Goal: Task Accomplishment & Management: Complete application form

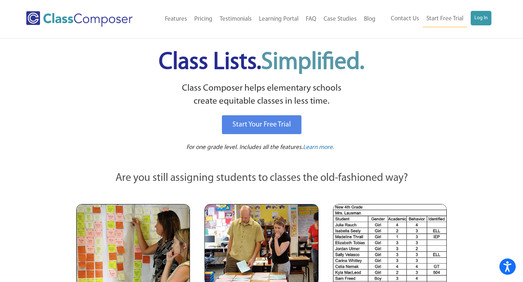
click at [480, 28] on div "Menu Home Old Features Pricing Testimonials Learning Portal FAQ Case Studies Bl…" at bounding box center [261, 19] width 471 height 38
click at [480, 21] on link "Log In" at bounding box center [481, 18] width 21 height 15
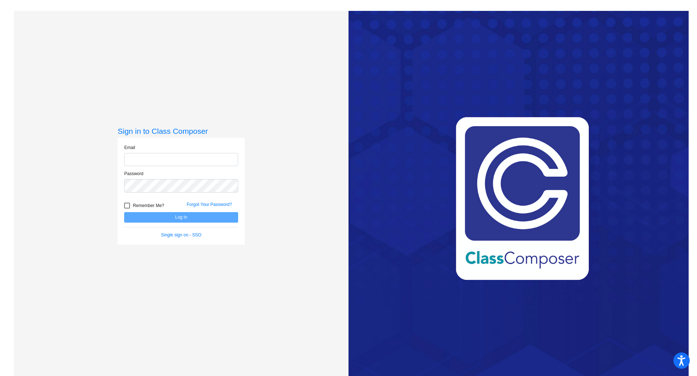
type input "keisinger@lasd.net"
click at [211, 219] on button "Log In" at bounding box center [181, 217] width 114 height 11
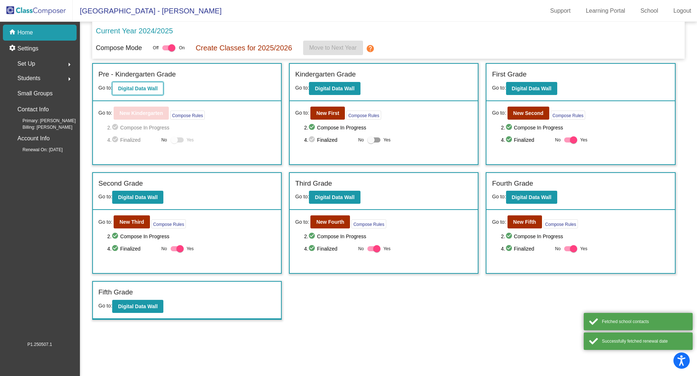
click at [155, 92] on button "Digital Data Wall" at bounding box center [137, 88] width 51 height 13
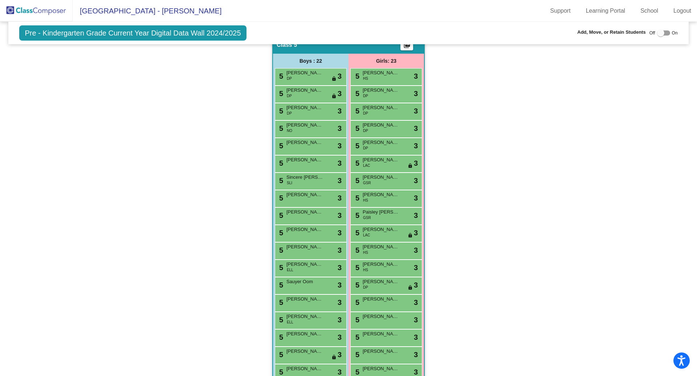
scroll to position [419, 0]
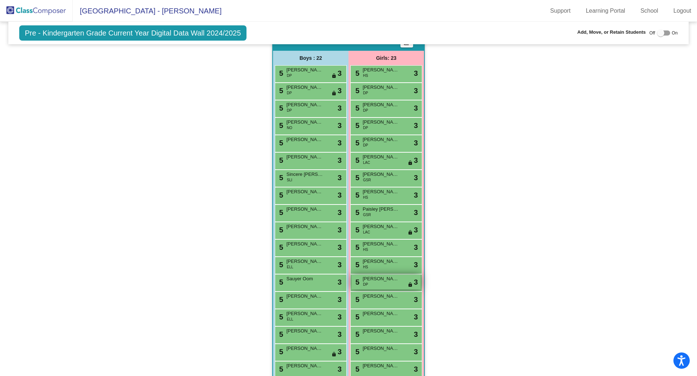
click at [371, 280] on span "Coraleen Healy" at bounding box center [381, 279] width 36 height 7
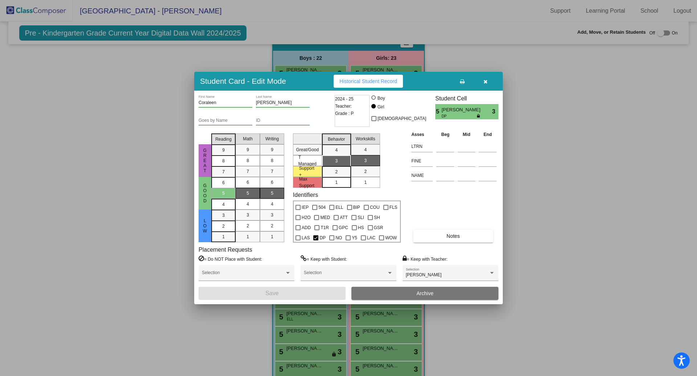
click at [485, 81] on icon "button" at bounding box center [486, 81] width 4 height 5
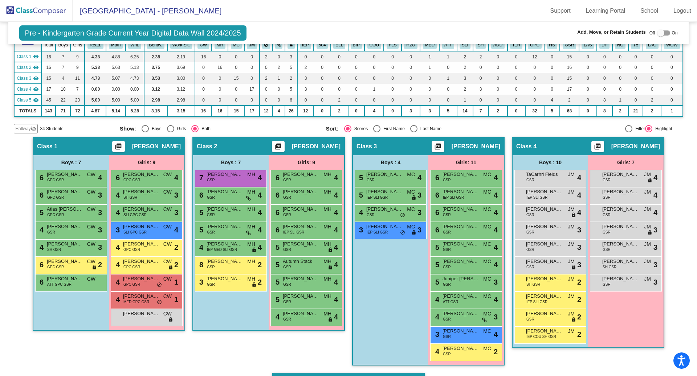
scroll to position [0, 0]
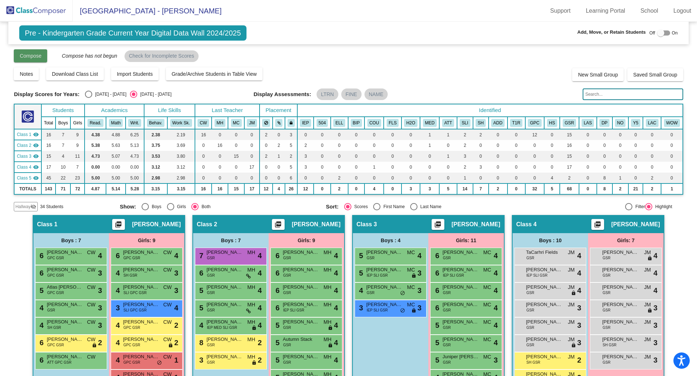
click at [38, 54] on span "Compose" at bounding box center [31, 56] width 22 height 6
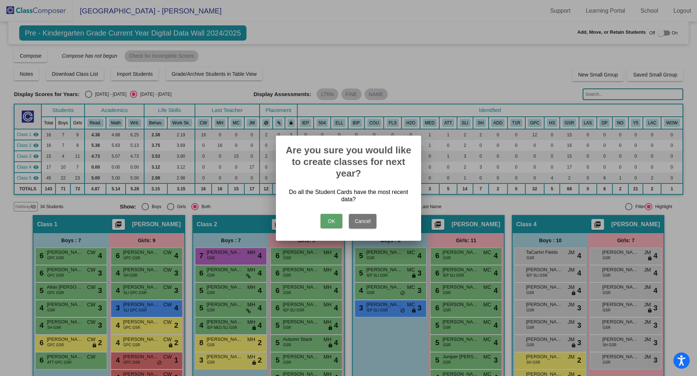
click at [335, 221] on button "OK" at bounding box center [332, 221] width 22 height 15
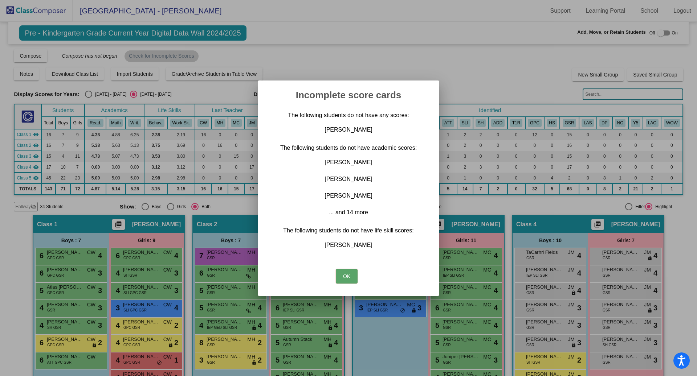
click at [342, 279] on button "OK" at bounding box center [347, 276] width 22 height 15
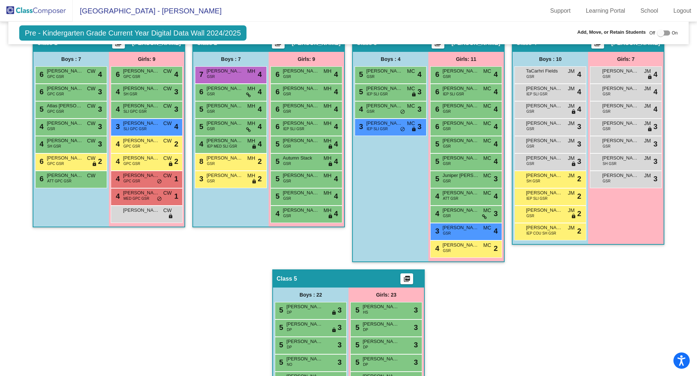
scroll to position [131, 0]
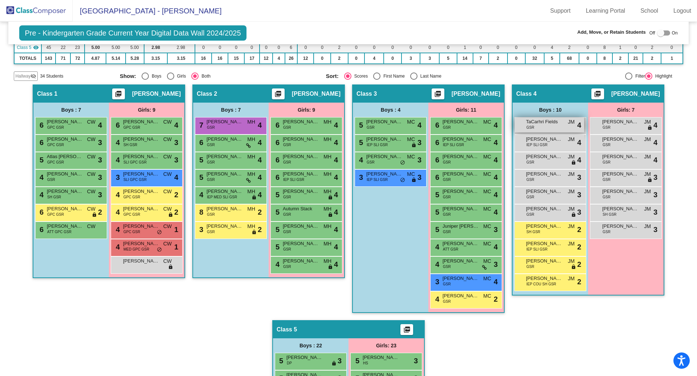
click at [536, 129] on div "TaCarhri Fields GSR JM lock do_not_disturb_alt 4" at bounding box center [549, 125] width 69 height 15
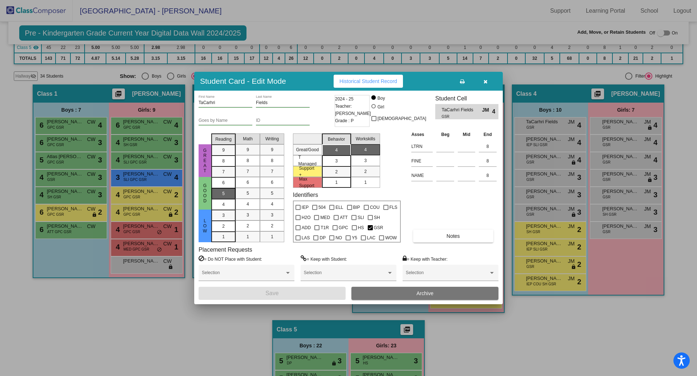
click at [228, 188] on div "5" at bounding box center [223, 183] width 14 height 11
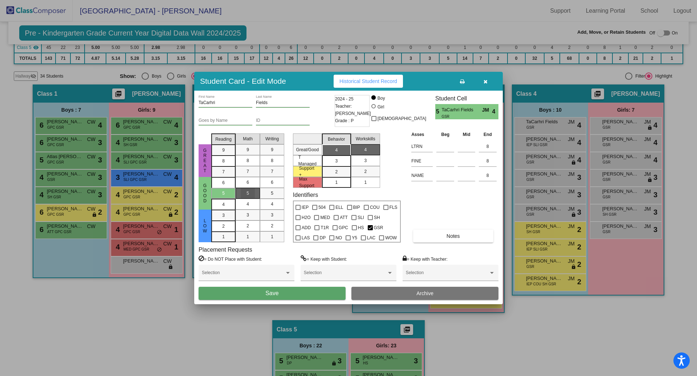
click at [256, 197] on mat-list-option "5" at bounding box center [248, 193] width 24 height 11
click at [272, 198] on div "5" at bounding box center [272, 193] width 14 height 11
click at [338, 156] on div "3" at bounding box center [336, 150] width 14 height 11
click at [357, 165] on mat-list-option "3" at bounding box center [365, 160] width 29 height 11
click at [285, 297] on button "Save" at bounding box center [272, 293] width 147 height 13
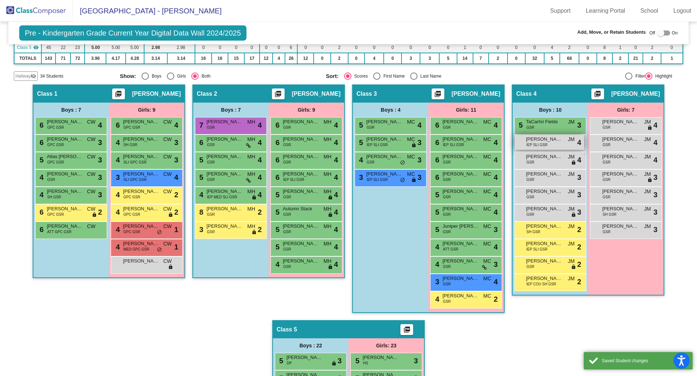
click at [540, 142] on span "IEP SLI GSR" at bounding box center [536, 144] width 21 height 5
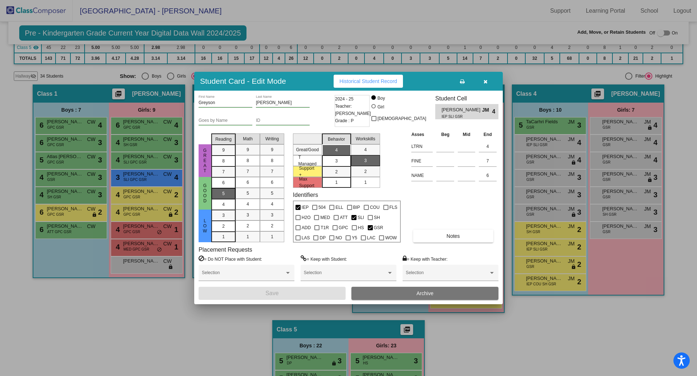
click at [227, 188] on div "5" at bounding box center [223, 183] width 14 height 11
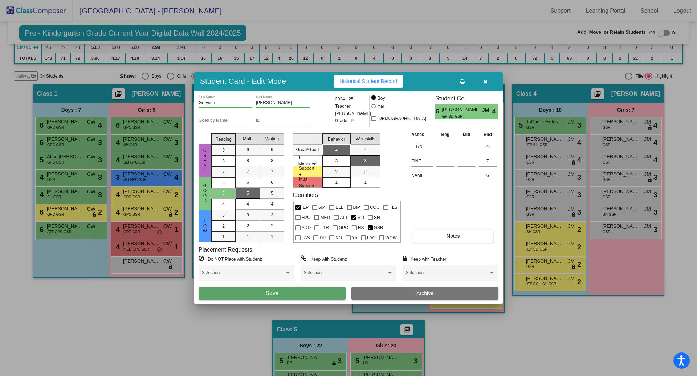
click at [247, 194] on span "5" at bounding box center [248, 193] width 3 height 7
click at [263, 194] on mat-list-option "5" at bounding box center [272, 193] width 24 height 11
click at [252, 291] on button "Save" at bounding box center [272, 293] width 147 height 13
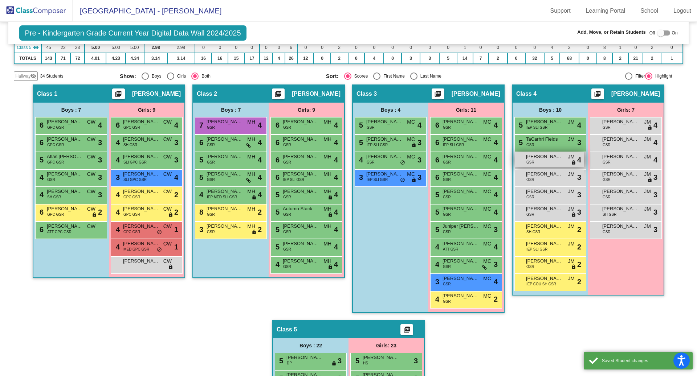
click at [526, 160] on span "GSR" at bounding box center [530, 162] width 8 height 5
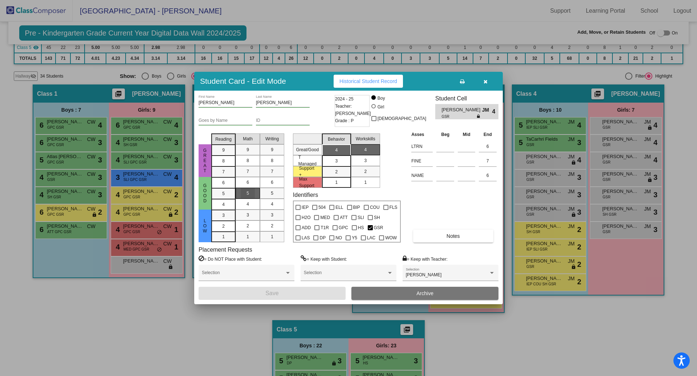
click at [237, 190] on mat-list-option "5" at bounding box center [248, 193] width 24 height 11
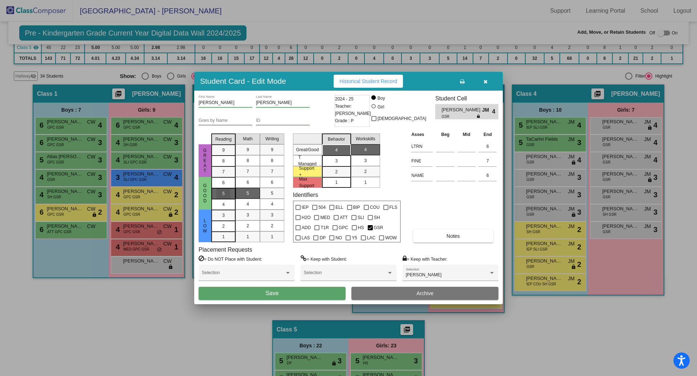
click at [222, 186] on span "5" at bounding box center [223, 183] width 3 height 7
click at [264, 195] on mat-list-option "5" at bounding box center [272, 193] width 24 height 11
click at [263, 296] on button "Save" at bounding box center [272, 293] width 147 height 13
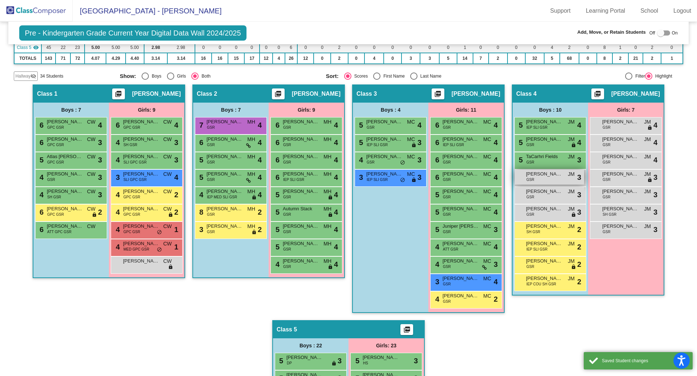
click at [541, 179] on div "Thomas Pawlaczyk GSR JM lock do_not_disturb_alt 3" at bounding box center [549, 177] width 69 height 15
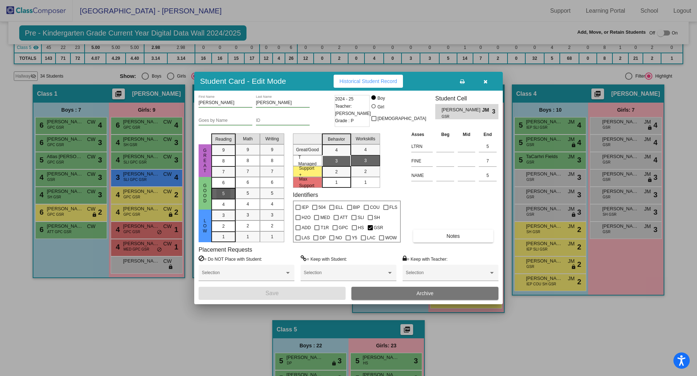
click at [219, 188] on div "5" at bounding box center [223, 183] width 14 height 11
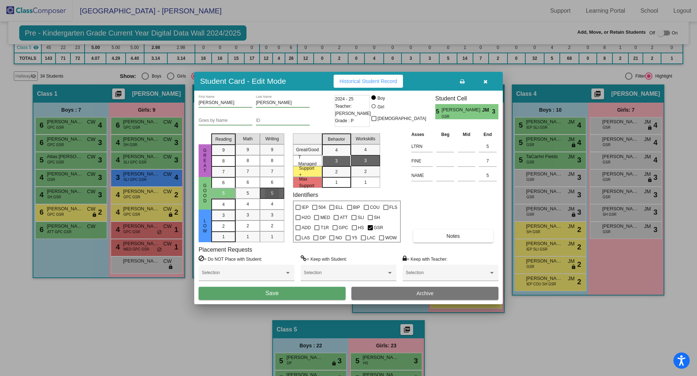
click at [262, 193] on mat-list-option "5" at bounding box center [272, 193] width 24 height 11
click at [247, 192] on span "5" at bounding box center [248, 193] width 3 height 7
click at [256, 295] on button "Save" at bounding box center [272, 293] width 147 height 13
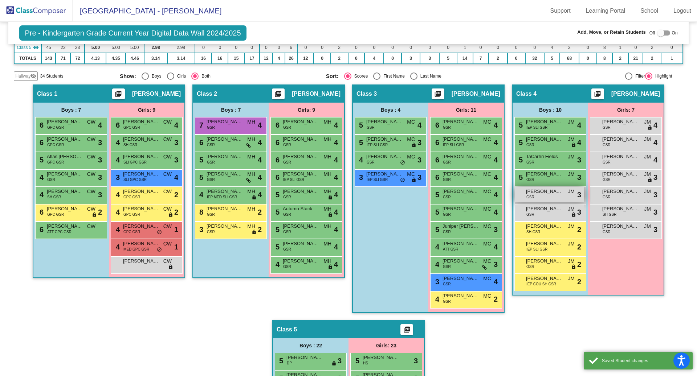
click at [522, 196] on div "Dawe Desmond GSR JM lock do_not_disturb_alt 3" at bounding box center [549, 194] width 69 height 15
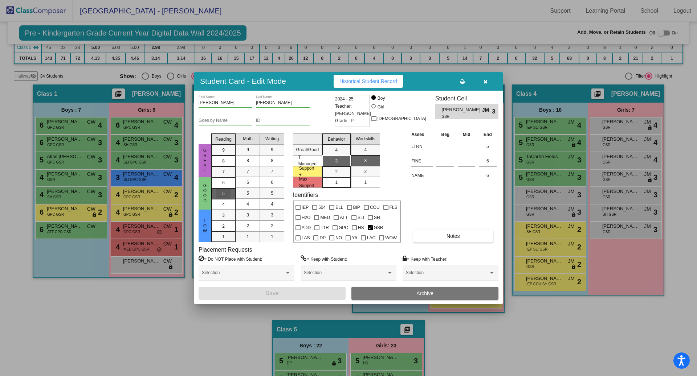
click at [231, 194] on mat-list-option "5" at bounding box center [223, 193] width 24 height 11
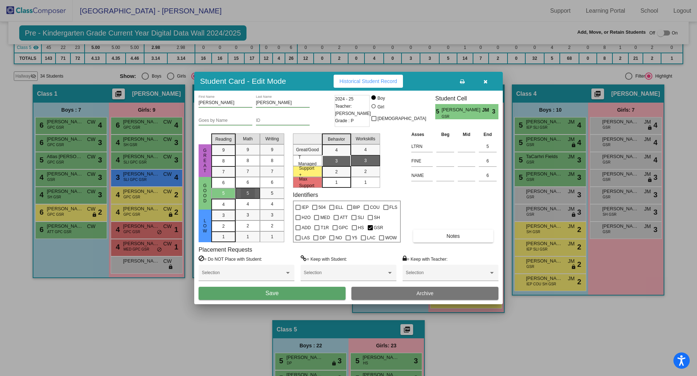
click at [242, 194] on div "5" at bounding box center [248, 193] width 14 height 11
click at [270, 196] on div "5" at bounding box center [272, 193] width 14 height 11
click at [276, 295] on span "Save" at bounding box center [271, 293] width 13 height 6
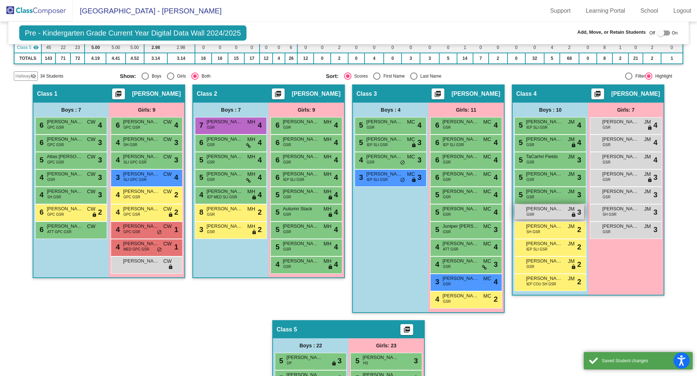
click at [528, 213] on span "GSR" at bounding box center [530, 214] width 8 height 5
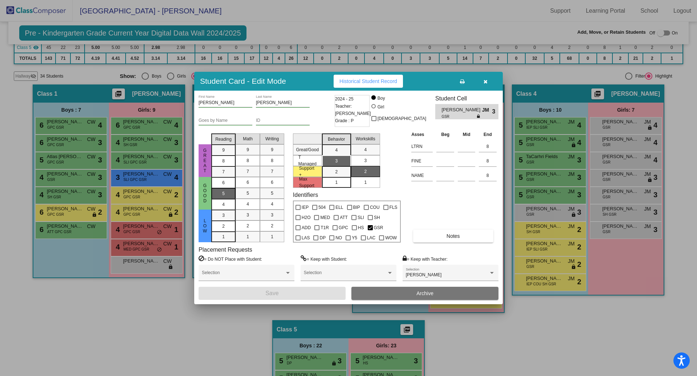
click at [233, 191] on mat-list-option "5" at bounding box center [223, 193] width 24 height 11
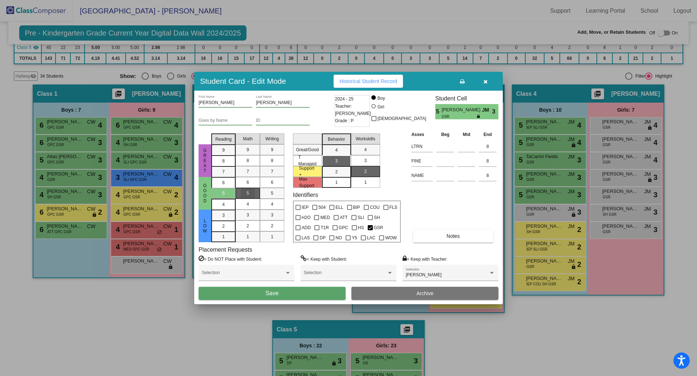
click at [244, 192] on div "5" at bounding box center [248, 193] width 14 height 11
click at [270, 195] on div "5" at bounding box center [272, 193] width 14 height 11
click at [270, 290] on span "Save" at bounding box center [271, 293] width 13 height 6
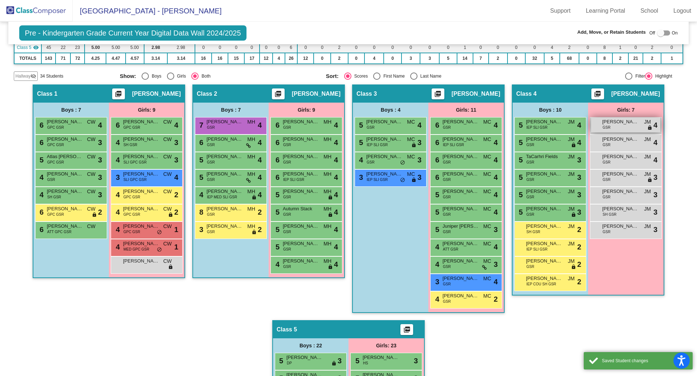
click at [612, 120] on span "[PERSON_NAME]" at bounding box center [620, 121] width 36 height 7
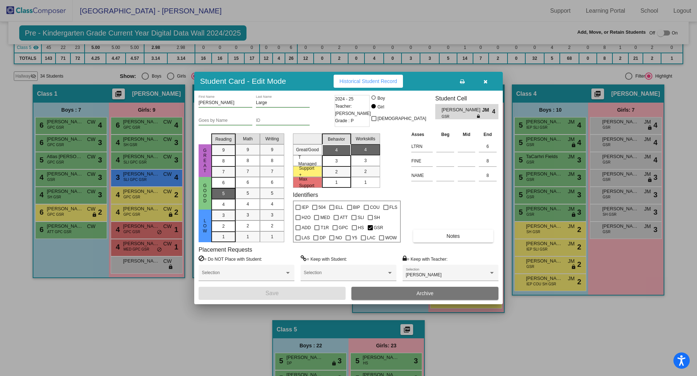
click at [229, 188] on div "5" at bounding box center [223, 183] width 14 height 11
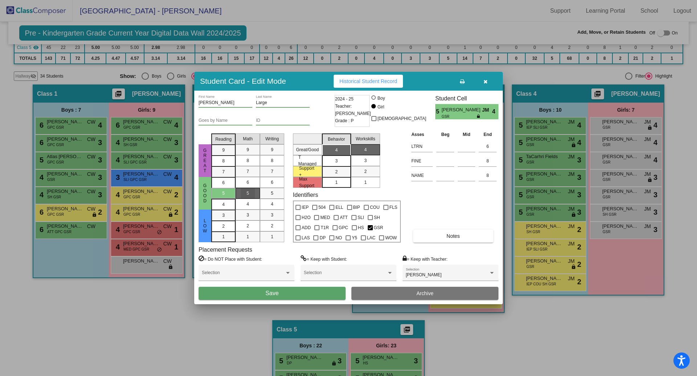
click at [245, 196] on div "5" at bounding box center [248, 193] width 14 height 11
click at [268, 196] on div "5" at bounding box center [272, 193] width 14 height 11
click at [262, 294] on button "Save" at bounding box center [272, 293] width 147 height 13
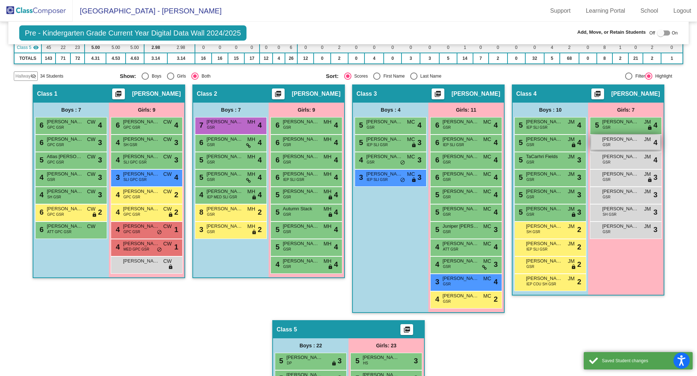
click at [609, 142] on div "Elliette Husby GSR JM lock do_not_disturb_alt 4" at bounding box center [625, 142] width 69 height 15
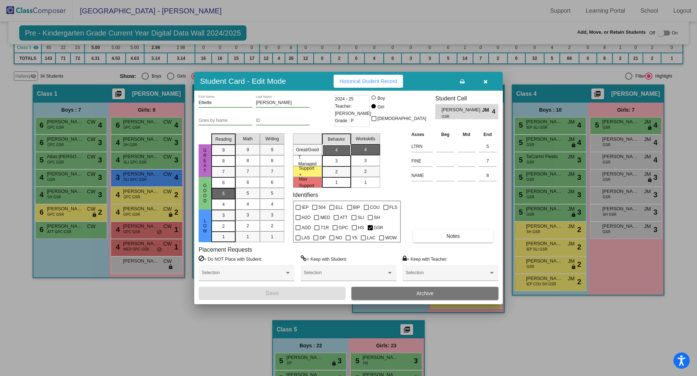
click at [228, 188] on div "5" at bounding box center [223, 183] width 14 height 11
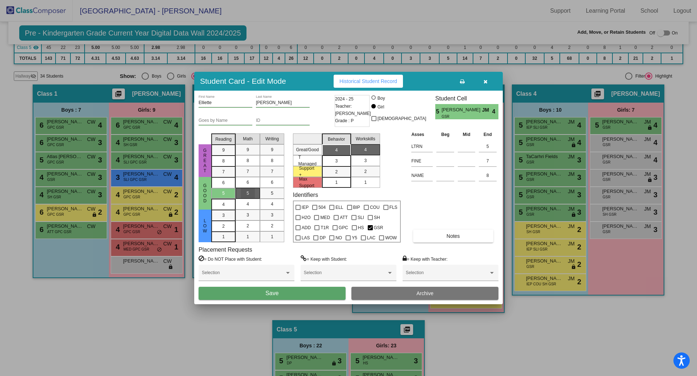
click at [245, 196] on div "5" at bounding box center [248, 193] width 14 height 11
click at [270, 196] on div "5" at bounding box center [272, 193] width 14 height 11
click at [270, 294] on span "Save" at bounding box center [271, 293] width 13 height 6
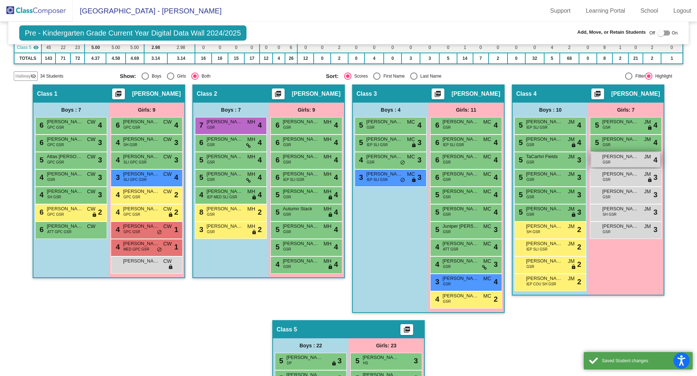
click at [625, 164] on div "Nora McDonald GSR JM lock do_not_disturb_alt 4" at bounding box center [625, 159] width 69 height 15
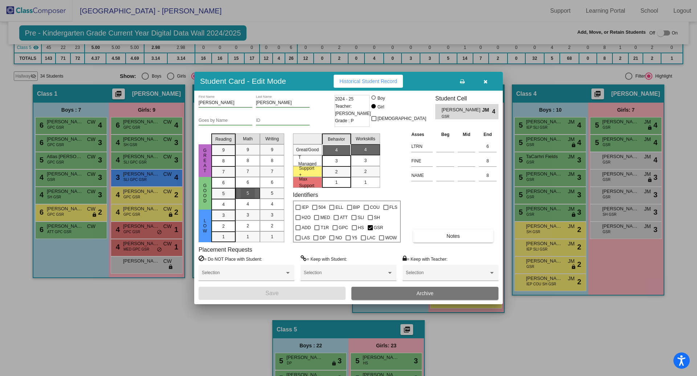
click at [238, 189] on mat-list-option "5" at bounding box center [248, 193] width 24 height 11
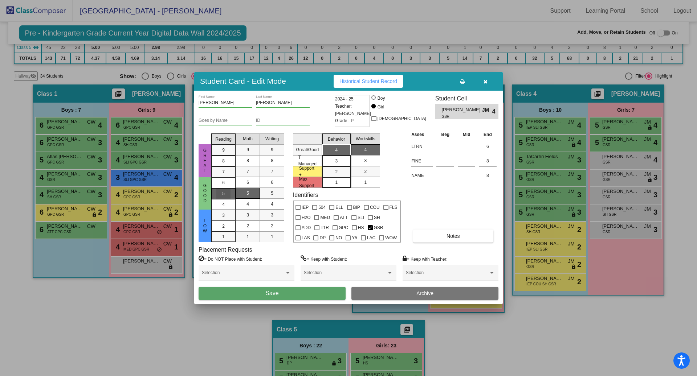
click at [221, 188] on div "5" at bounding box center [223, 183] width 14 height 11
click at [263, 193] on mat-list-option "5" at bounding box center [272, 193] width 24 height 11
click at [266, 294] on span "Save" at bounding box center [271, 293] width 13 height 6
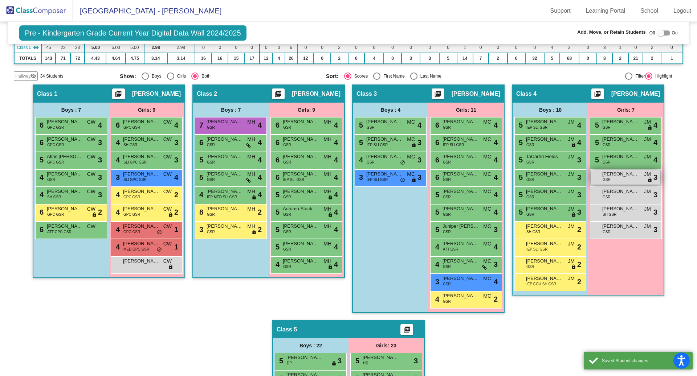
click at [603, 179] on span "GSR" at bounding box center [607, 179] width 8 height 5
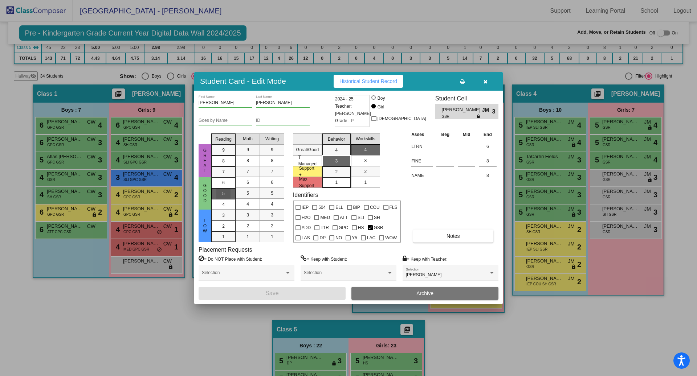
click at [233, 195] on mat-list-option "5" at bounding box center [223, 193] width 24 height 11
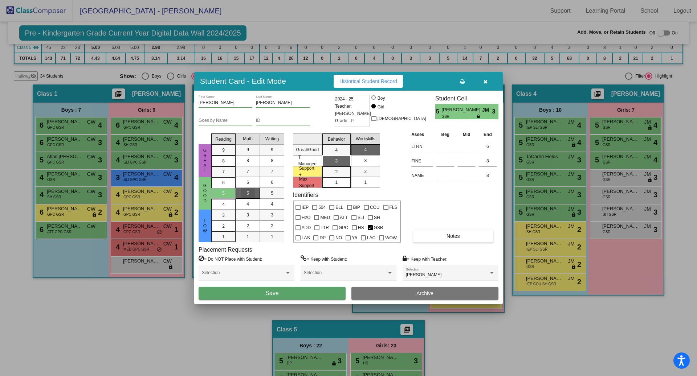
click at [247, 195] on span "5" at bounding box center [248, 193] width 3 height 7
click at [269, 195] on div "5" at bounding box center [272, 193] width 14 height 11
click at [266, 298] on button "Save" at bounding box center [272, 293] width 147 height 13
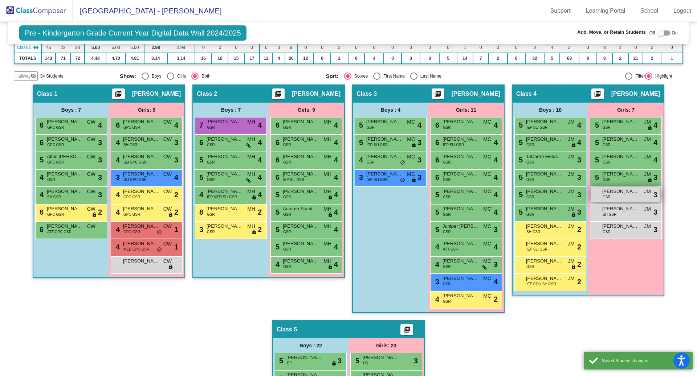
click at [610, 200] on div "Adadell Koski GSR JM lock do_not_disturb_alt 3" at bounding box center [625, 194] width 69 height 15
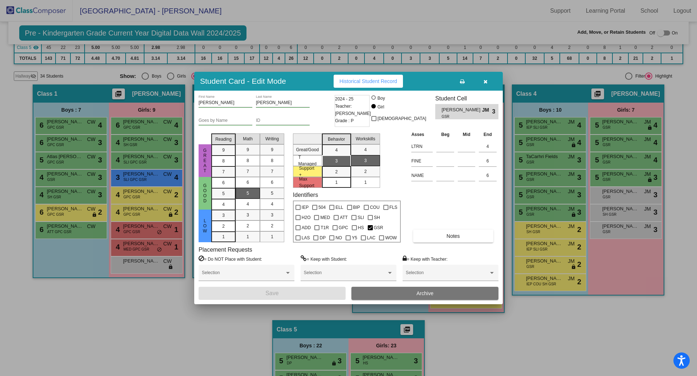
click at [236, 193] on mat-list-option "5" at bounding box center [248, 193] width 24 height 11
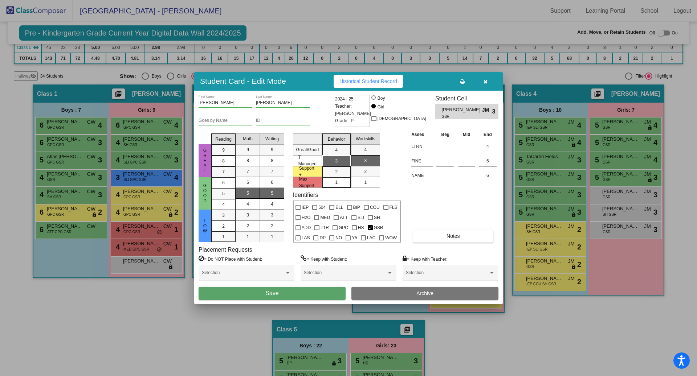
click at [266, 192] on div "5" at bounding box center [272, 193] width 14 height 11
click at [216, 194] on mat-list-option "5" at bounding box center [223, 193] width 24 height 11
click at [249, 294] on button "Save" at bounding box center [272, 293] width 147 height 13
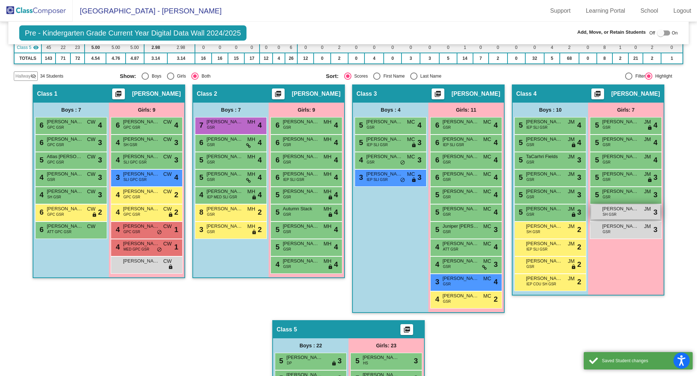
click at [608, 216] on span "SH GSR" at bounding box center [610, 214] width 14 height 5
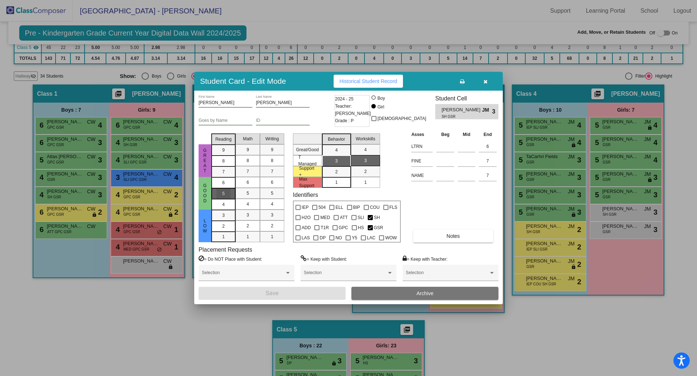
click at [228, 188] on div "5" at bounding box center [223, 183] width 14 height 11
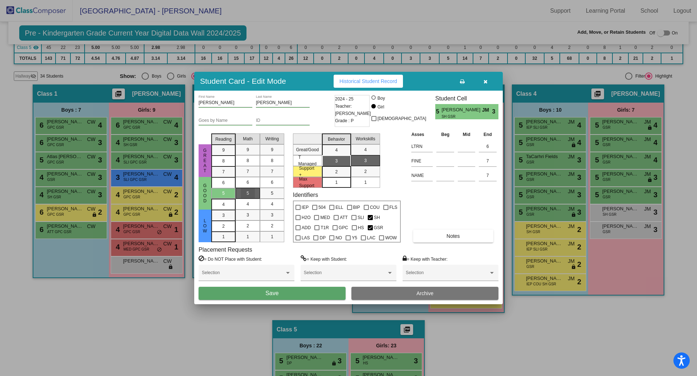
click at [240, 195] on mat-list-option "5" at bounding box center [248, 193] width 24 height 11
click at [272, 198] on div "5" at bounding box center [272, 193] width 14 height 11
click at [260, 290] on button "Save" at bounding box center [272, 293] width 147 height 13
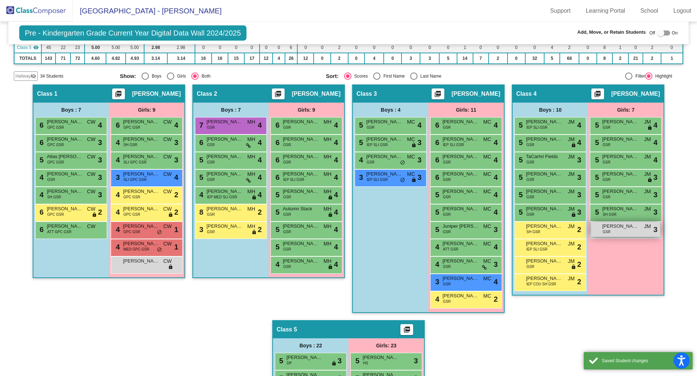
click at [604, 227] on span "[PERSON_NAME]" at bounding box center [620, 226] width 36 height 7
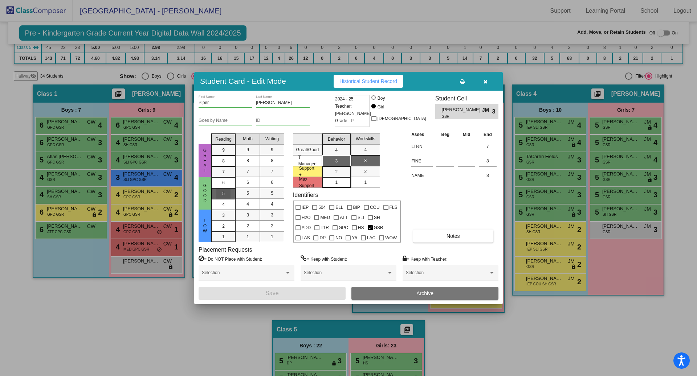
click at [228, 188] on div "5" at bounding box center [223, 183] width 14 height 11
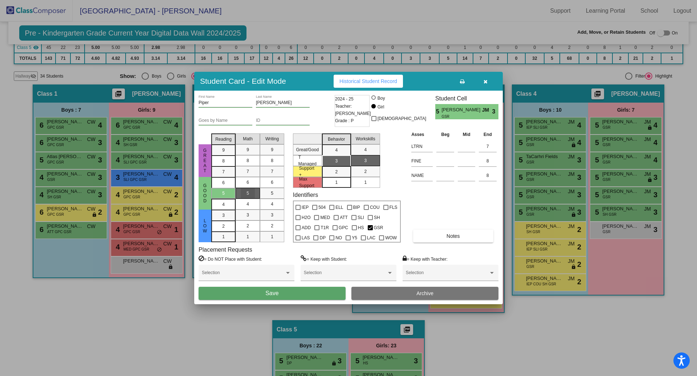
click at [241, 195] on div "5" at bounding box center [248, 193] width 14 height 11
click at [272, 197] on div "5" at bounding box center [272, 193] width 14 height 11
click at [273, 295] on span "Save" at bounding box center [271, 293] width 13 height 6
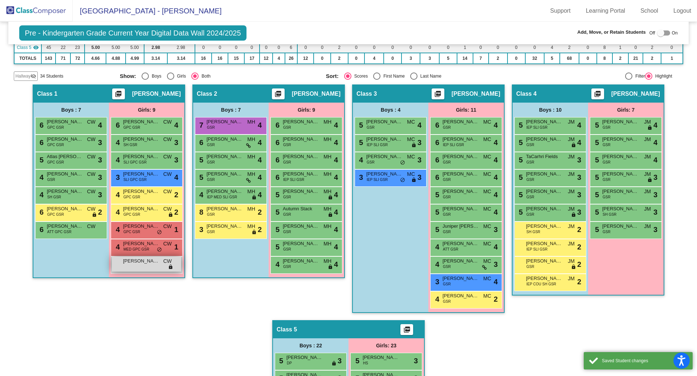
click at [149, 262] on span "[PERSON_NAME]" at bounding box center [141, 261] width 36 height 7
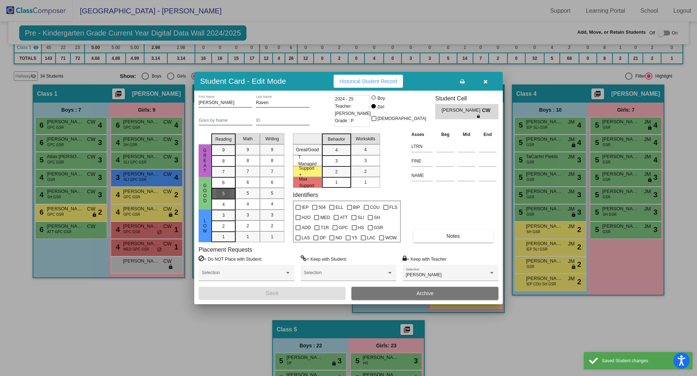
click at [227, 188] on mat-list-option "5" at bounding box center [223, 193] width 24 height 11
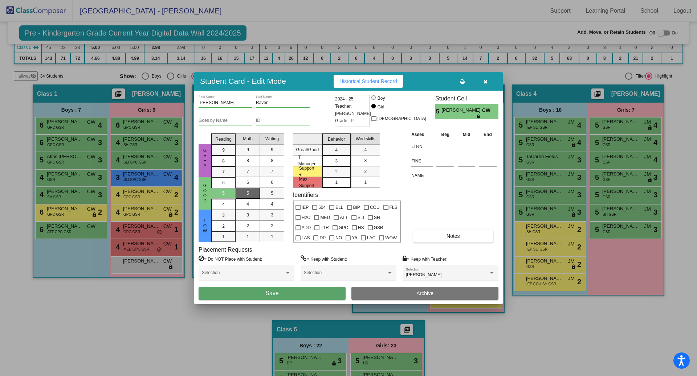
click at [249, 193] on span "5" at bounding box center [248, 193] width 3 height 7
click at [266, 196] on div "5" at bounding box center [272, 193] width 14 height 11
click at [345, 160] on mat-list-option "3" at bounding box center [336, 160] width 29 height 11
click at [360, 162] on div "3" at bounding box center [365, 160] width 14 height 11
click at [271, 292] on span "Save" at bounding box center [271, 293] width 13 height 6
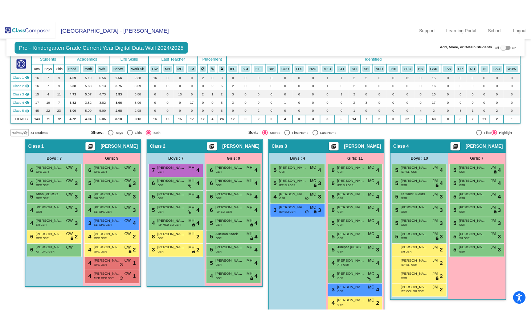
scroll to position [65, 0]
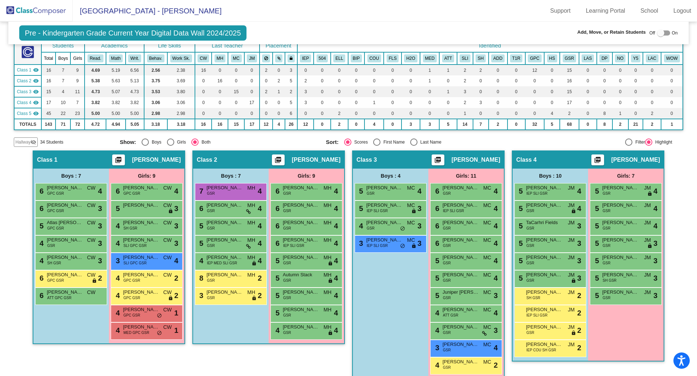
click at [31, 142] on mat-icon "visibility_off" at bounding box center [33, 142] width 6 height 6
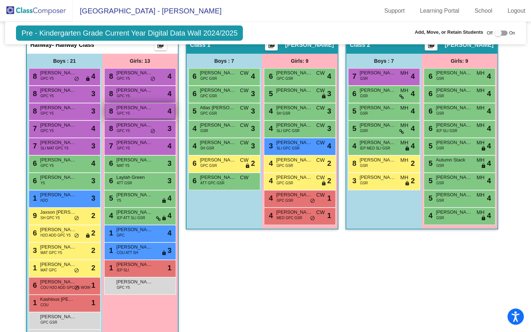
scroll to position [203, 0]
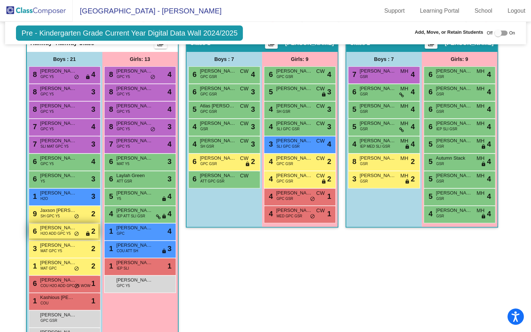
click at [72, 229] on span "[PERSON_NAME]" at bounding box center [58, 227] width 36 height 7
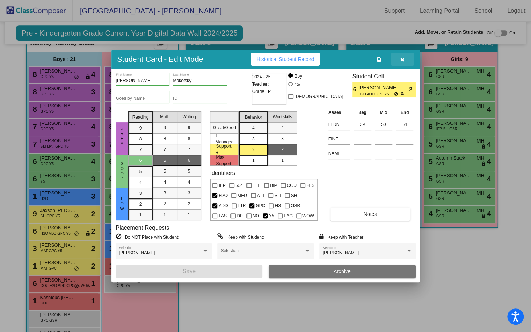
click at [402, 61] on icon "button" at bounding box center [402, 59] width 4 height 5
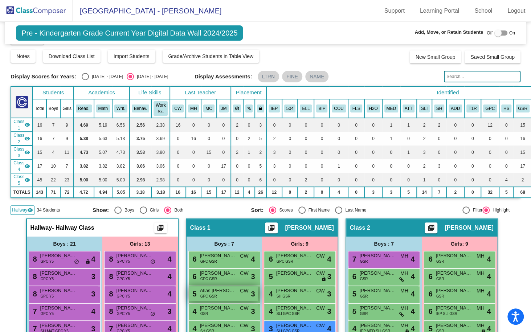
scroll to position [16, 0]
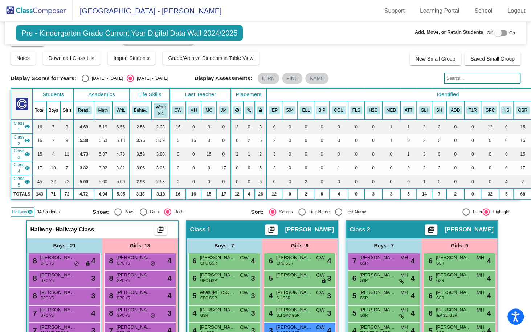
click at [452, 81] on input "text" at bounding box center [482, 79] width 77 height 12
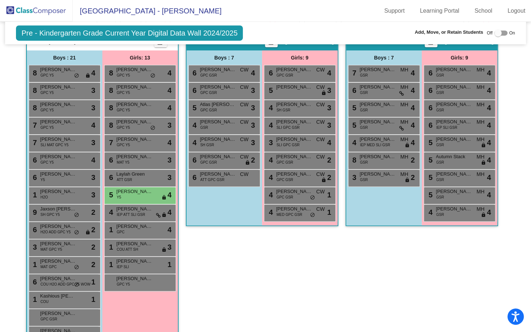
scroll to position [205, 0]
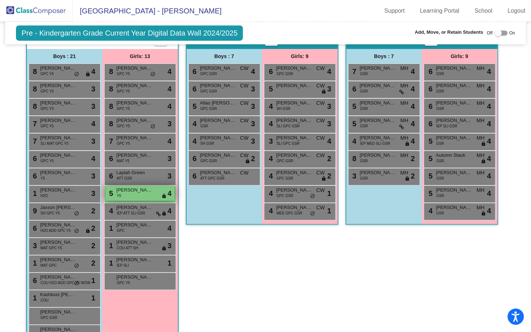
click at [148, 194] on div "5 Vada Petersen Y5 lock do_not_disturb_alt 4" at bounding box center [139, 193] width 69 height 15
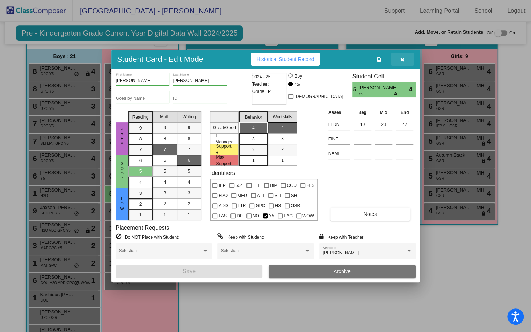
click at [400, 62] on icon "button" at bounding box center [402, 59] width 4 height 5
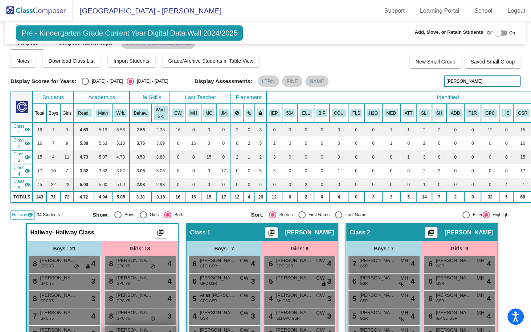
scroll to position [0, 0]
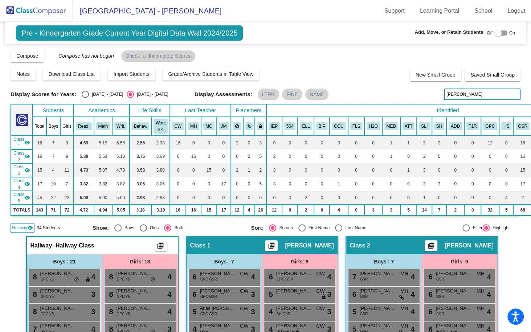
click at [455, 98] on input "vada" at bounding box center [482, 95] width 77 height 12
click at [453, 96] on input "vada" at bounding box center [482, 95] width 77 height 12
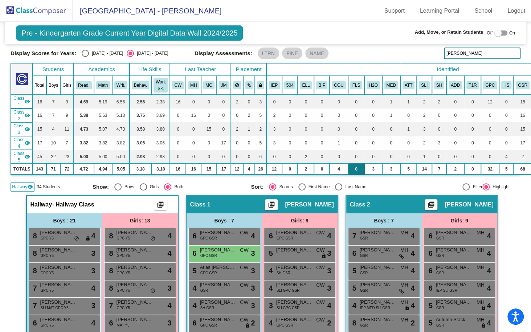
scroll to position [42, 0]
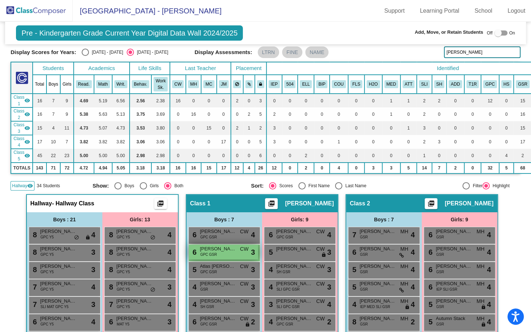
click at [209, 254] on span "GPC GSR" at bounding box center [208, 254] width 17 height 5
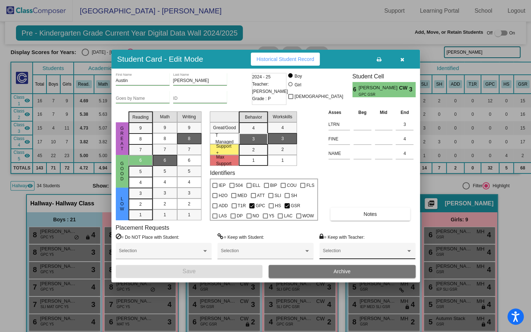
click at [330, 253] on span at bounding box center [364, 253] width 83 height 5
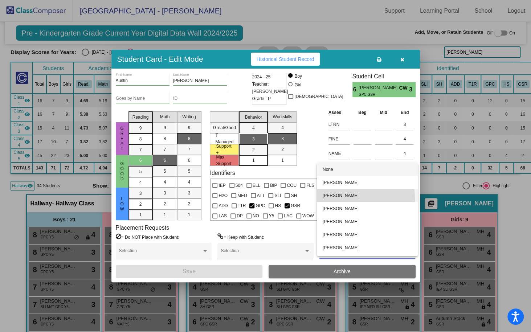
click at [338, 198] on span "Ronni Sniegowski" at bounding box center [367, 195] width 89 height 13
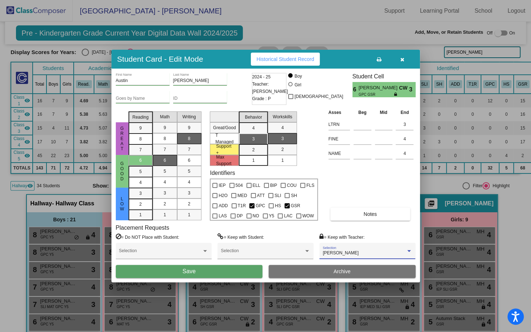
click at [222, 273] on button "Save" at bounding box center [189, 271] width 147 height 13
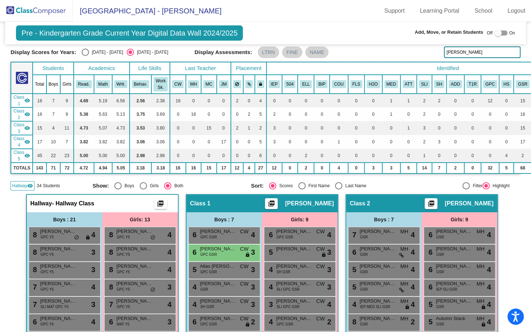
click at [457, 50] on input "thomas" at bounding box center [482, 52] width 77 height 12
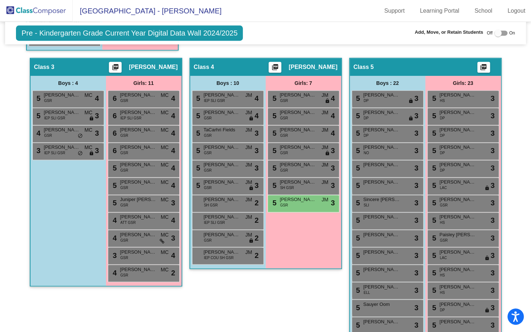
scroll to position [593, 0]
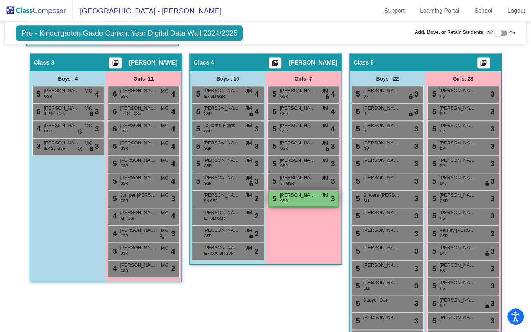
click at [301, 198] on span "[PERSON_NAME]" at bounding box center [298, 195] width 36 height 7
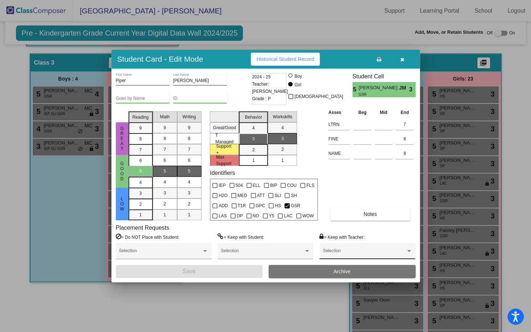
click at [333, 249] on div "Selection" at bounding box center [367, 252] width 89 height 13
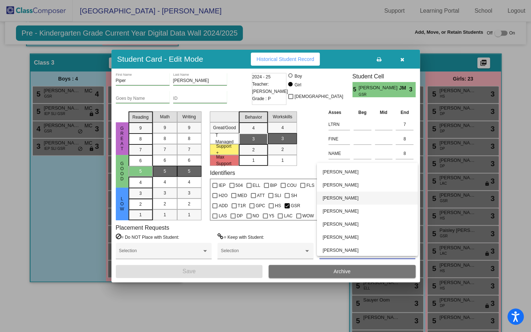
scroll to position [25, 0]
click at [343, 199] on span "Sarah Hodges" at bounding box center [367, 197] width 89 height 13
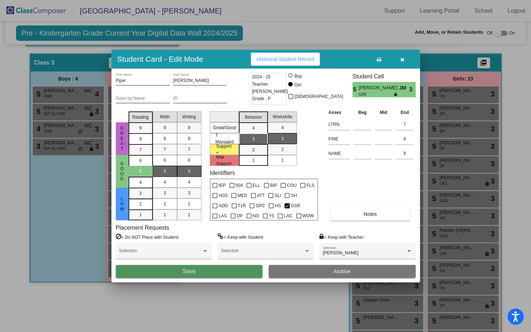
click at [199, 269] on button "Save" at bounding box center [189, 271] width 147 height 13
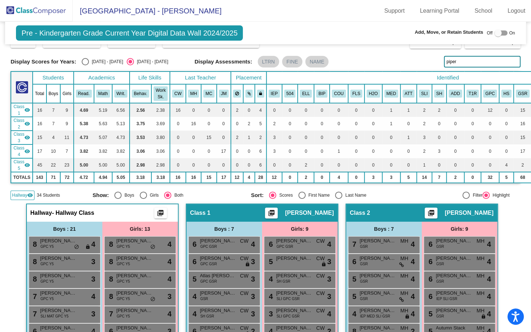
scroll to position [0, 0]
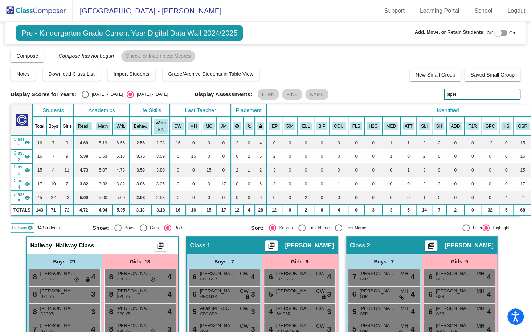
click at [447, 93] on input "piper" at bounding box center [482, 95] width 77 height 12
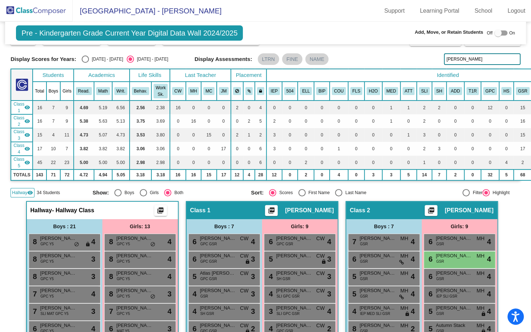
scroll to position [44, 0]
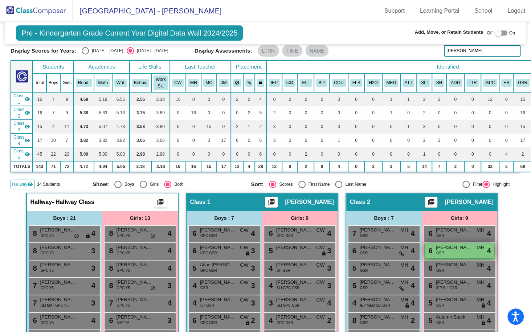
click at [439, 247] on span "[PERSON_NAME]" at bounding box center [454, 247] width 36 height 7
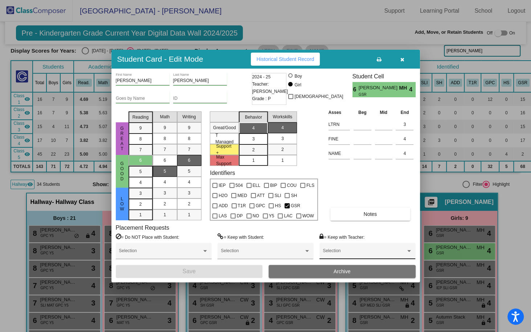
click at [327, 254] on span at bounding box center [364, 253] width 83 height 5
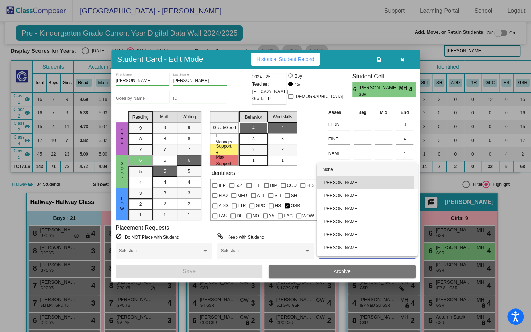
click at [338, 183] on span "Amy Schmidt" at bounding box center [367, 182] width 89 height 13
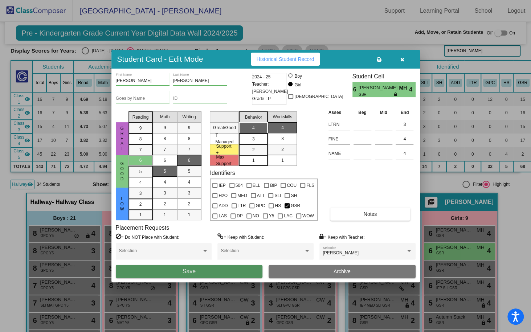
click at [180, 270] on button "Save" at bounding box center [189, 271] width 147 height 13
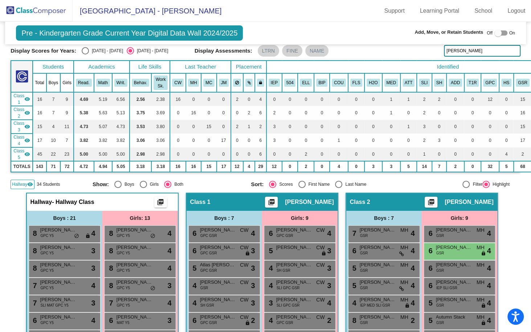
click at [452, 48] on input "frigon" at bounding box center [482, 51] width 77 height 12
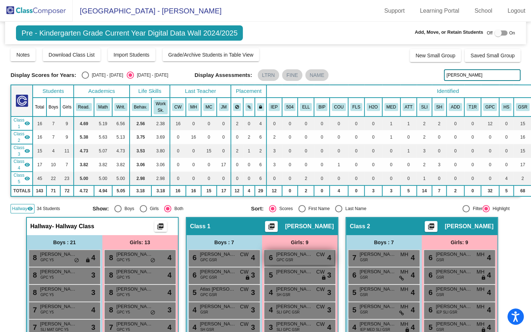
scroll to position [16, 0]
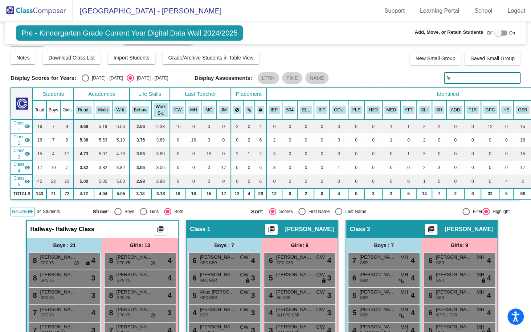
type input "f"
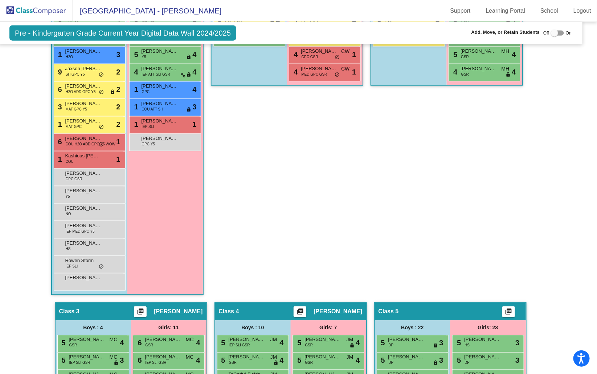
scroll to position [347, 8]
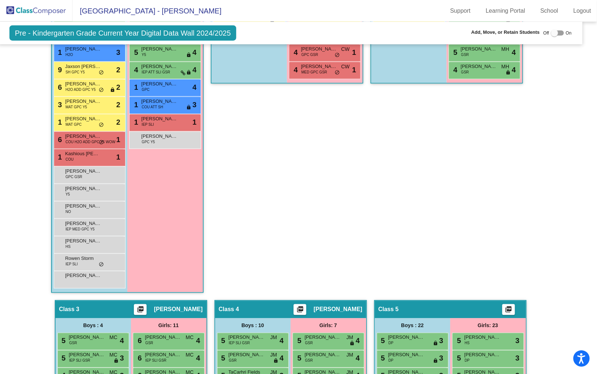
drag, startPoint x: 169, startPoint y: 118, endPoint x: 344, endPoint y: 251, distance: 219.6
click at [345, 251] on div "Hallway - Hallway Class picture_as_pdf Add Student First Name Last Name Student…" at bounding box center [290, 317] width 573 height 855
click at [553, 33] on div at bounding box center [554, 32] width 7 height 7
checkbox input "true"
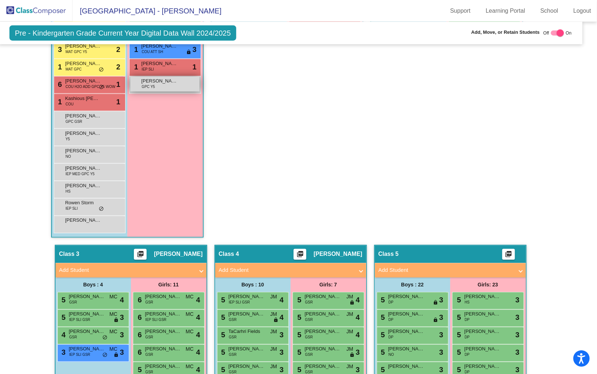
scroll to position [415, 8]
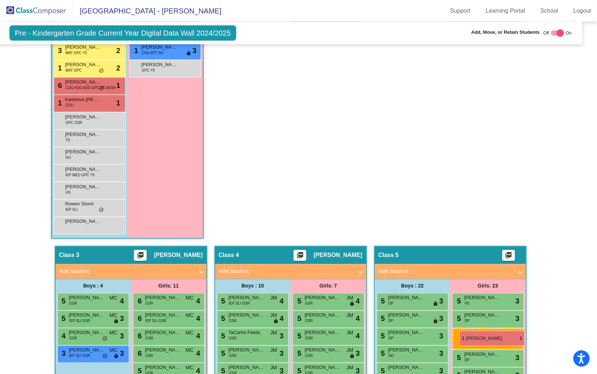
drag, startPoint x: 164, startPoint y: 66, endPoint x: 460, endPoint y: 330, distance: 396.7
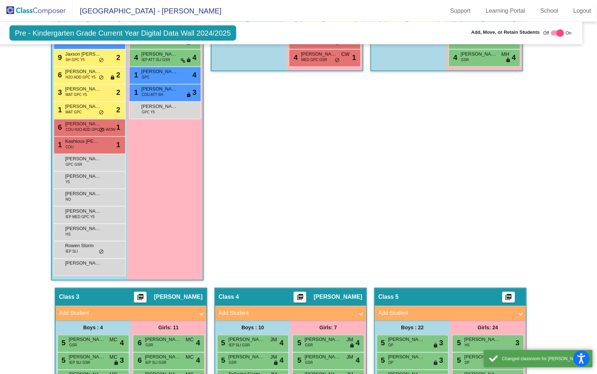
scroll to position [371, 8]
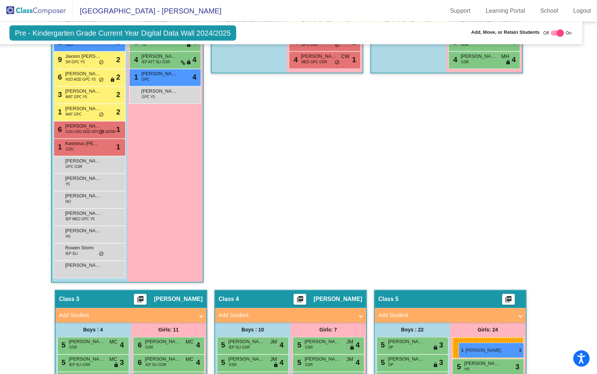
drag, startPoint x: 169, startPoint y: 96, endPoint x: 459, endPoint y: 342, distance: 379.9
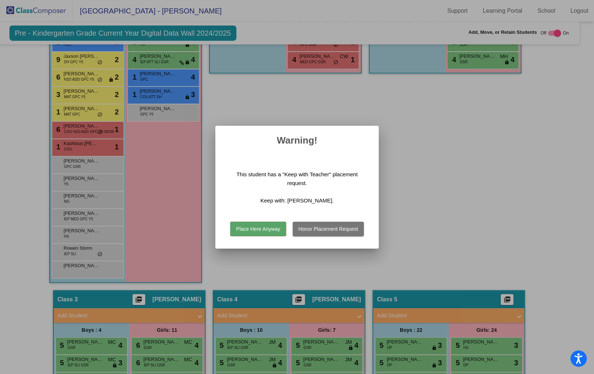
click at [259, 229] on button "Place Here Anyway" at bounding box center [258, 228] width 56 height 15
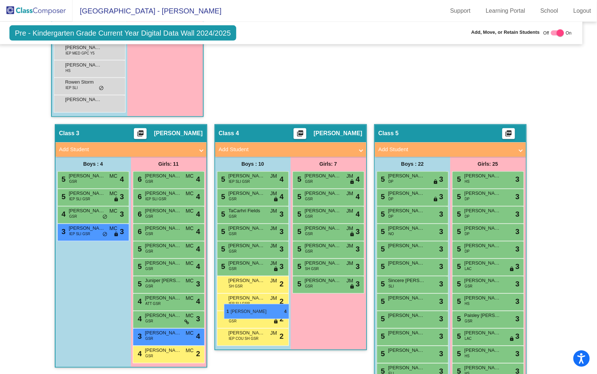
scroll to position [560, 8]
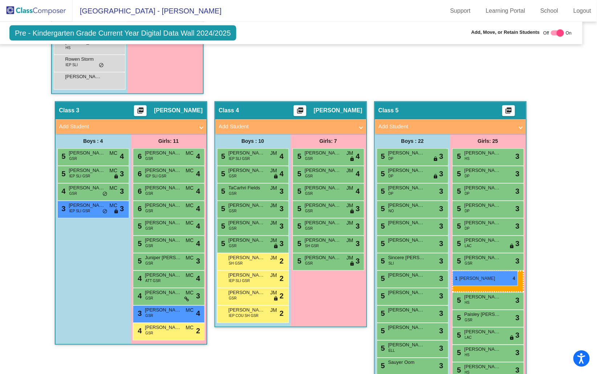
drag, startPoint x: 170, startPoint y: 194, endPoint x: 453, endPoint y: 270, distance: 292.6
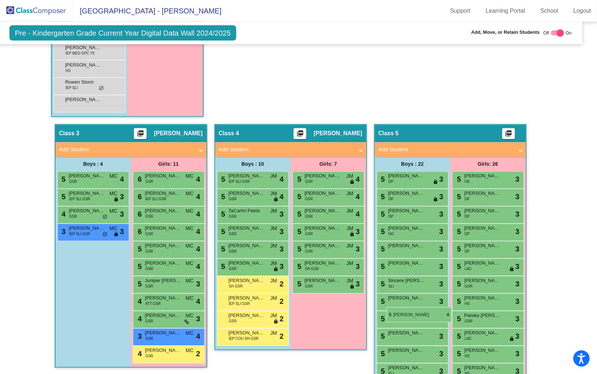
scroll to position [547, 8]
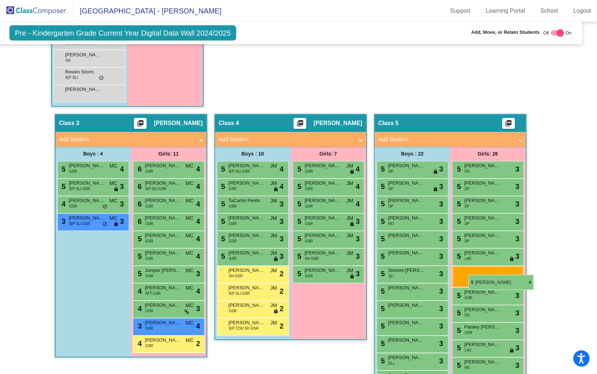
drag, startPoint x: 172, startPoint y: 139, endPoint x: 469, endPoint y: 274, distance: 326.2
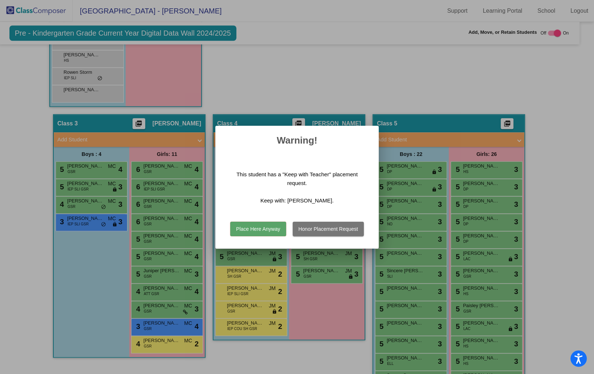
click at [256, 230] on button "Place Here Anyway" at bounding box center [258, 228] width 56 height 15
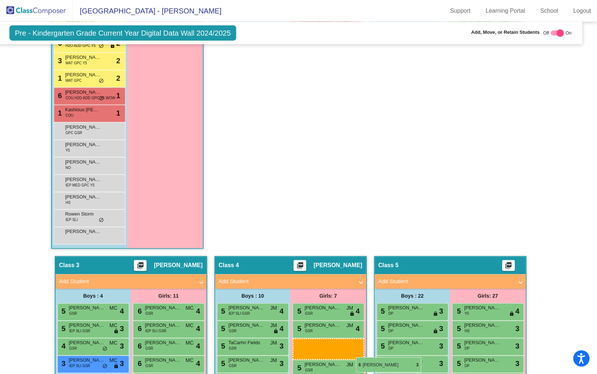
scroll to position [410, 8]
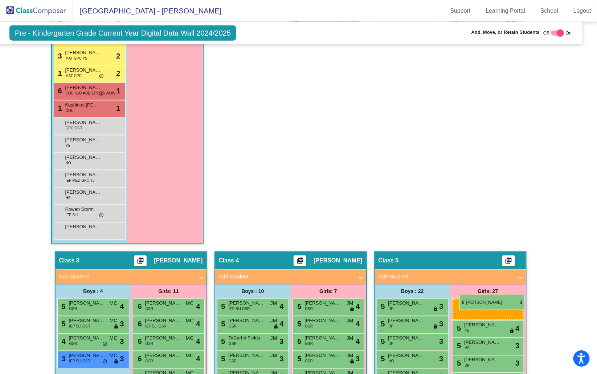
drag, startPoint x: 167, startPoint y: 180, endPoint x: 460, endPoint y: 294, distance: 314.0
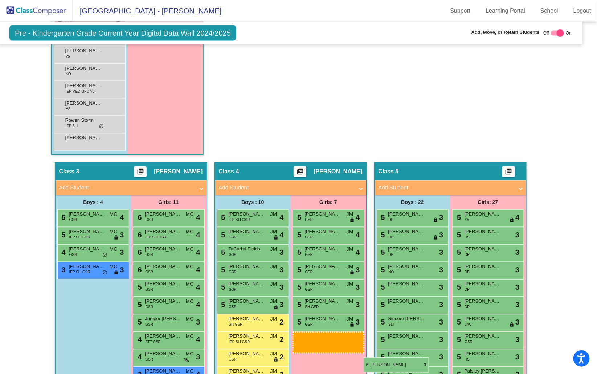
scroll to position [515, 8]
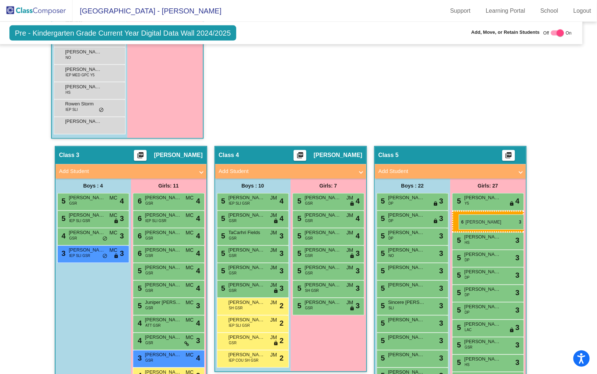
drag, startPoint x: 160, startPoint y: 168, endPoint x: 459, endPoint y: 214, distance: 301.7
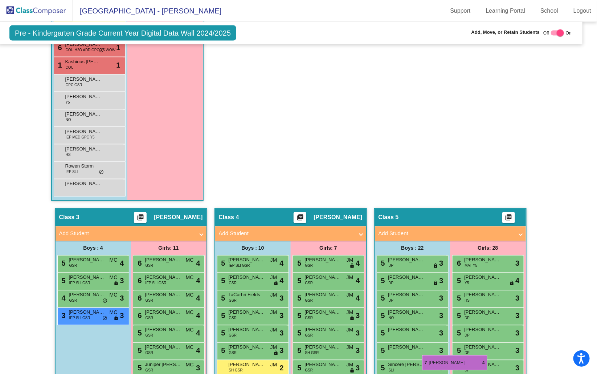
scroll to position [460, 8]
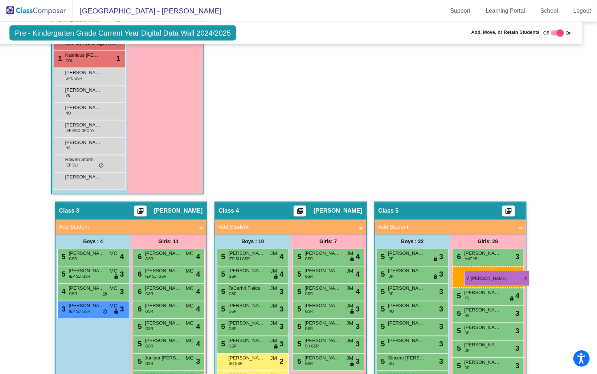
drag, startPoint x: 158, startPoint y: 203, endPoint x: 464, endPoint y: 270, distance: 313.7
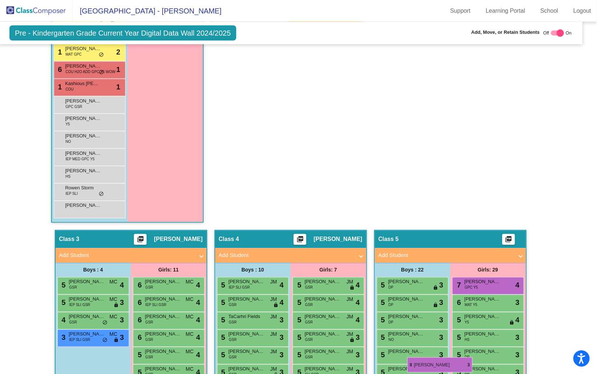
scroll to position [446, 8]
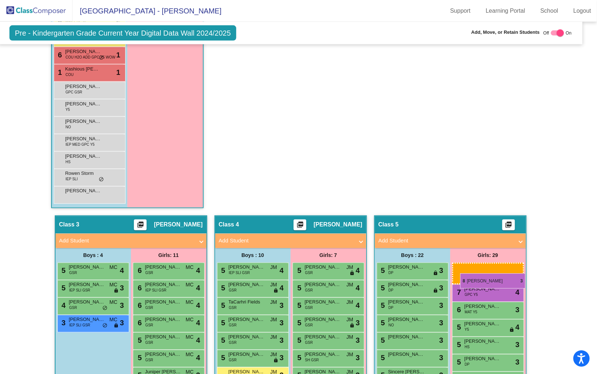
drag, startPoint x: 154, startPoint y: 145, endPoint x: 460, endPoint y: 273, distance: 331.8
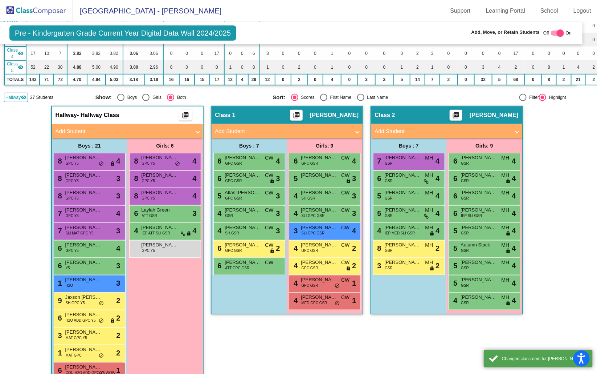
scroll to position [81, 8]
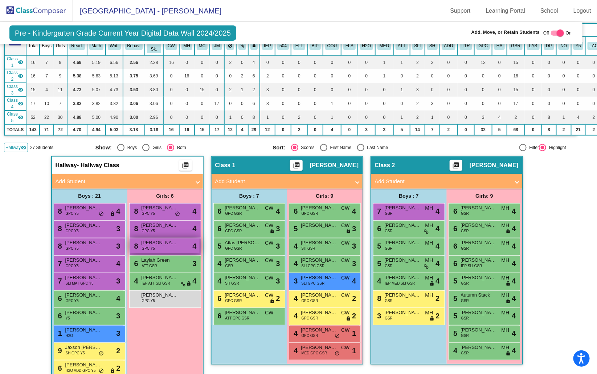
click at [166, 248] on div "8 Genevieve Goldner GPC Y5 lock do_not_disturb_alt 4" at bounding box center [164, 245] width 69 height 15
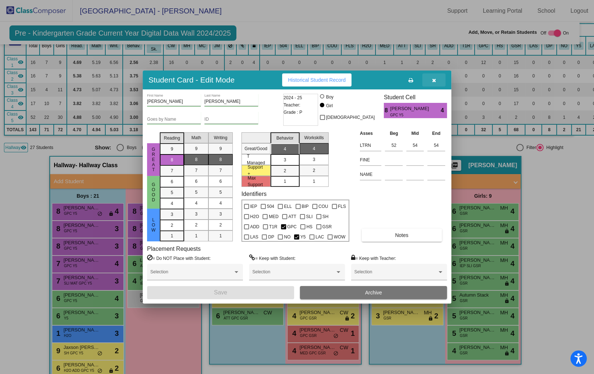
click at [435, 80] on icon "button" at bounding box center [434, 80] width 4 height 5
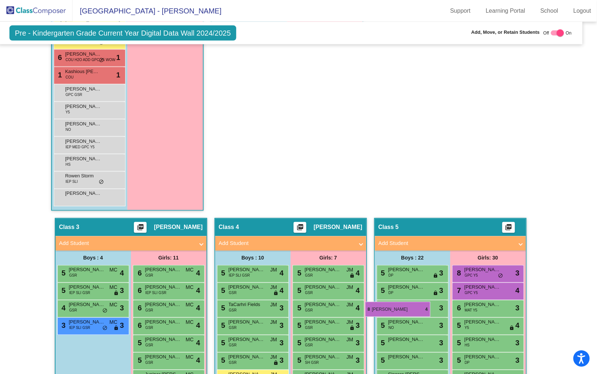
scroll to position [468, 8]
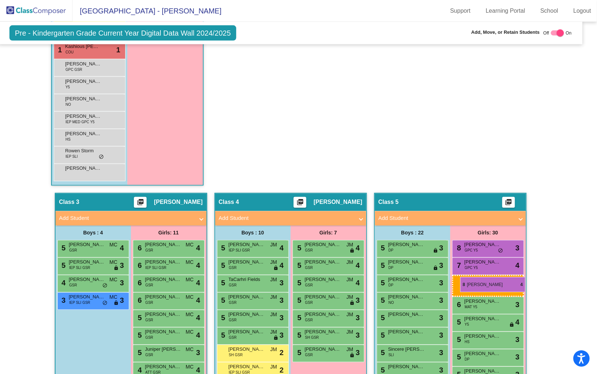
drag, startPoint x: 163, startPoint y: 227, endPoint x: 460, endPoint y: 277, distance: 301.4
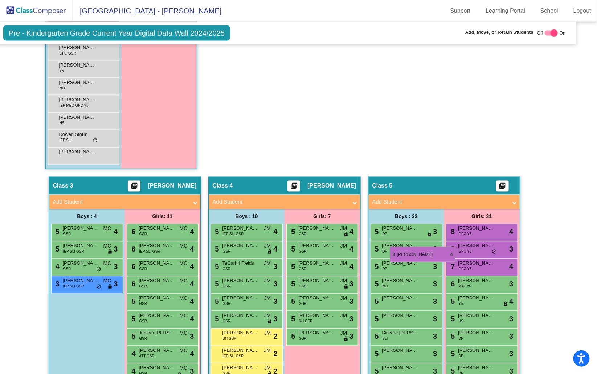
scroll to position [510, 14]
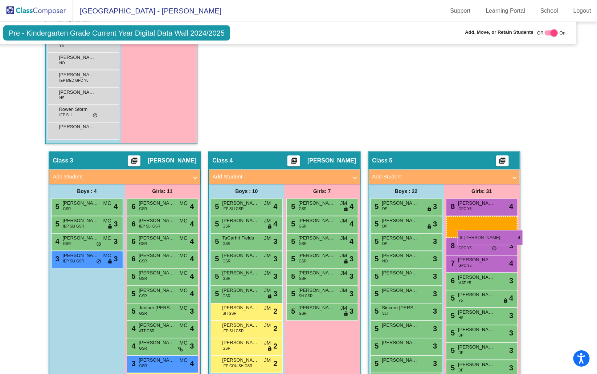
drag, startPoint x: 148, startPoint y: 123, endPoint x: 458, endPoint y: 230, distance: 327.6
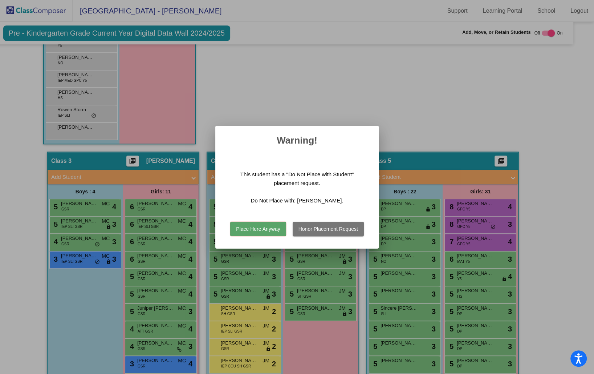
click at [264, 227] on button "Place Here Anyway" at bounding box center [258, 228] width 56 height 15
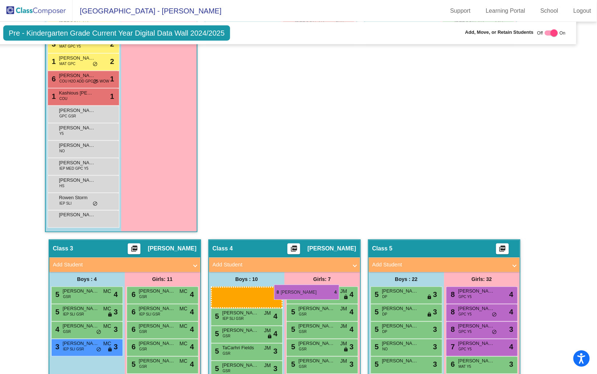
scroll to position [412, 14]
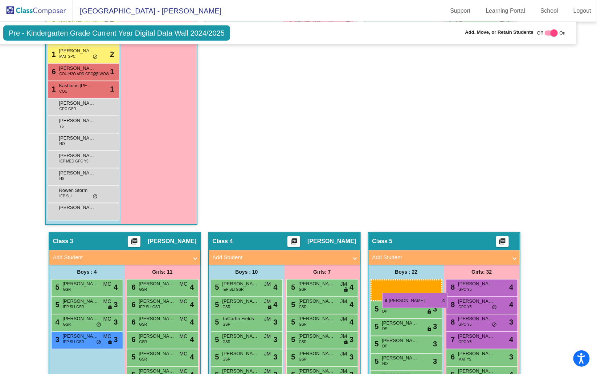
drag, startPoint x: 77, startPoint y: 107, endPoint x: 382, endPoint y: 293, distance: 357.3
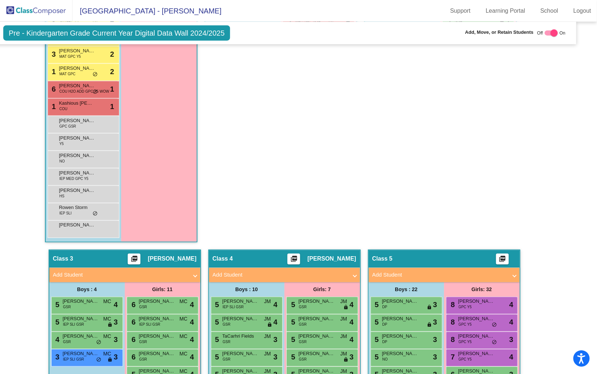
scroll to position [429, 14]
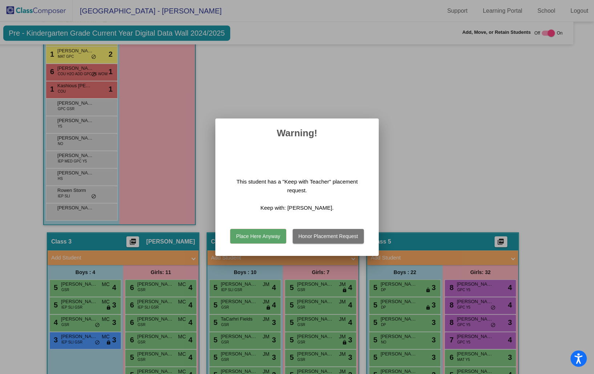
click at [266, 235] on button "Place Here Anyway" at bounding box center [258, 236] width 56 height 15
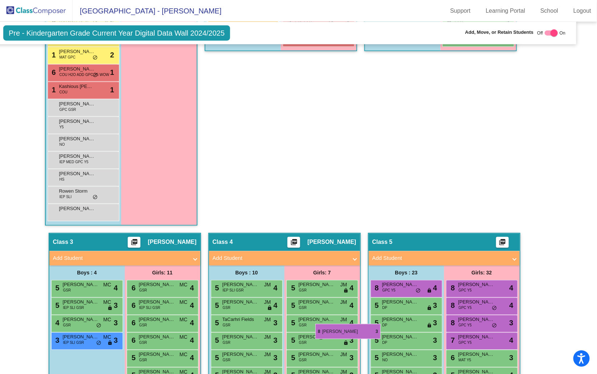
scroll to position [433, 14]
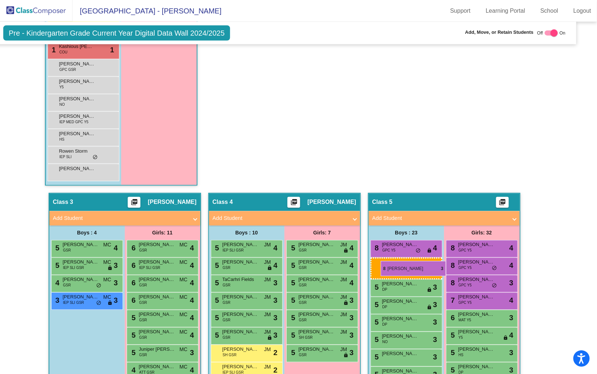
drag, startPoint x: 86, startPoint y: 155, endPoint x: 381, endPoint y: 261, distance: 313.4
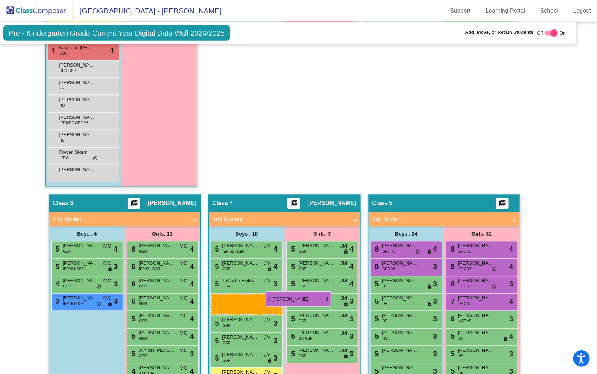
scroll to position [423, 14]
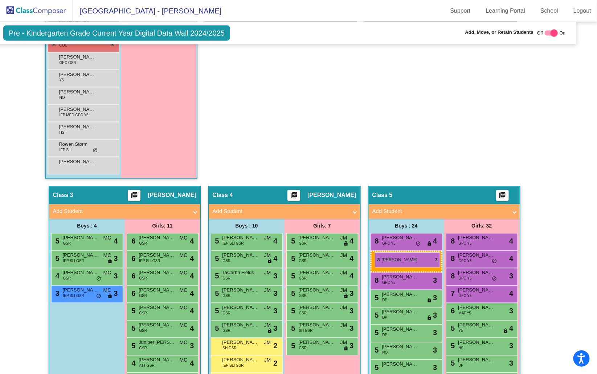
drag, startPoint x: 81, startPoint y: 135, endPoint x: 375, endPoint y: 252, distance: 316.7
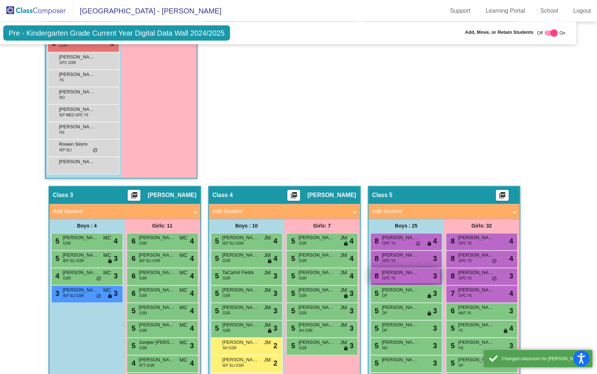
click at [394, 276] on div "8 Keegan Jaskula GPC Y5 lock do_not_disturb_alt 3" at bounding box center [405, 275] width 69 height 15
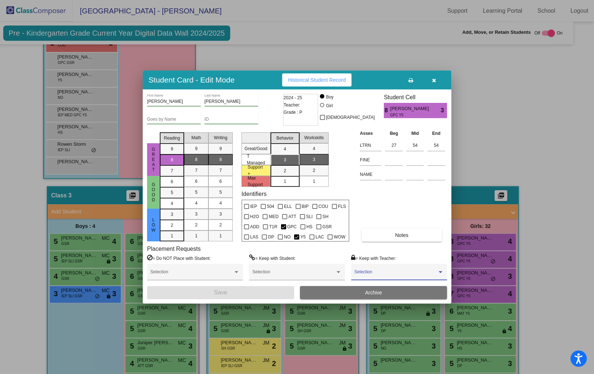
click at [370, 276] on span at bounding box center [395, 274] width 83 height 5
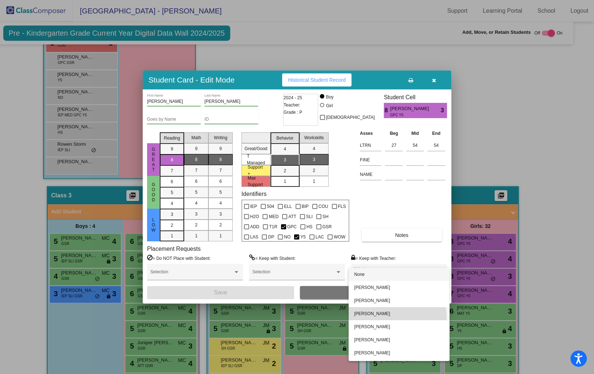
click at [366, 318] on span "Alan Albrecht" at bounding box center [398, 313] width 89 height 13
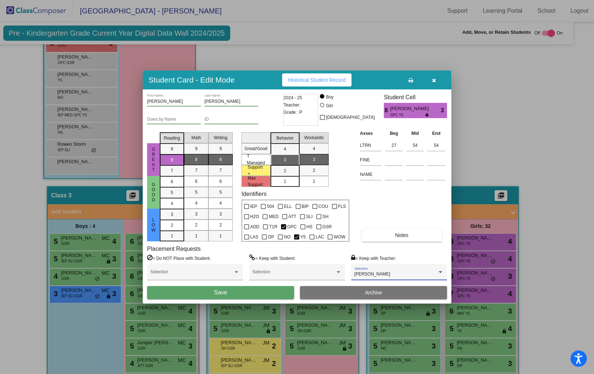
click at [253, 288] on button "Save" at bounding box center [220, 292] width 147 height 13
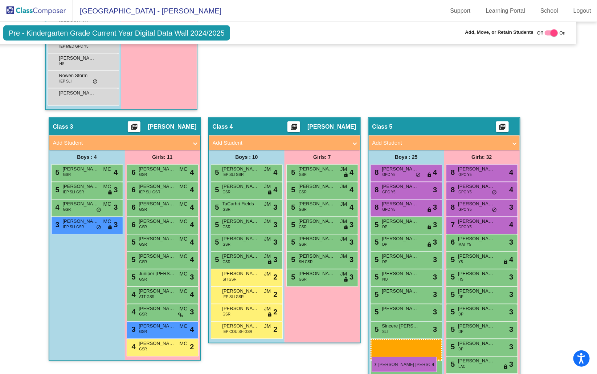
scroll to position [476, 14]
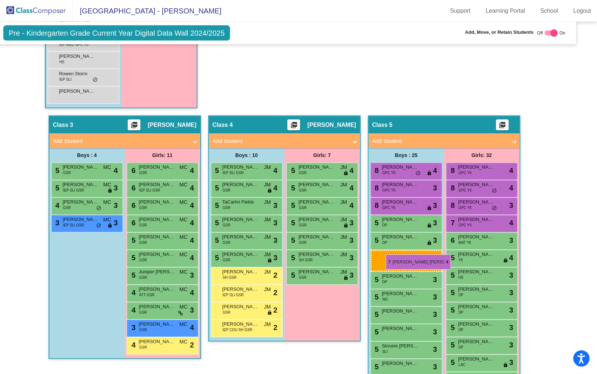
drag, startPoint x: 87, startPoint y: 127, endPoint x: 386, endPoint y: 254, distance: 324.5
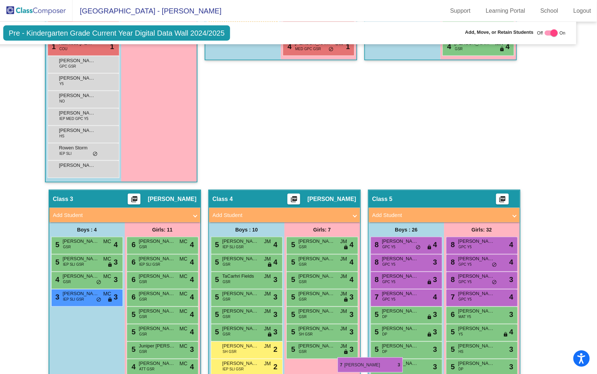
scroll to position [388, 14]
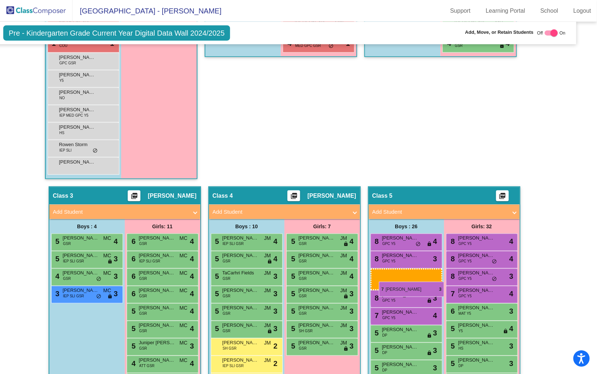
drag, startPoint x: 94, startPoint y: 78, endPoint x: 379, endPoint y: 281, distance: 349.9
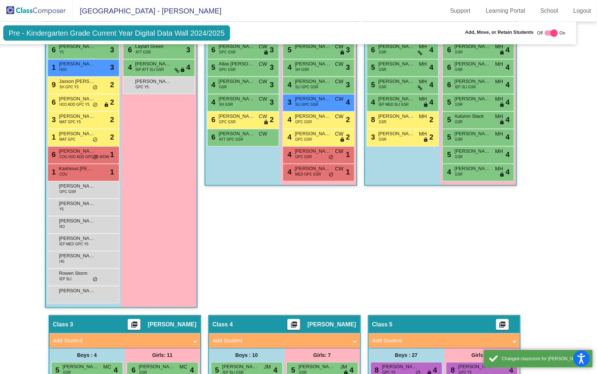
scroll to position [253, 14]
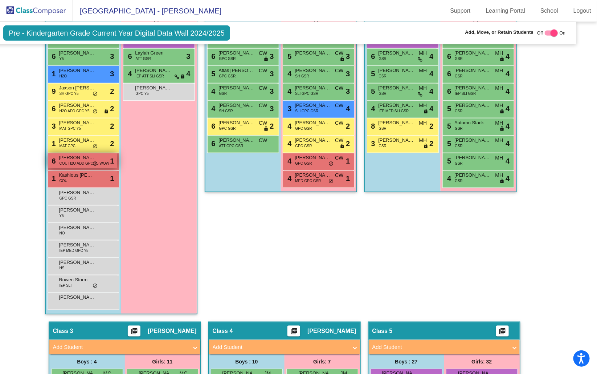
click at [87, 160] on span "COU H2O ADD GPC Y5 WOW" at bounding box center [85, 162] width 50 height 5
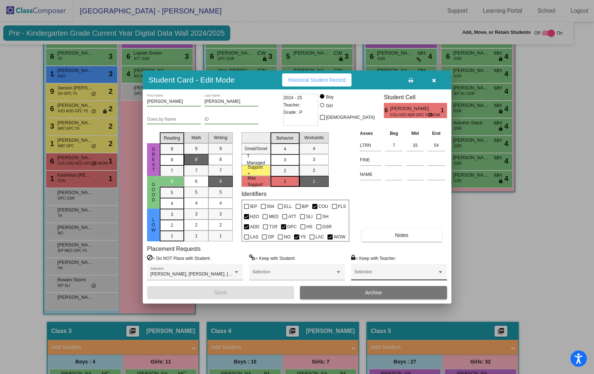
click at [364, 272] on span at bounding box center [395, 274] width 83 height 5
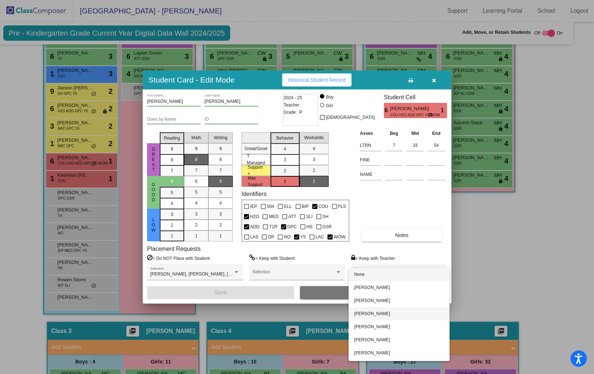
click at [366, 314] on span "Alan Albrecht" at bounding box center [398, 313] width 89 height 13
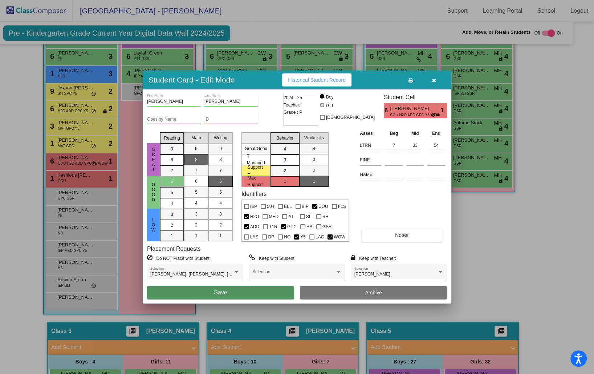
click at [260, 286] on button "Save" at bounding box center [220, 292] width 147 height 13
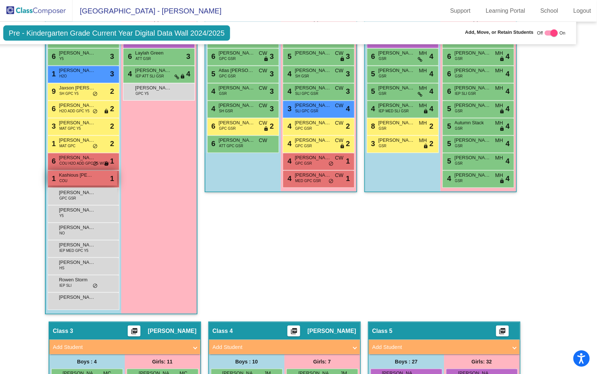
click at [101, 178] on div "1 Kashious Dunlap COU lock do_not_disturb_alt 1" at bounding box center [82, 178] width 69 height 15
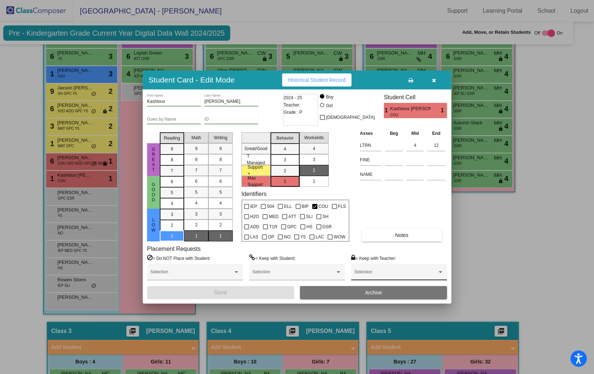
click at [385, 276] on span at bounding box center [395, 274] width 83 height 5
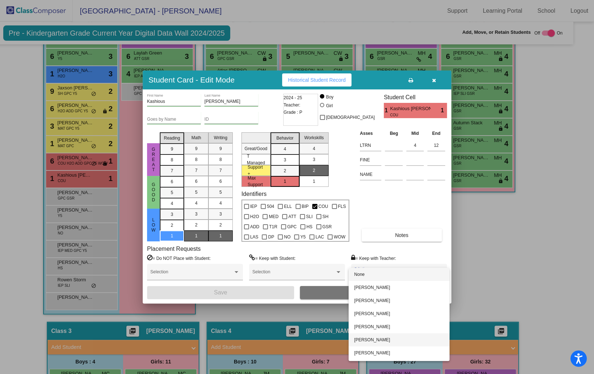
click at [383, 338] on span "Courtney Lambert" at bounding box center [398, 339] width 89 height 13
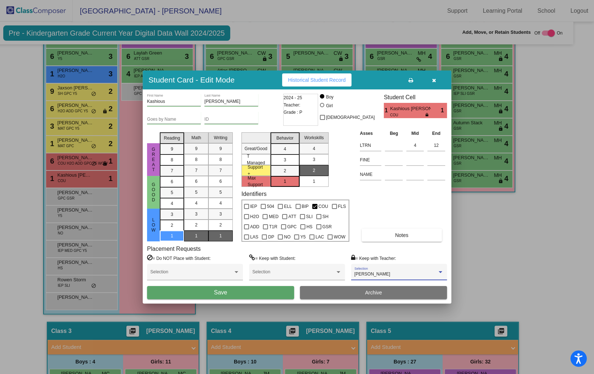
click at [269, 291] on button "Save" at bounding box center [220, 292] width 147 height 13
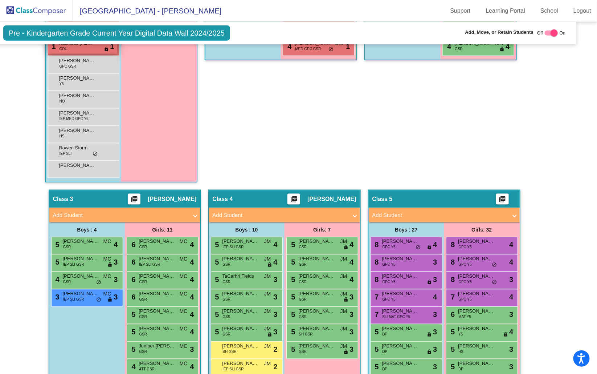
scroll to position [374, 14]
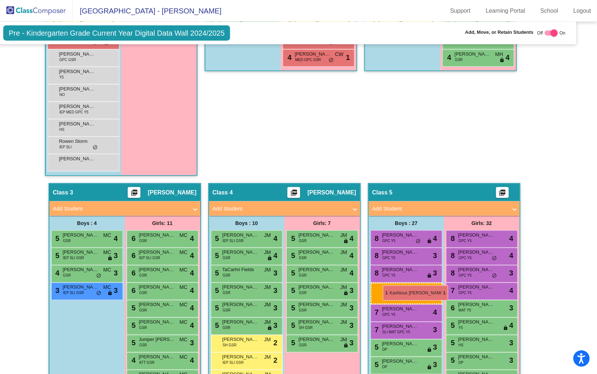
drag, startPoint x: 80, startPoint y: 60, endPoint x: 383, endPoint y: 285, distance: 377.6
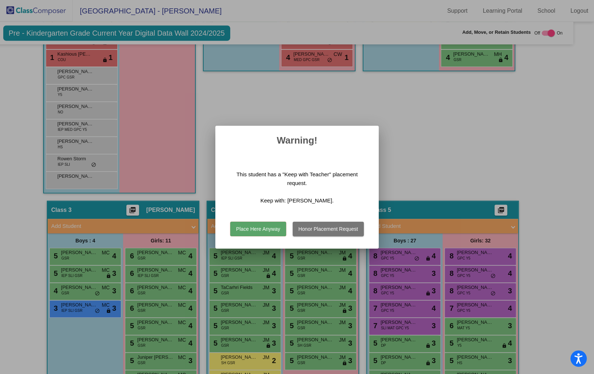
click at [262, 229] on button "Place Here Anyway" at bounding box center [258, 228] width 56 height 15
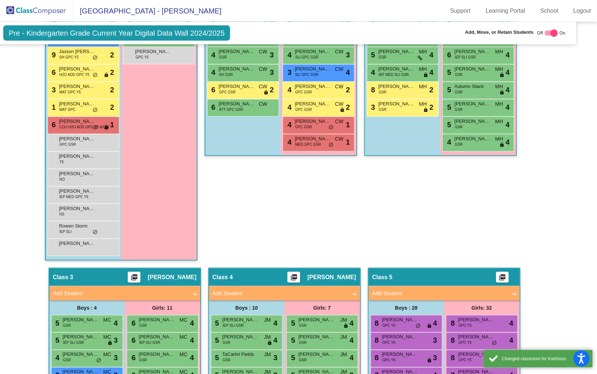
scroll to position [286, 14]
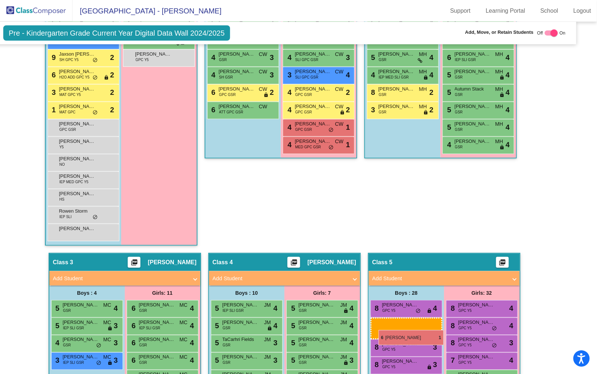
drag, startPoint x: 85, startPoint y: 128, endPoint x: 379, endPoint y: 330, distance: 355.9
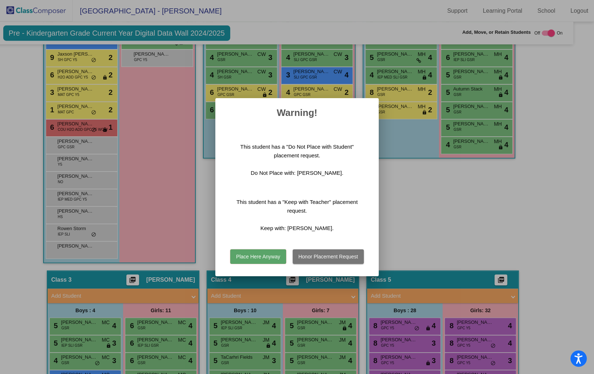
click at [276, 256] on button "Place Here Anyway" at bounding box center [258, 256] width 56 height 15
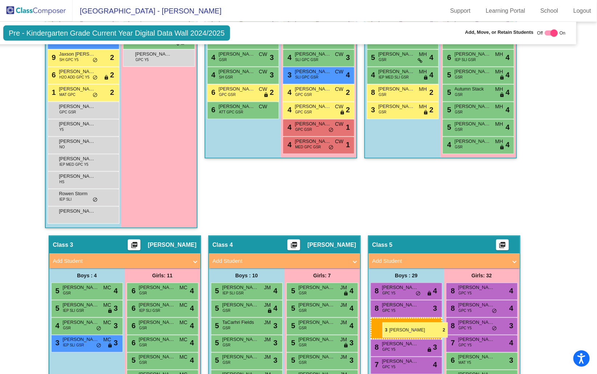
drag, startPoint x: 85, startPoint y: 92, endPoint x: 383, endPoint y: 322, distance: 376.3
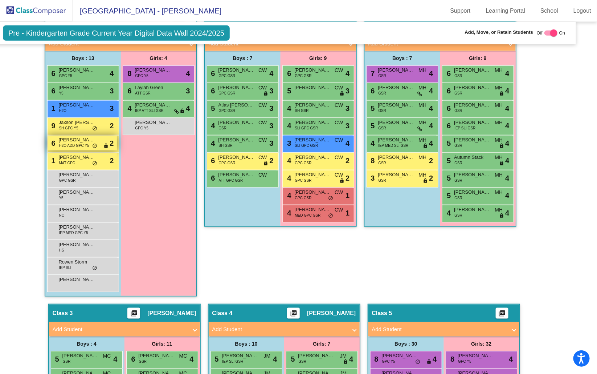
scroll to position [225, 15]
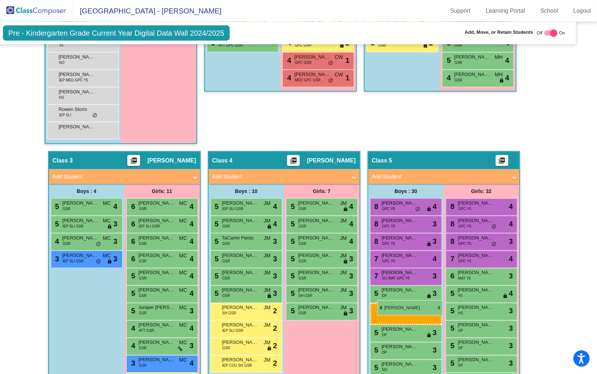
drag, startPoint x: 73, startPoint y: 85, endPoint x: 378, endPoint y: 300, distance: 372.3
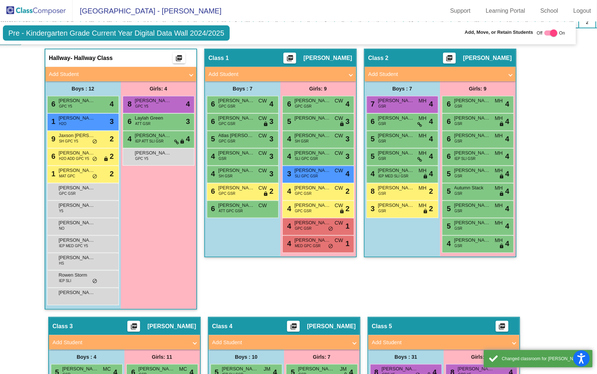
scroll to position [183, 15]
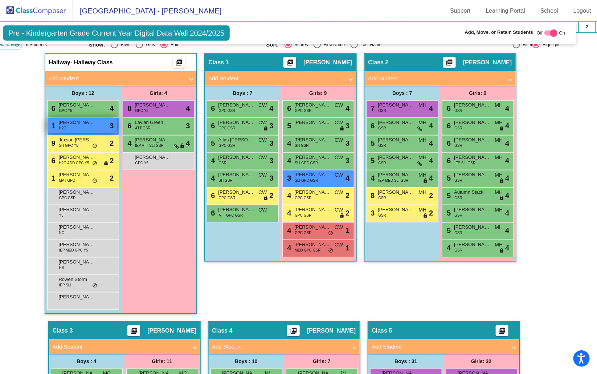
click at [89, 128] on div "1 Jaxon Knight H2O lock do_not_disturb_alt 3" at bounding box center [82, 125] width 69 height 15
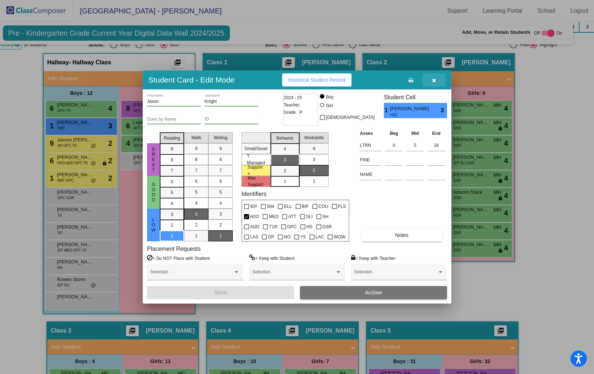
click at [435, 82] on icon "button" at bounding box center [434, 80] width 4 height 5
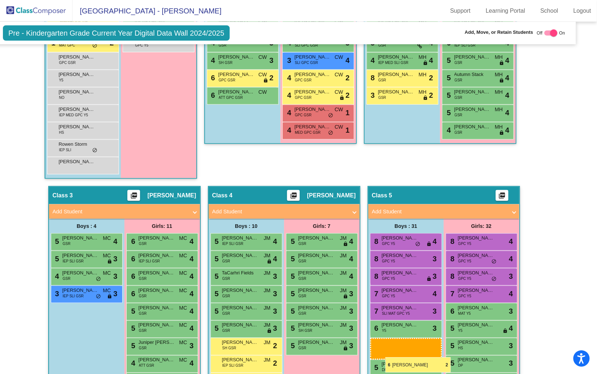
scroll to position [303, 15]
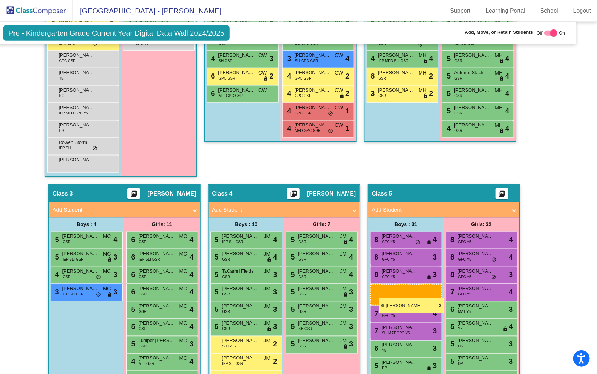
drag, startPoint x: 71, startPoint y: 159, endPoint x: 379, endPoint y: 298, distance: 338.1
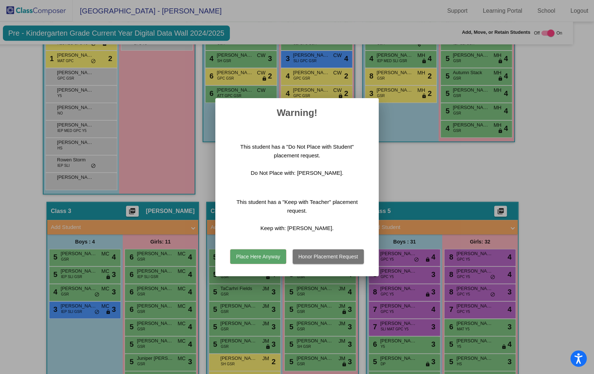
click at [272, 258] on button "Place Here Anyway" at bounding box center [258, 256] width 56 height 15
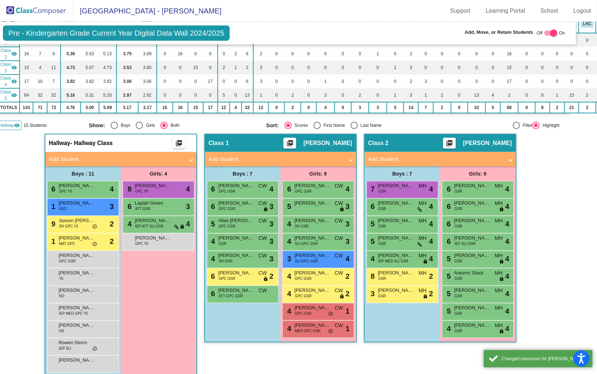
scroll to position [102, 15]
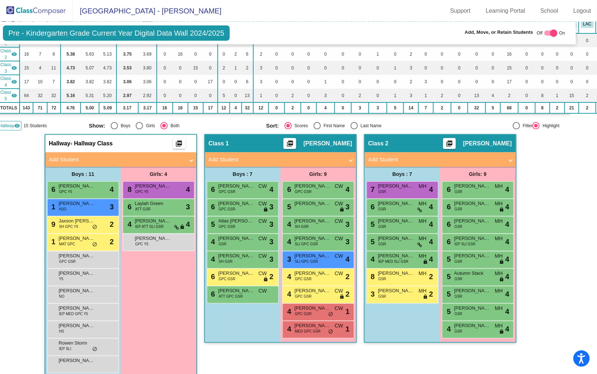
click at [10, 123] on span "Hallway" at bounding box center [6, 125] width 15 height 7
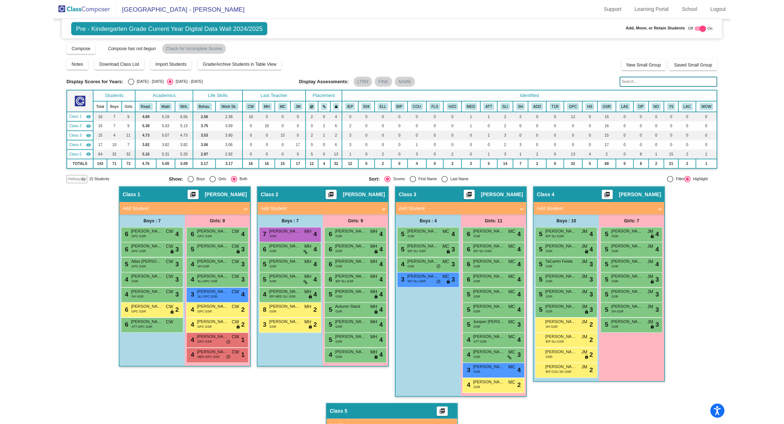
scroll to position [0, 0]
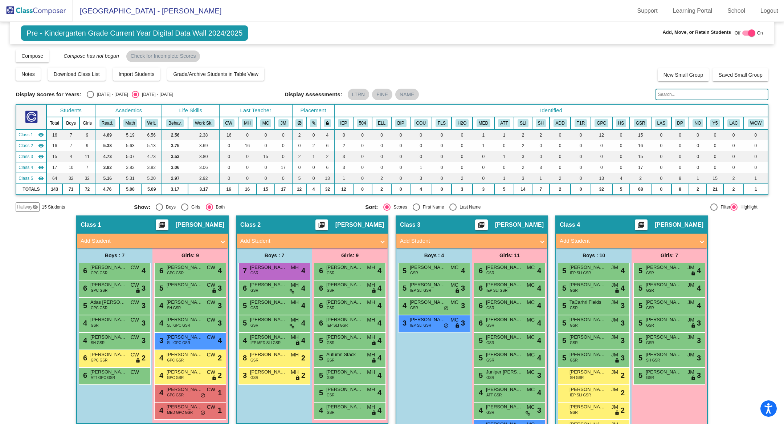
click at [52, 9] on img at bounding box center [36, 10] width 73 height 21
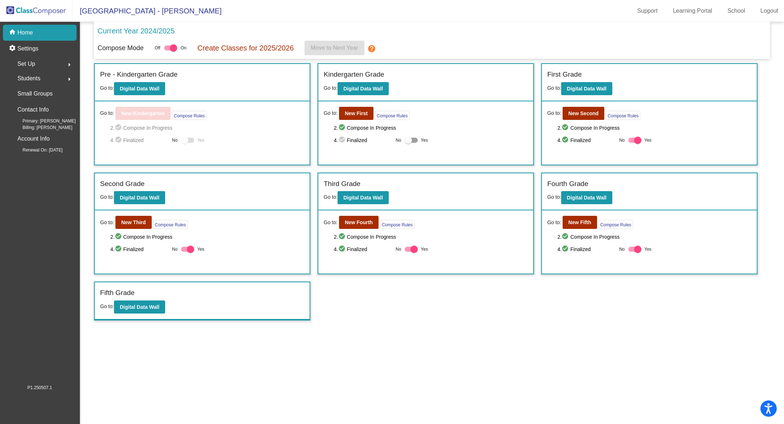
click at [42, 62] on div "Set Up arrow_right" at bounding box center [41, 64] width 69 height 15
click at [37, 123] on p "Classes" at bounding box center [27, 127] width 19 height 9
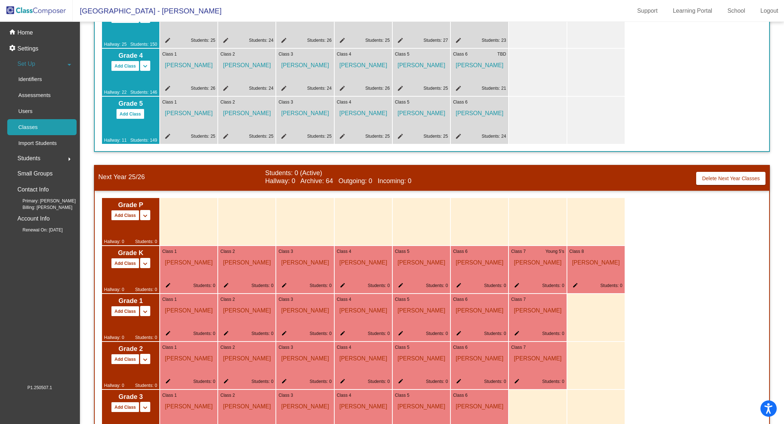
scroll to position [285, 0]
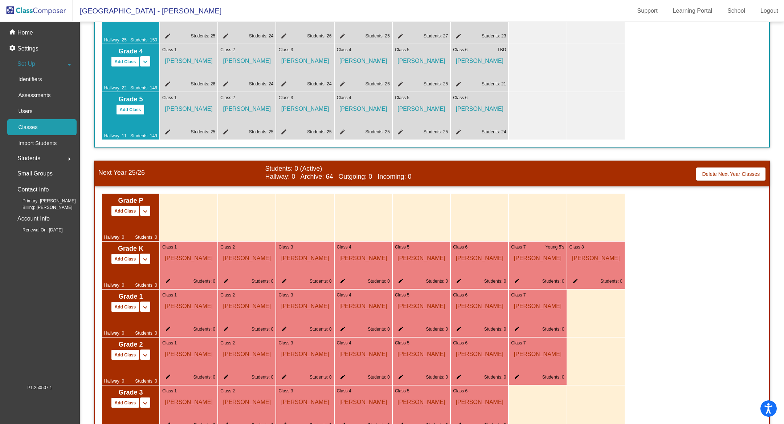
click at [456, 279] on mat-icon "edit" at bounding box center [457, 282] width 9 height 9
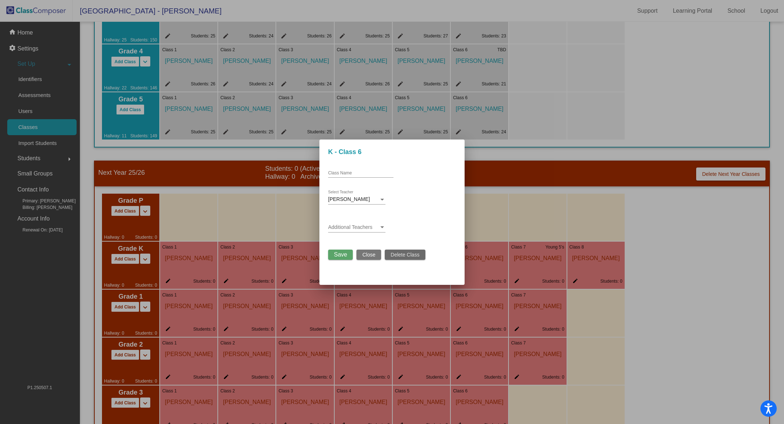
click at [400, 255] on span "Delete Class" at bounding box center [405, 255] width 29 height 6
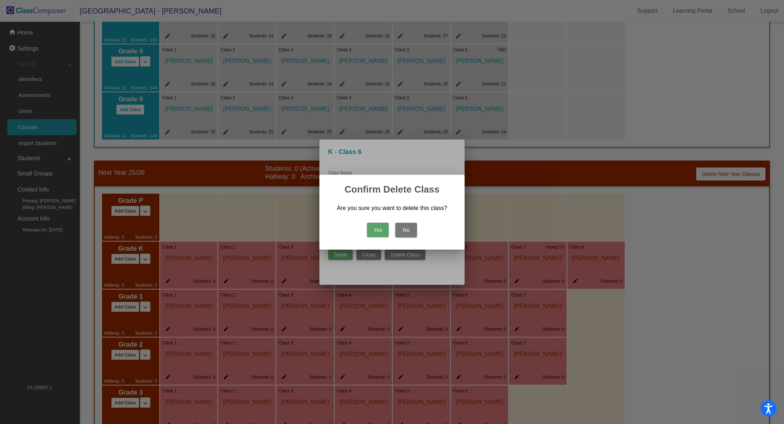
click at [377, 231] on button "Yes" at bounding box center [378, 230] width 22 height 15
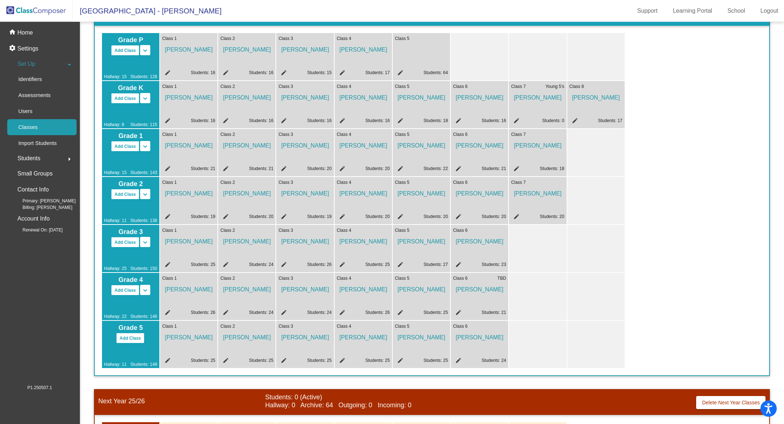
scroll to position [23, 0]
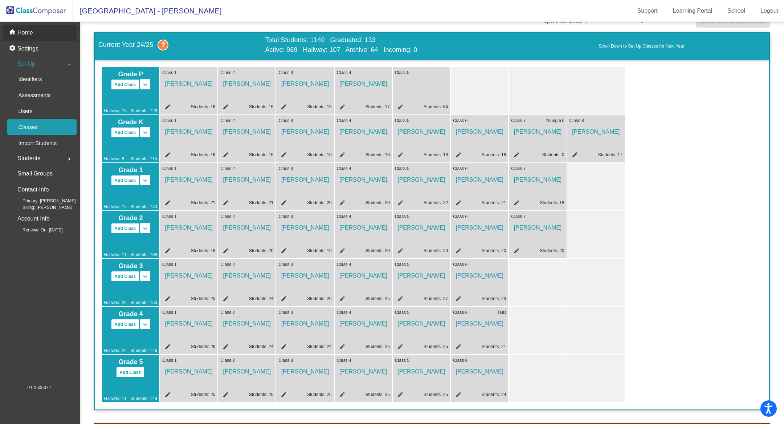
click at [34, 32] on div "home Home" at bounding box center [40, 33] width 74 height 16
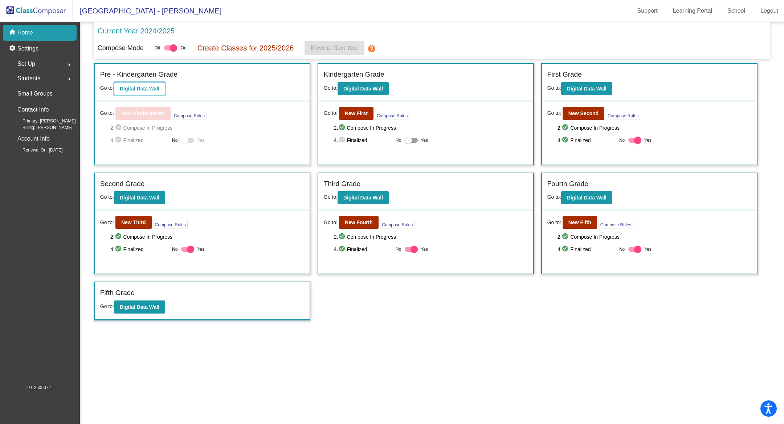
click at [154, 87] on b "Digital Data Wall" at bounding box center [140, 89] width 40 height 6
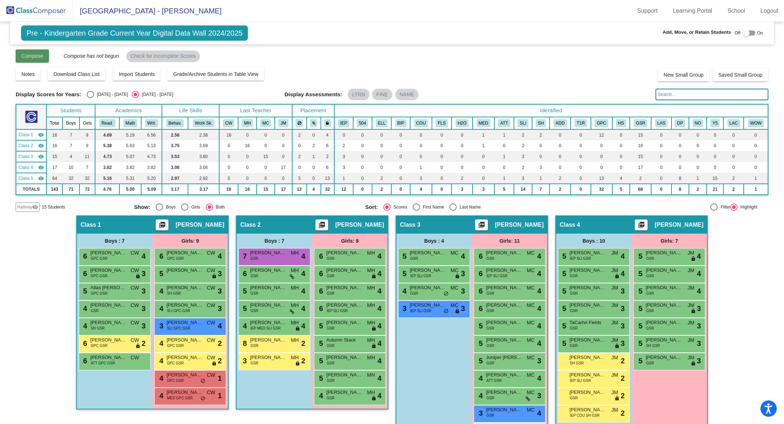
click at [40, 54] on span "Compose" at bounding box center [32, 56] width 22 height 6
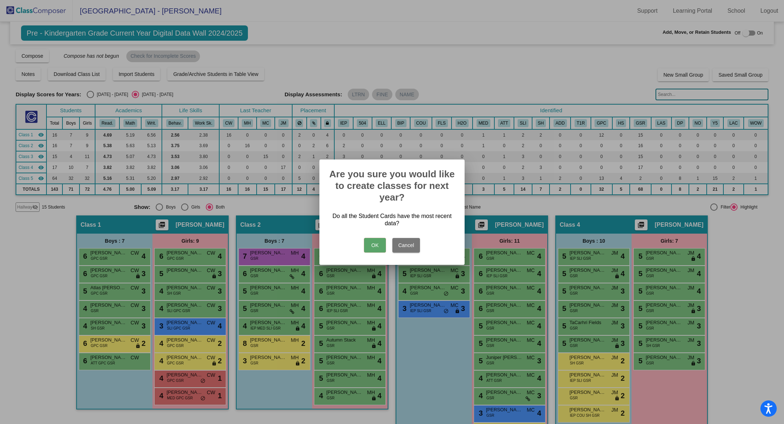
click at [379, 243] on button "OK" at bounding box center [375, 245] width 22 height 15
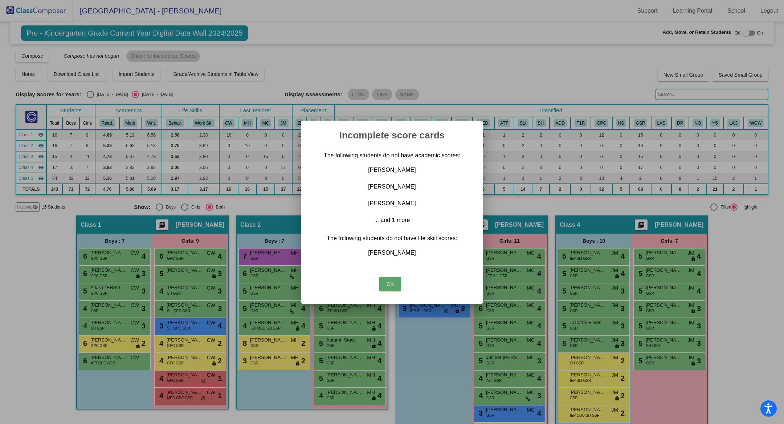
click at [393, 286] on button "OK" at bounding box center [390, 284] width 22 height 15
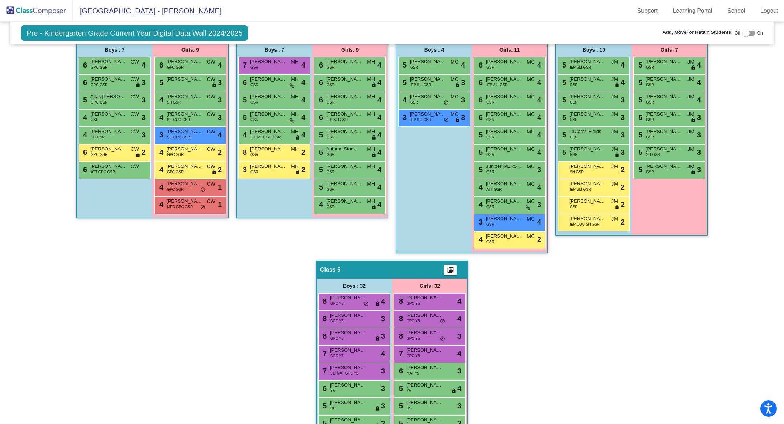
scroll to position [196, 0]
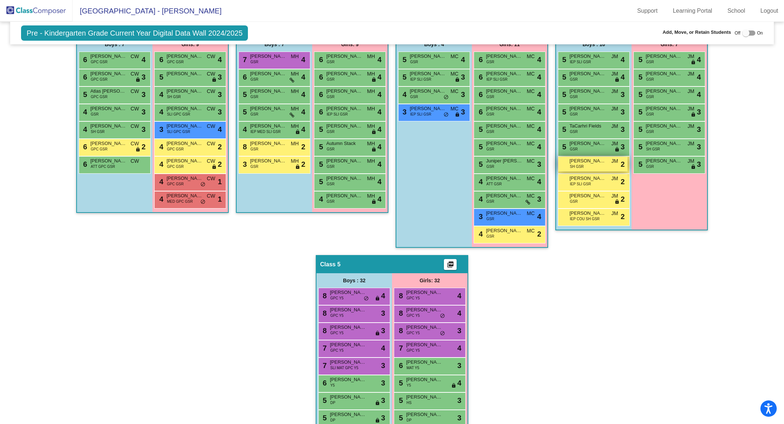
click at [575, 167] on span "SH GSR" at bounding box center [577, 166] width 14 height 5
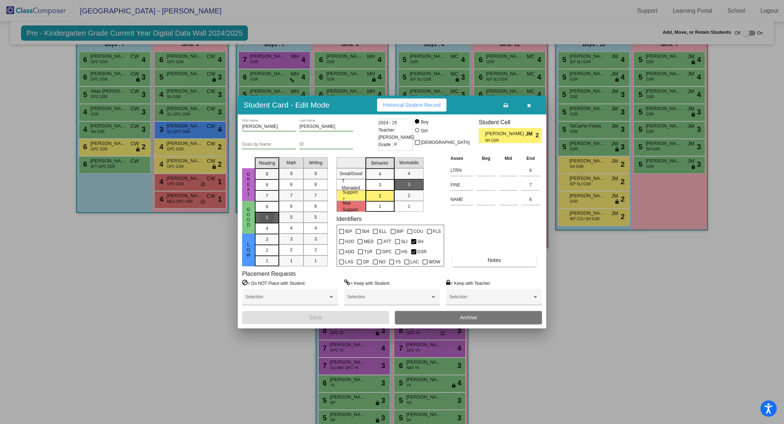
click at [273, 212] on div "5" at bounding box center [267, 206] width 14 height 11
click at [290, 217] on span "5" at bounding box center [291, 217] width 3 height 7
click at [310, 216] on div "5" at bounding box center [316, 217] width 14 height 11
click at [315, 314] on span "Save" at bounding box center [315, 317] width 13 height 6
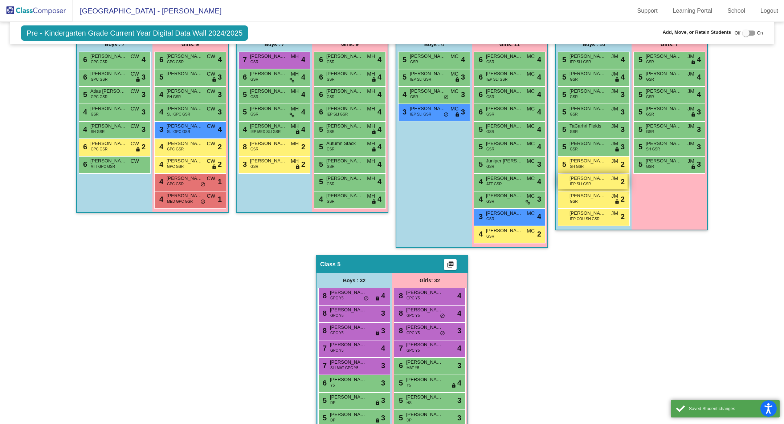
click at [578, 184] on span "IEP SLI GSR" at bounding box center [580, 183] width 21 height 5
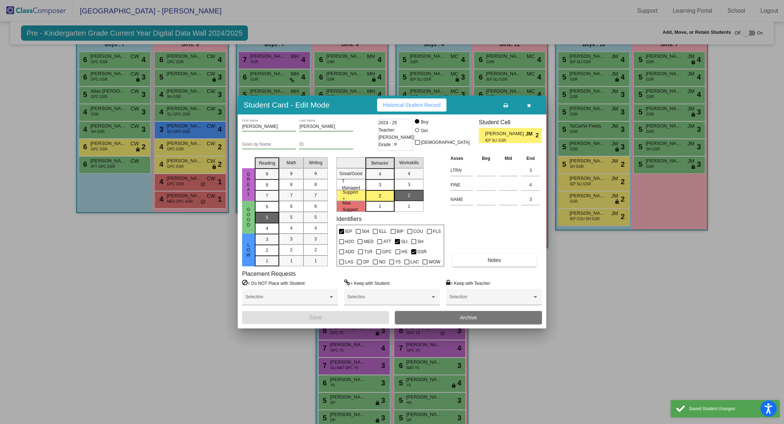
click at [269, 212] on div "5" at bounding box center [267, 206] width 14 height 11
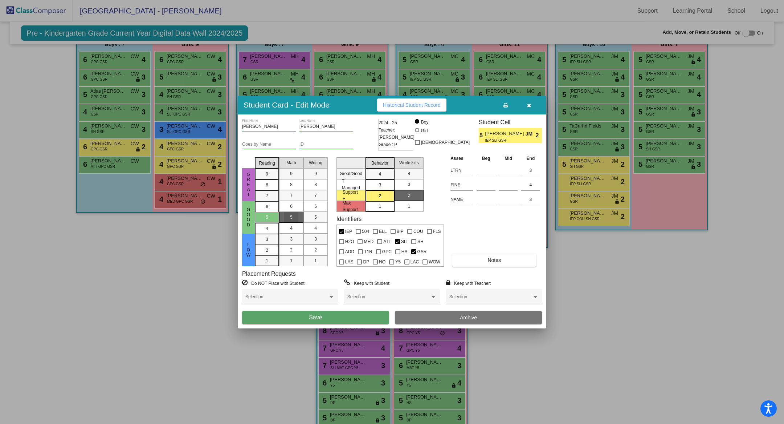
click at [286, 217] on div "5" at bounding box center [291, 217] width 14 height 11
click at [315, 217] on span "5" at bounding box center [315, 217] width 3 height 7
click at [319, 320] on span "Save" at bounding box center [315, 317] width 13 height 6
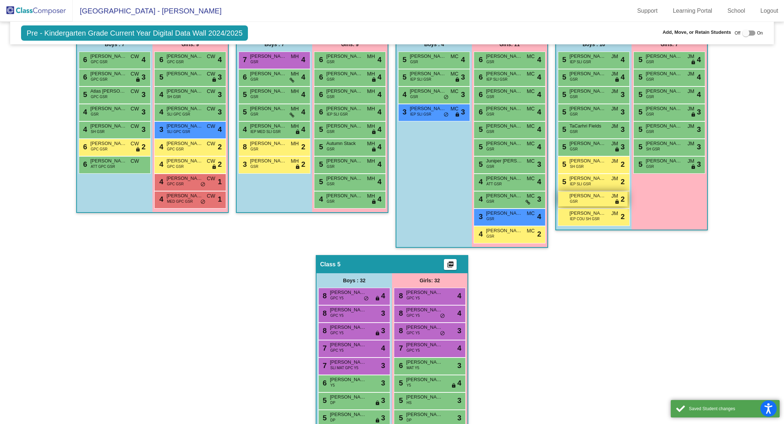
click at [581, 196] on span "[PERSON_NAME]" at bounding box center [588, 195] width 36 height 7
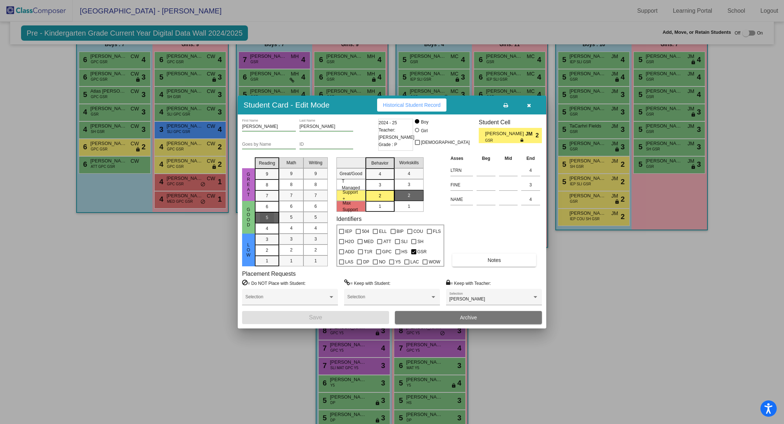
click at [272, 212] on div "5" at bounding box center [267, 206] width 14 height 11
click at [288, 215] on div "5" at bounding box center [291, 217] width 14 height 11
click at [309, 216] on div "5" at bounding box center [316, 217] width 14 height 11
click at [305, 312] on button "Save" at bounding box center [315, 317] width 147 height 13
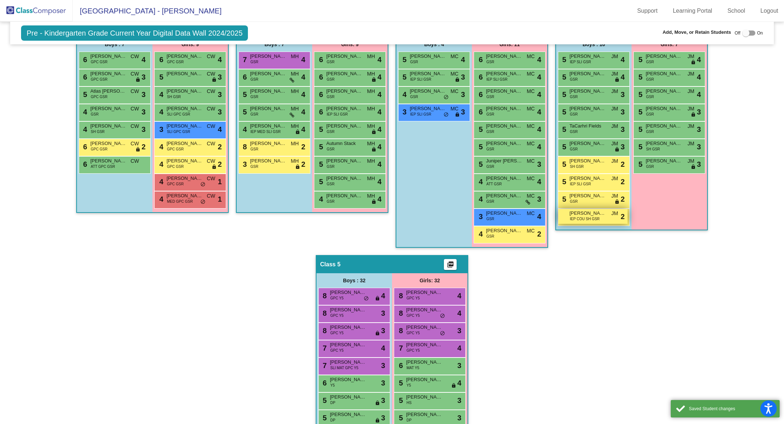
click at [566, 220] on div "Carson Myer IEP COU SH GSR JM lock do_not_disturb_alt 2" at bounding box center [592, 216] width 69 height 15
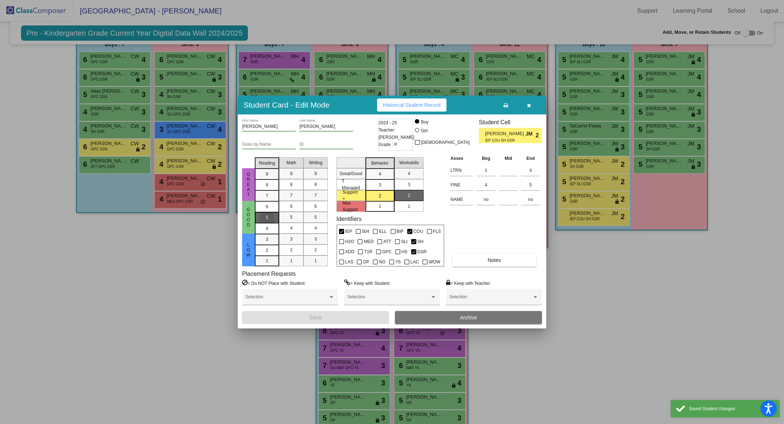
click at [273, 212] on div "5" at bounding box center [267, 206] width 14 height 11
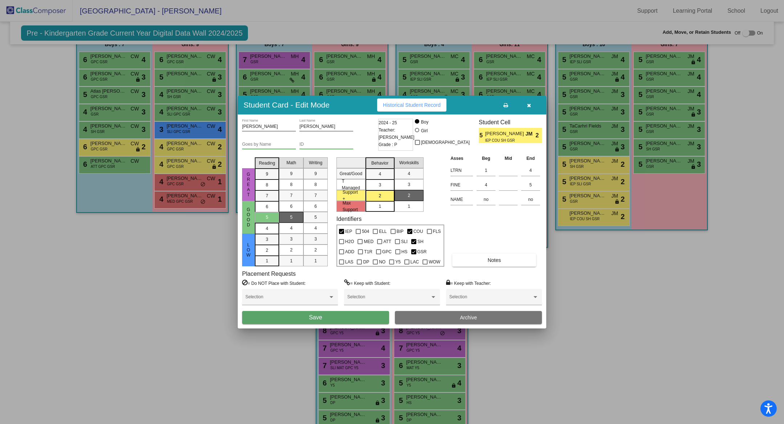
click at [288, 219] on div "5" at bounding box center [291, 217] width 14 height 11
click at [314, 220] on div "5" at bounding box center [316, 217] width 14 height 11
click at [318, 320] on span "Save" at bounding box center [315, 317] width 13 height 6
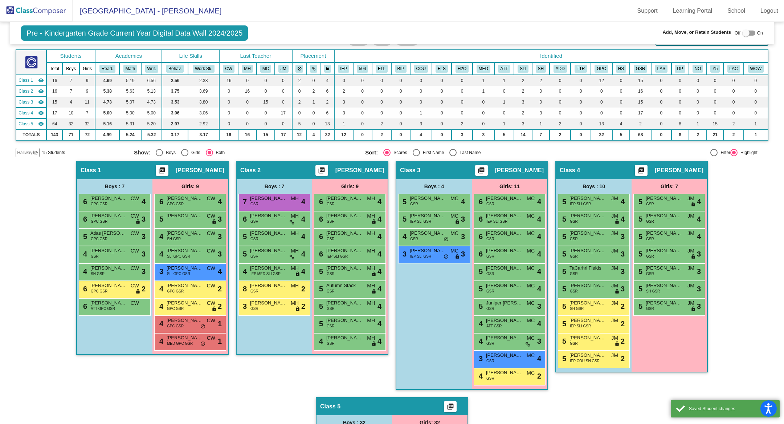
scroll to position [0, 0]
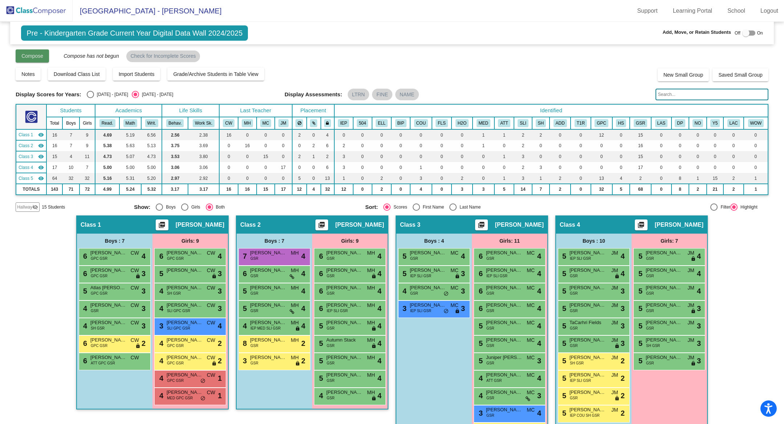
click at [43, 55] on span "Compose" at bounding box center [32, 56] width 22 height 6
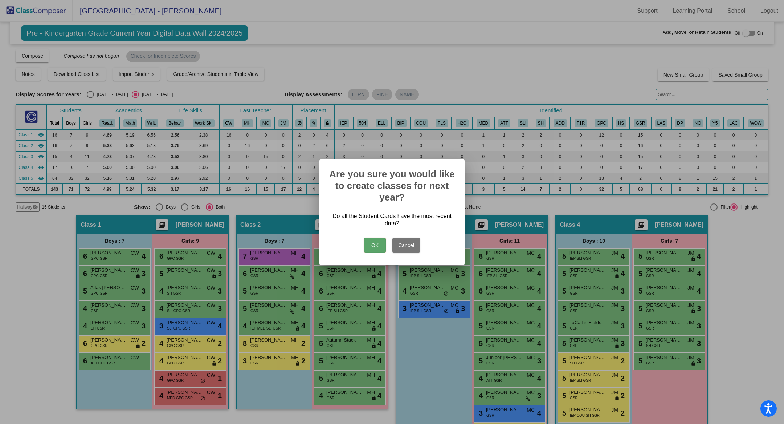
click at [369, 247] on button "OK" at bounding box center [375, 245] width 22 height 15
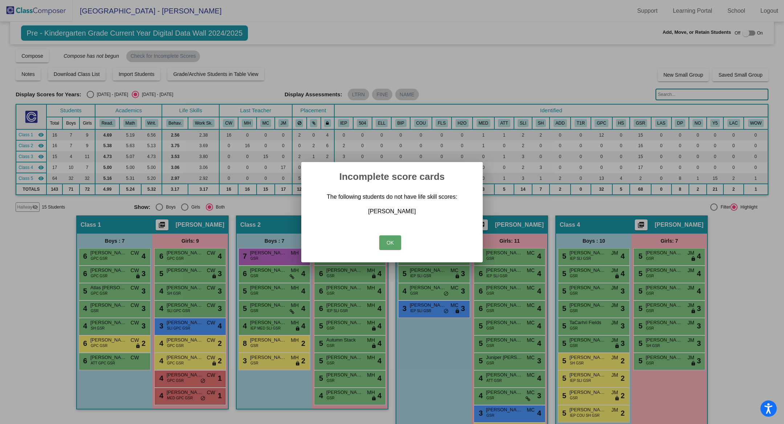
click at [389, 242] on button "OK" at bounding box center [390, 242] width 22 height 15
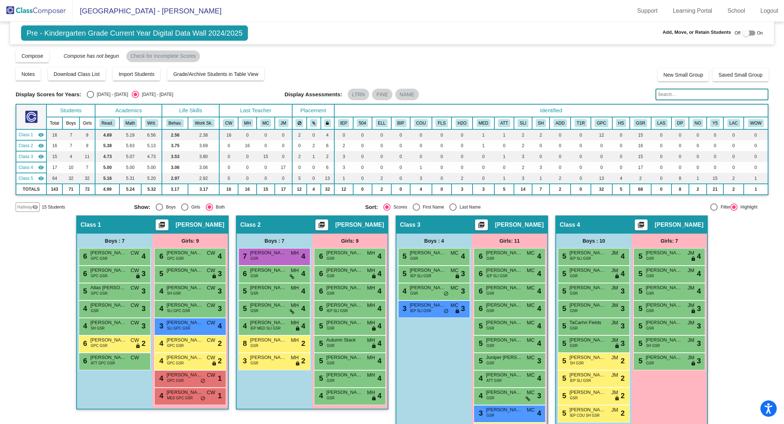
click at [662, 101] on div "Display Scores for Years: 2023 - 2024 2024 - 2025 Grade/Archive Students in Tab…" at bounding box center [392, 130] width 753 height 163
click at [662, 95] on input "text" at bounding box center [712, 95] width 113 height 12
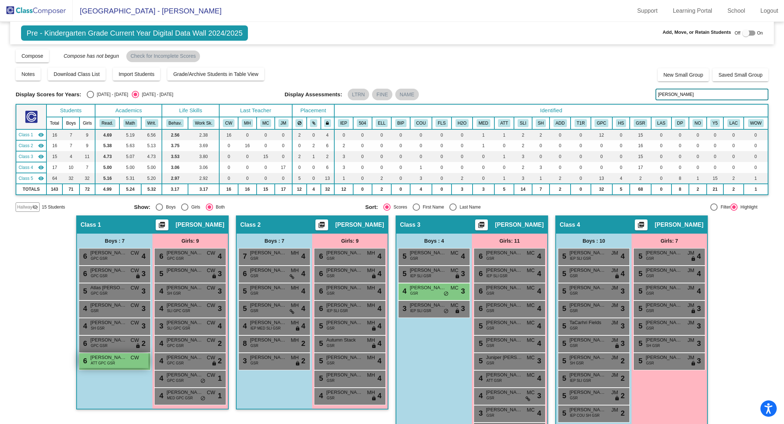
type input "liam"
click at [103, 361] on span "ATT GPC GSR" at bounding box center [103, 362] width 24 height 5
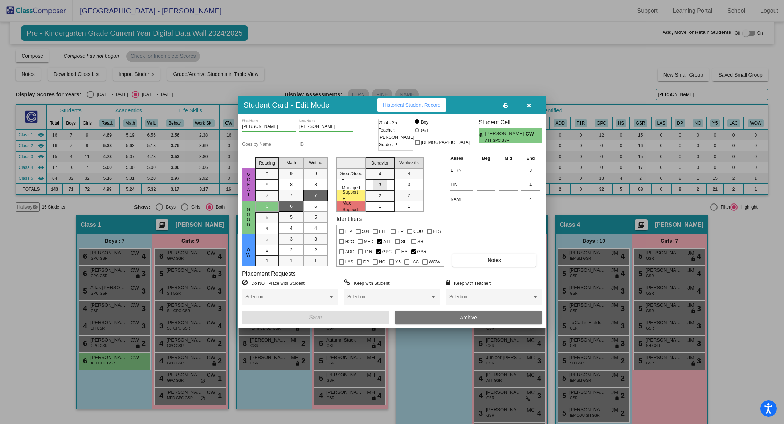
click at [381, 177] on span "3" at bounding box center [380, 174] width 3 height 7
click at [402, 185] on div "3" at bounding box center [409, 184] width 14 height 11
click at [318, 323] on div "Liam First Name Engels Last Name Goes by Name ID 2024 - 25 Teacher: Courtney Wa…" at bounding box center [392, 221] width 309 height 214
click at [318, 320] on span "Save" at bounding box center [315, 317] width 13 height 6
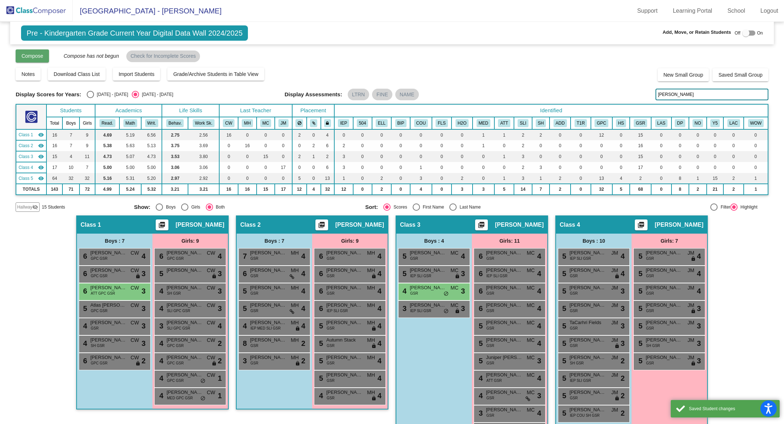
click at [44, 60] on button "Compose" at bounding box center [32, 55] width 33 height 13
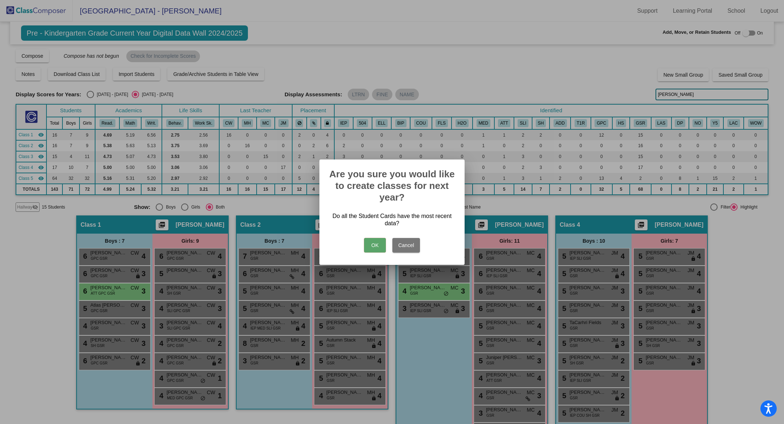
click at [373, 244] on button "OK" at bounding box center [375, 245] width 22 height 15
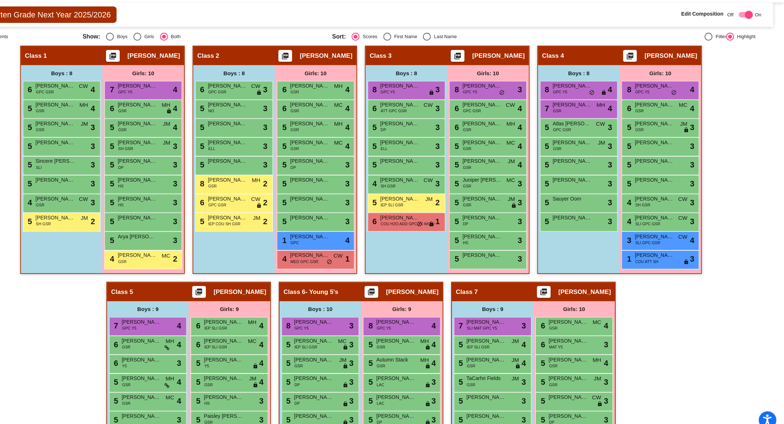
scroll to position [173, 0]
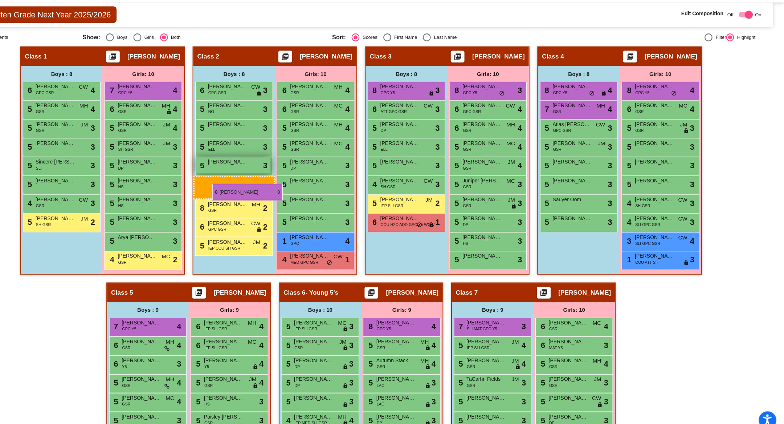
drag, startPoint x: 364, startPoint y: 321, endPoint x: 255, endPoint y: 190, distance: 170.6
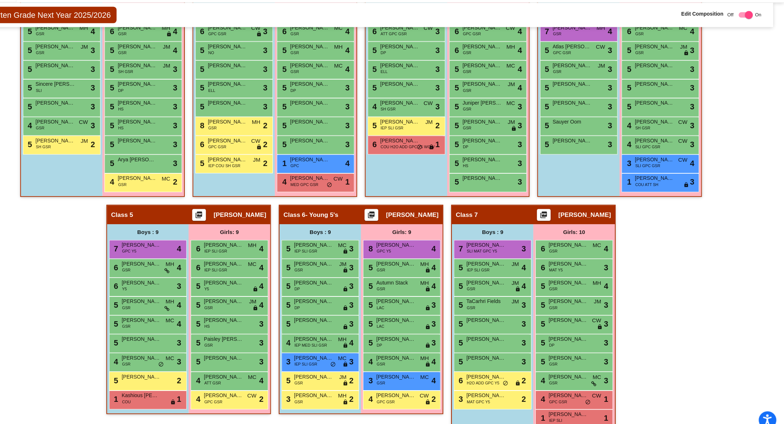
scroll to position [247, 0]
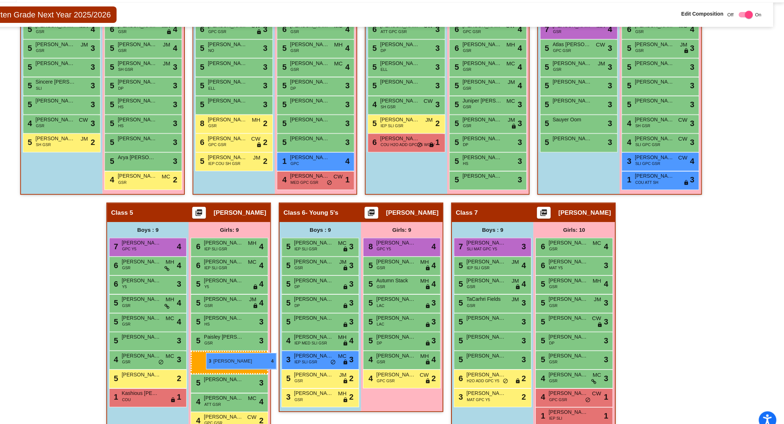
drag, startPoint x: 435, startPoint y: 366, endPoint x: 248, endPoint y: 346, distance: 188.0
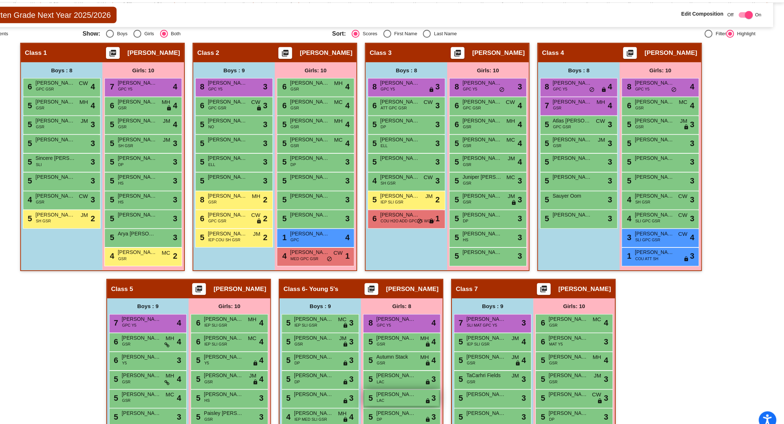
scroll to position [180, 0]
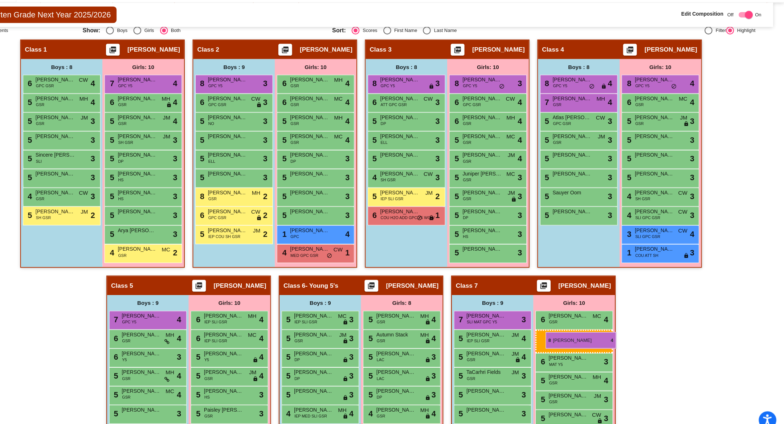
drag, startPoint x: 433, startPoint y: 318, endPoint x: 563, endPoint y: 327, distance: 130.6
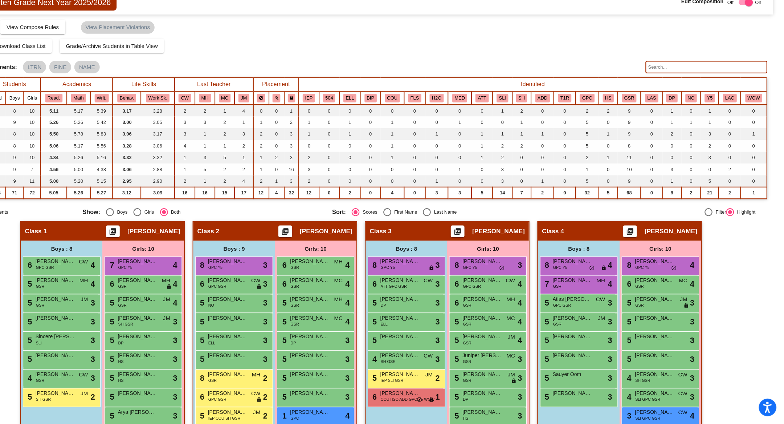
scroll to position [0, 0]
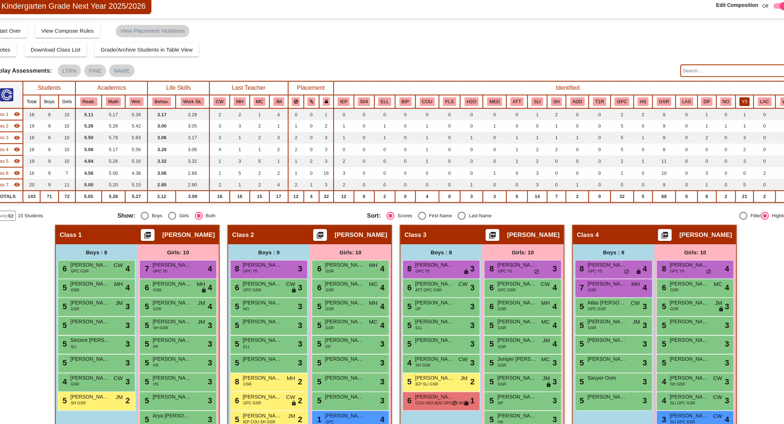
click at [697, 120] on button "Y5" at bounding box center [714, 122] width 9 height 8
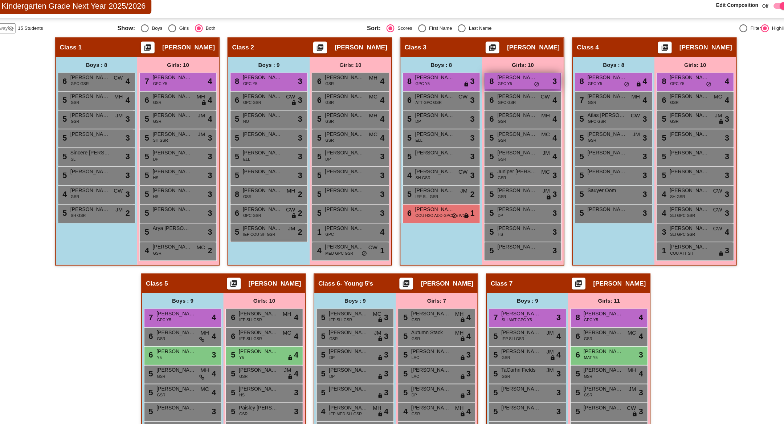
scroll to position [168, 0]
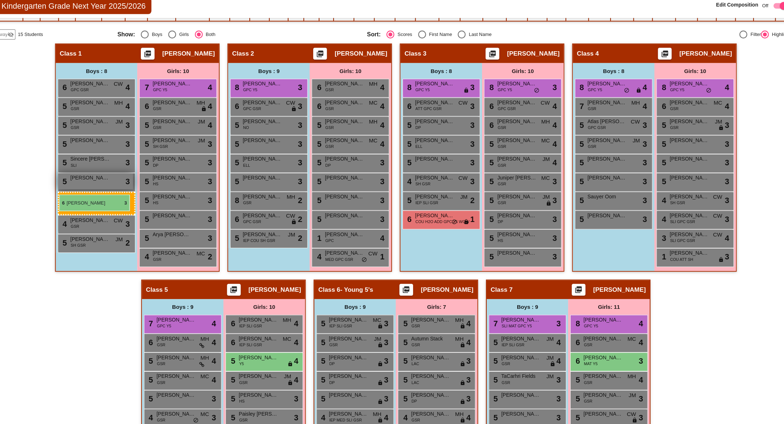
drag, startPoint x: 198, startPoint y: 363, endPoint x: 82, endPoint y: 208, distance: 193.7
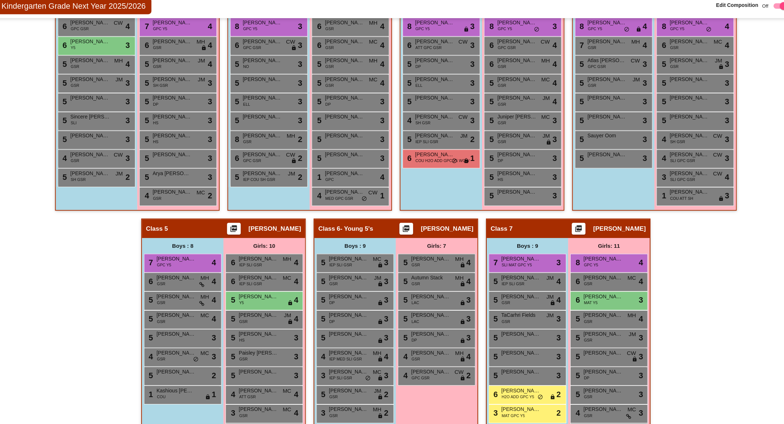
scroll to position [230, 0]
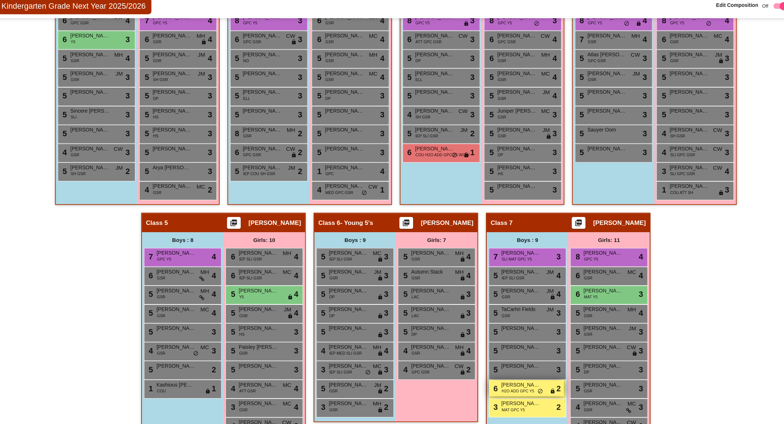
click at [510, 376] on span "H2O ADD GPC Y5" at bounding box center [505, 389] width 30 height 5
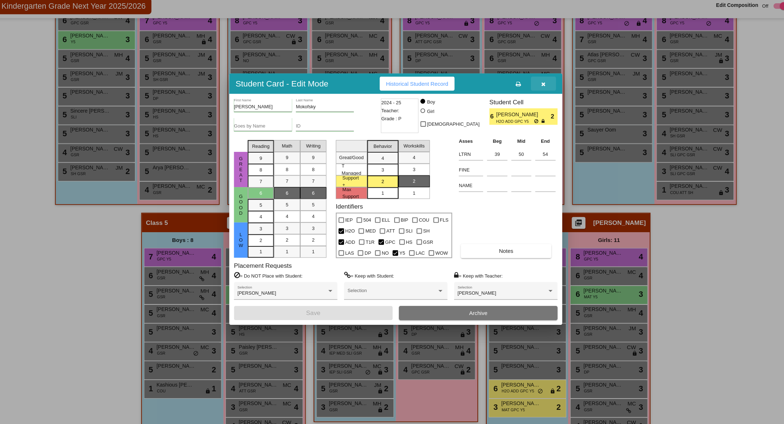
click at [527, 107] on icon "button" at bounding box center [529, 105] width 4 height 5
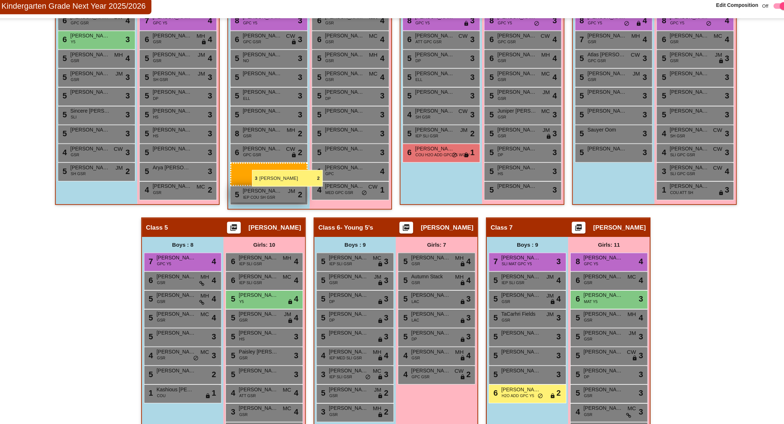
drag, startPoint x: 506, startPoint y: 403, endPoint x: 258, endPoint y: 186, distance: 329.0
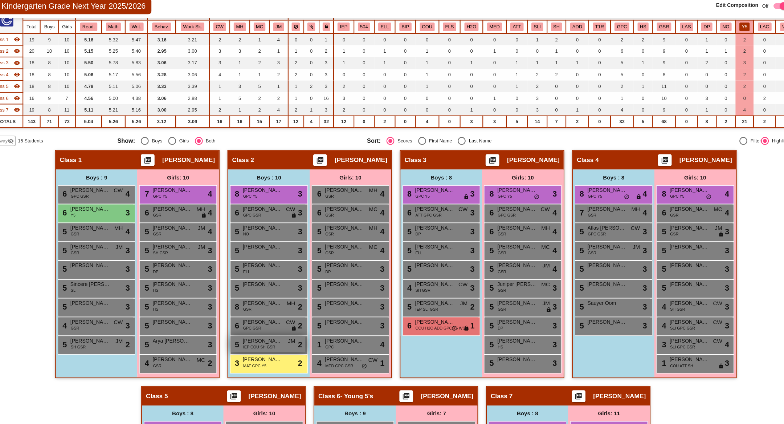
scroll to position [64, 0]
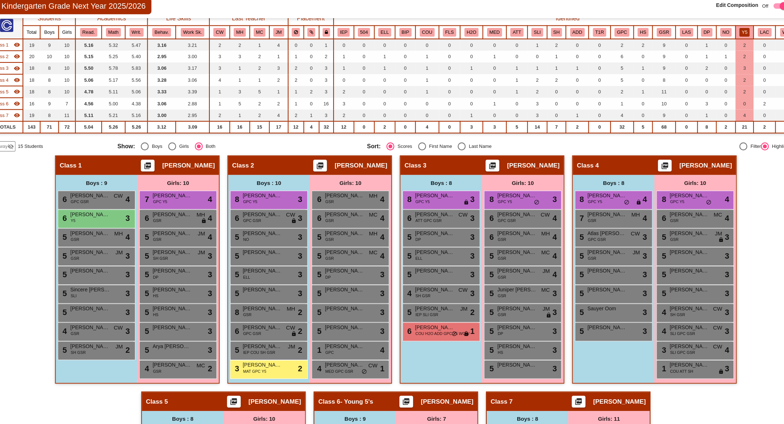
click at [43, 122] on mat-icon "visibility" at bounding box center [41, 124] width 6 height 6
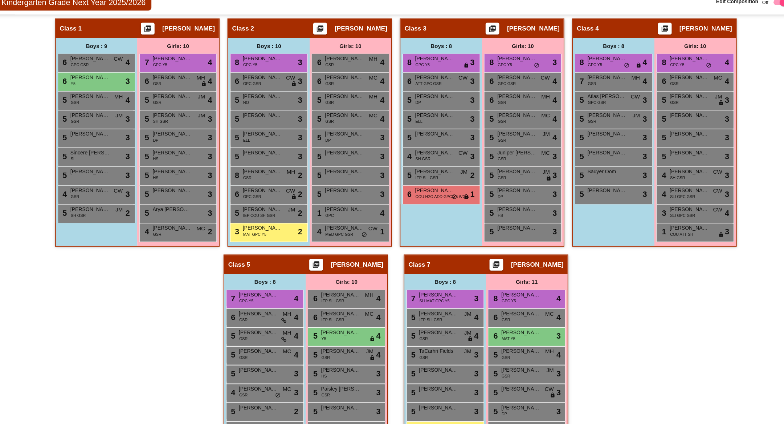
scroll to position [193, 0]
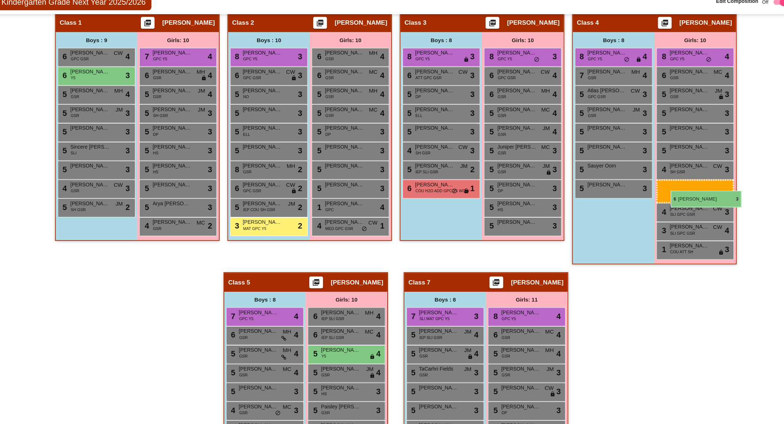
drag, startPoint x: 509, startPoint y: 337, endPoint x: 647, endPoint y: 208, distance: 188.8
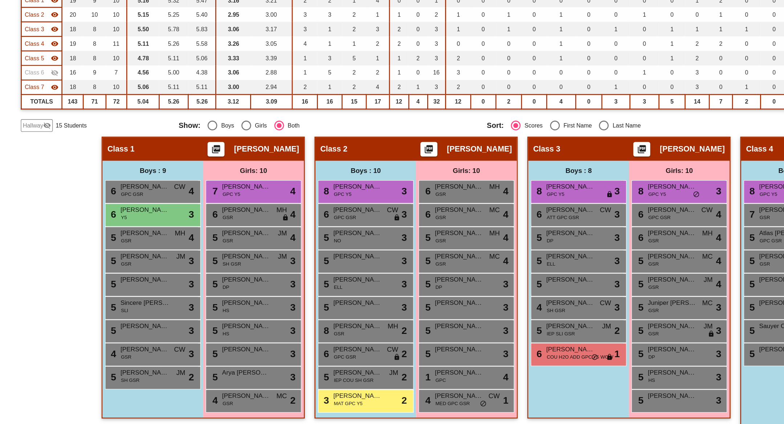
scroll to position [67, 0]
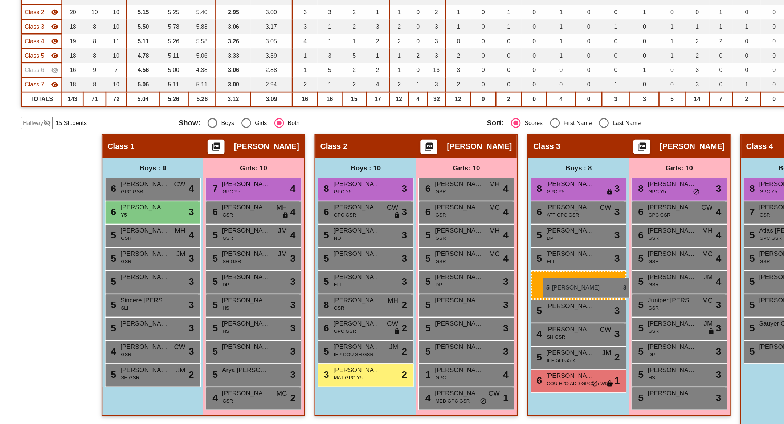
drag, startPoint x: 259, startPoint y: 292, endPoint x: 407, endPoint y: 276, distance: 149.4
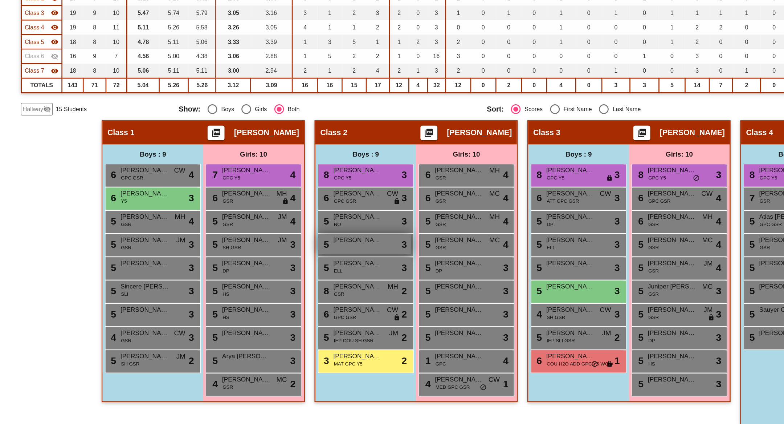
scroll to position [78, 0]
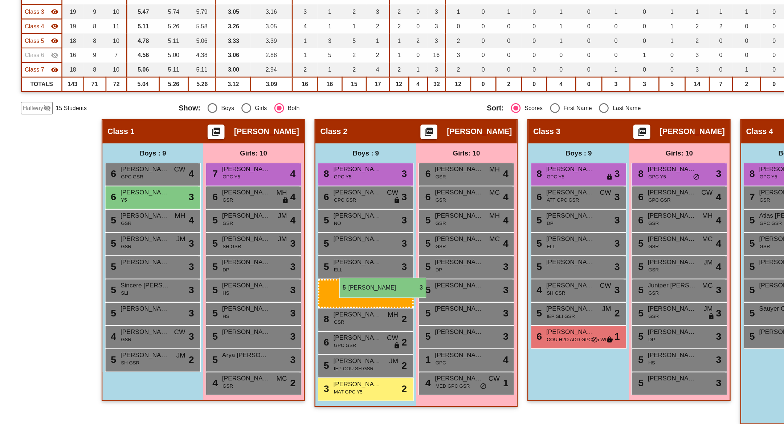
drag, startPoint x: 411, startPoint y: 286, endPoint x: 255, endPoint y: 276, distance: 155.7
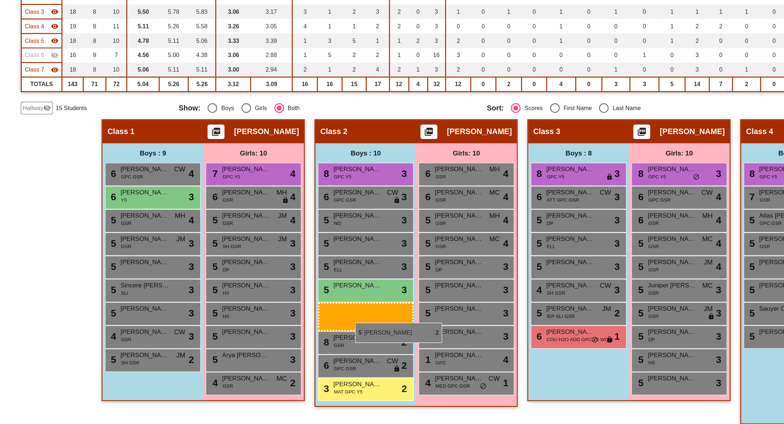
drag, startPoint x: 258, startPoint y: 334, endPoint x: 259, endPoint y: 309, distance: 24.3
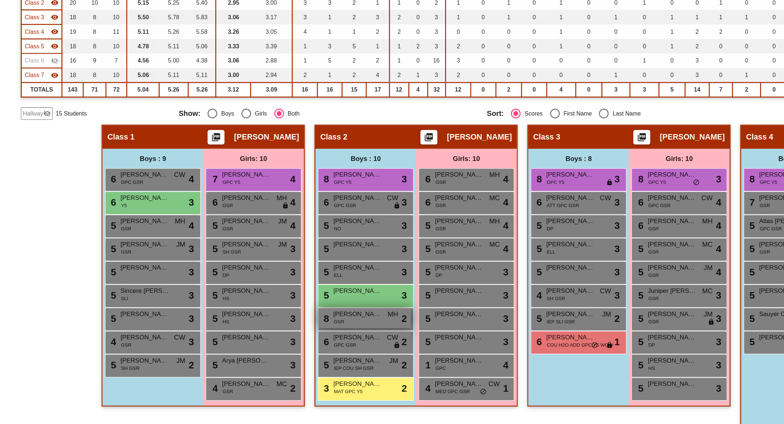
scroll to position [77, 0]
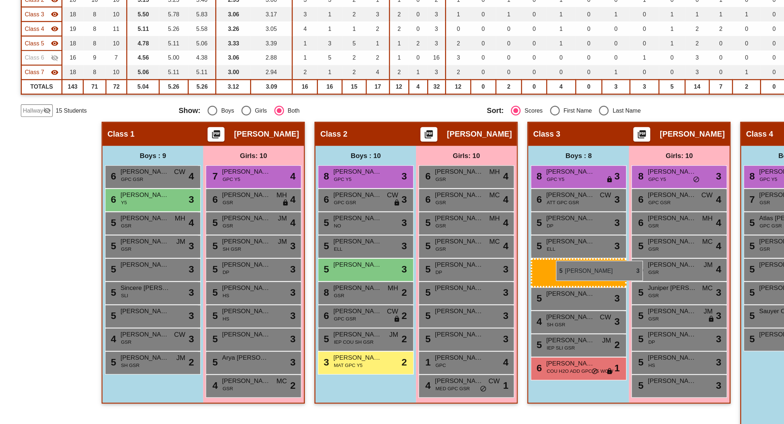
drag, startPoint x: 273, startPoint y: 253, endPoint x: 417, endPoint y: 263, distance: 144.5
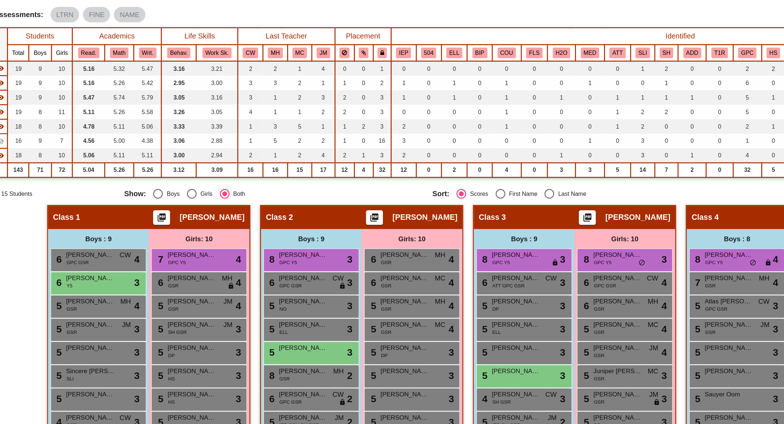
scroll to position [25, 0]
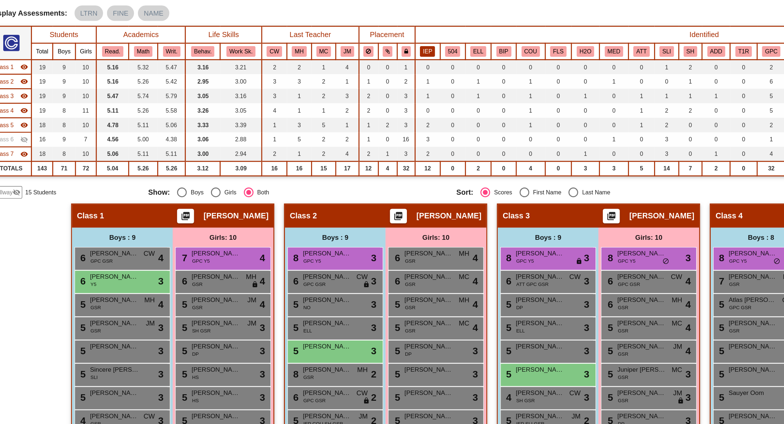
click at [339, 97] on button "IEP" at bounding box center [343, 97] width 11 height 8
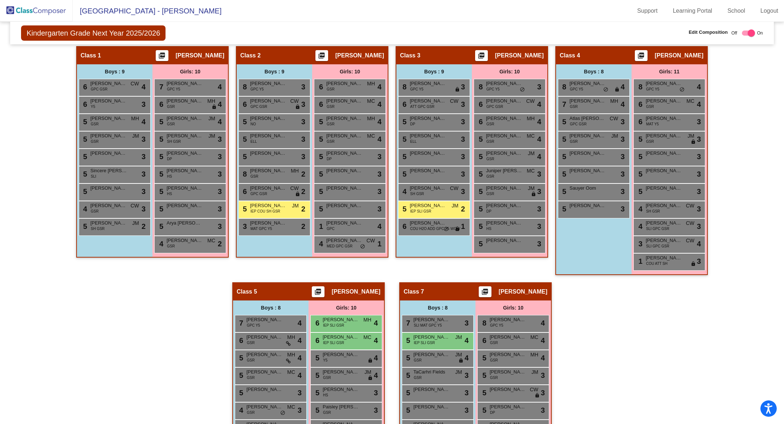
scroll to position [182, 0]
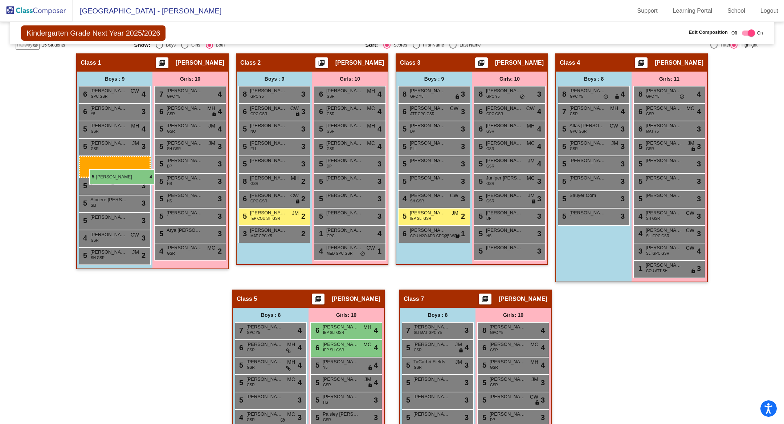
drag, startPoint x: 450, startPoint y: 344, endPoint x: 89, endPoint y: 169, distance: 400.6
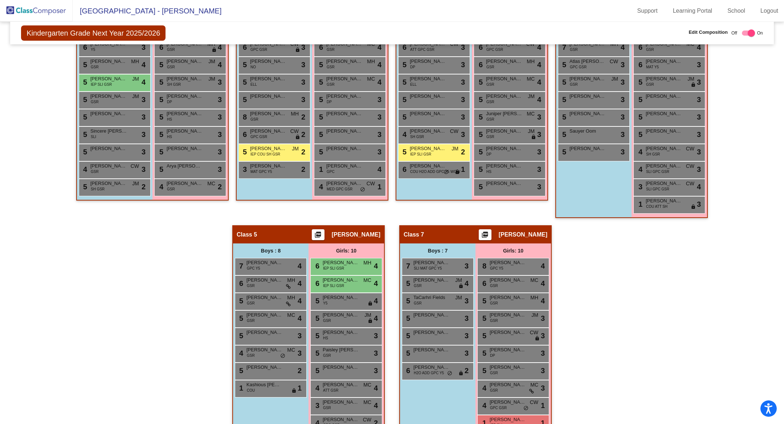
scroll to position [248, 0]
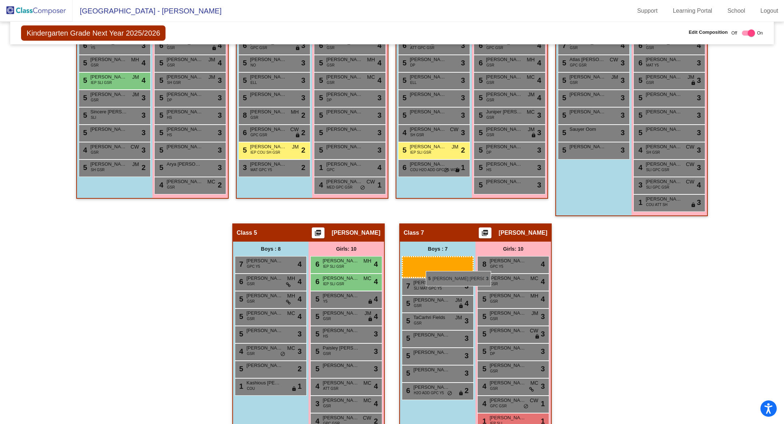
drag, startPoint x: 113, startPoint y: 112, endPoint x: 426, endPoint y: 271, distance: 350.5
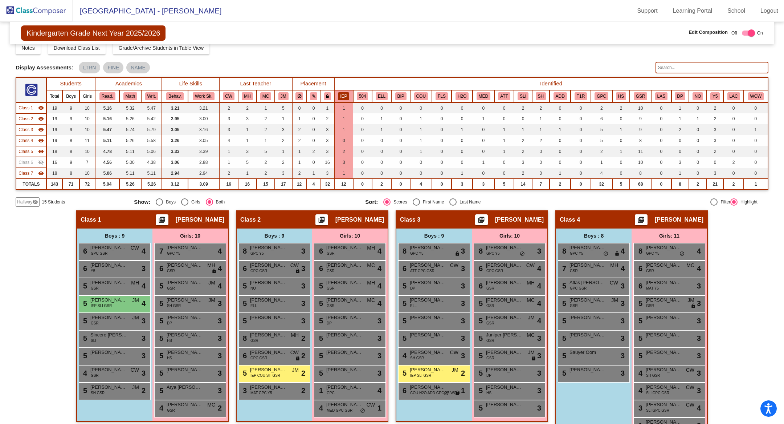
scroll to position [24, 0]
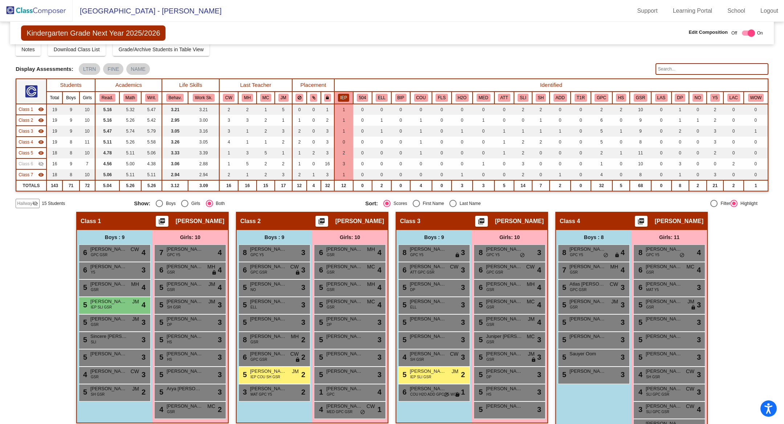
click at [342, 91] on th "IEP" at bounding box center [343, 97] width 19 height 12
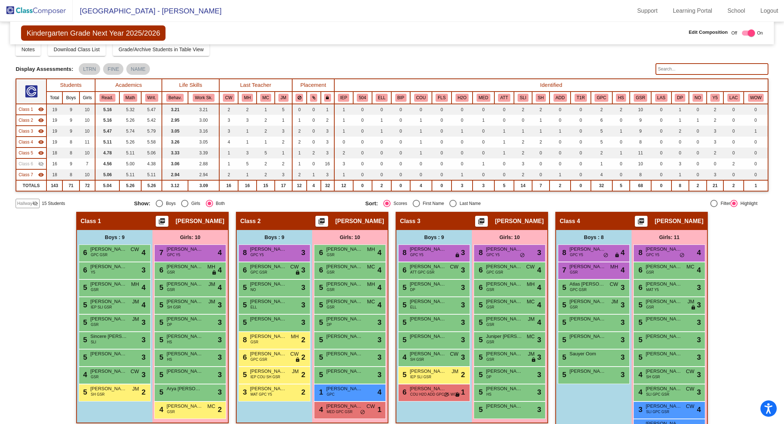
click at [342, 92] on th "IEP" at bounding box center [343, 97] width 19 height 12
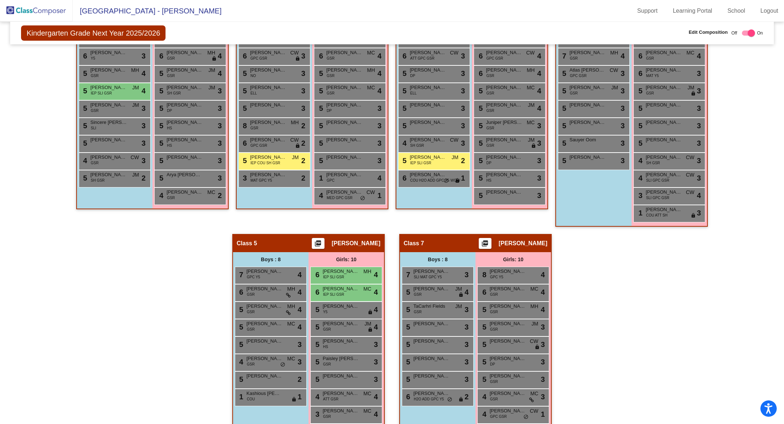
scroll to position [248, 0]
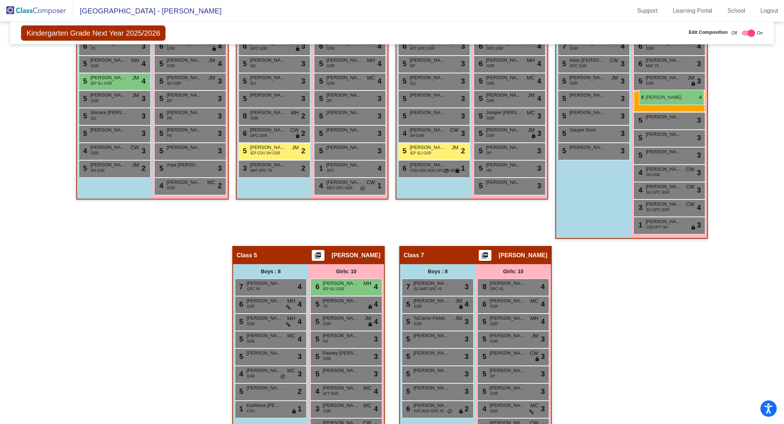
drag, startPoint x: 348, startPoint y: 280, endPoint x: 640, endPoint y: 90, distance: 348.6
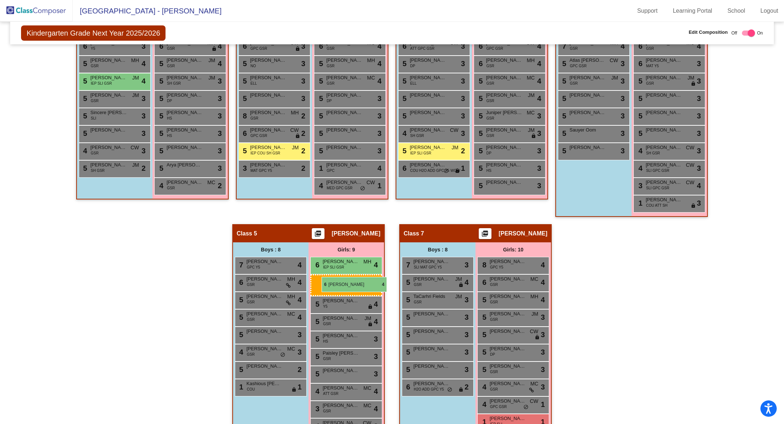
drag, startPoint x: 656, startPoint y: 60, endPoint x: 319, endPoint y: 274, distance: 398.9
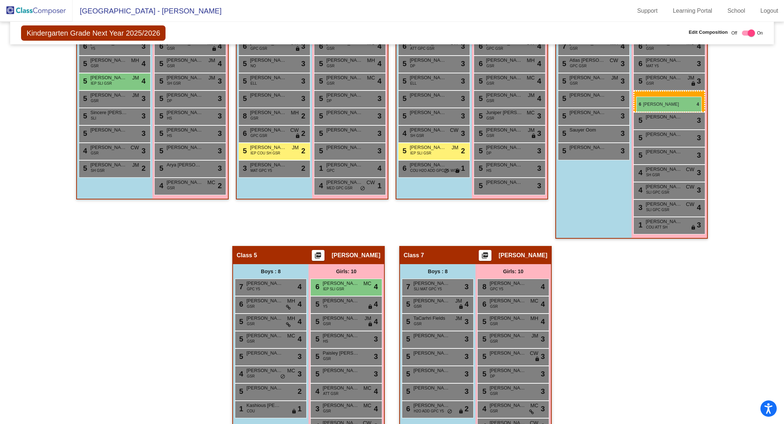
drag, startPoint x: 328, startPoint y: 260, endPoint x: 636, endPoint y: 96, distance: 349.2
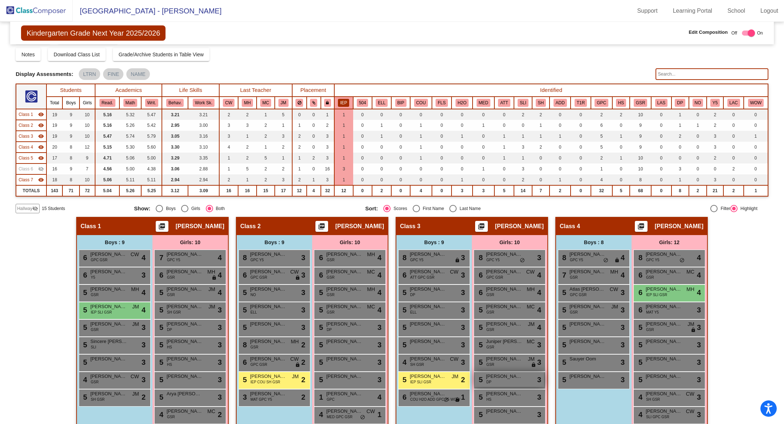
scroll to position [18, 0]
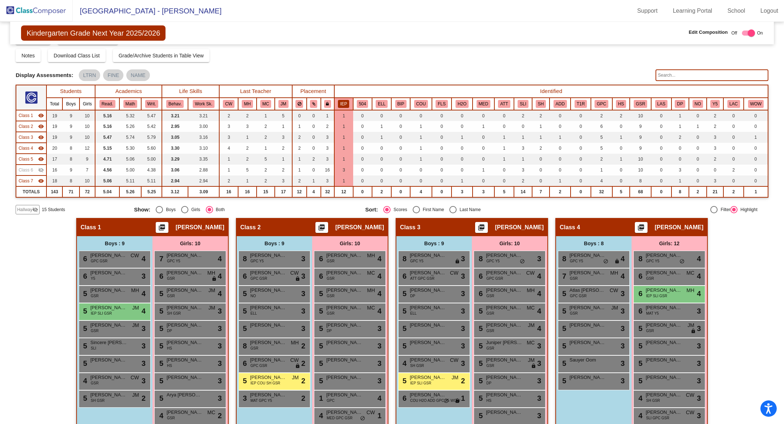
click at [40, 168] on mat-icon "visibility_off" at bounding box center [41, 170] width 6 height 6
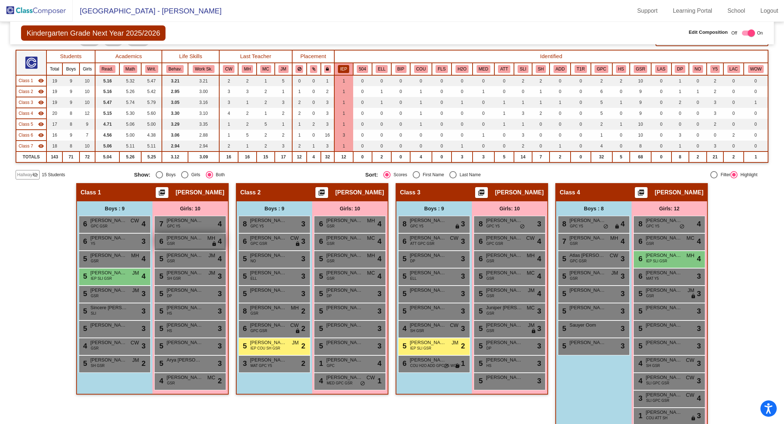
scroll to position [0, 0]
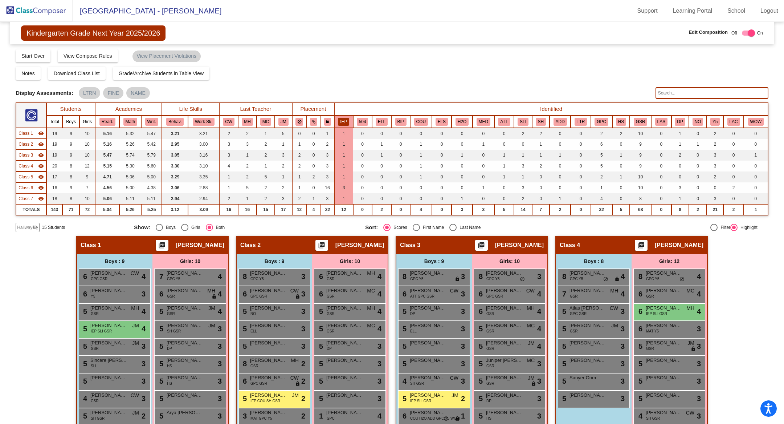
click at [41, 186] on mat-icon "visibility" at bounding box center [41, 188] width 6 height 6
click at [344, 121] on button "IEP" at bounding box center [343, 122] width 11 height 8
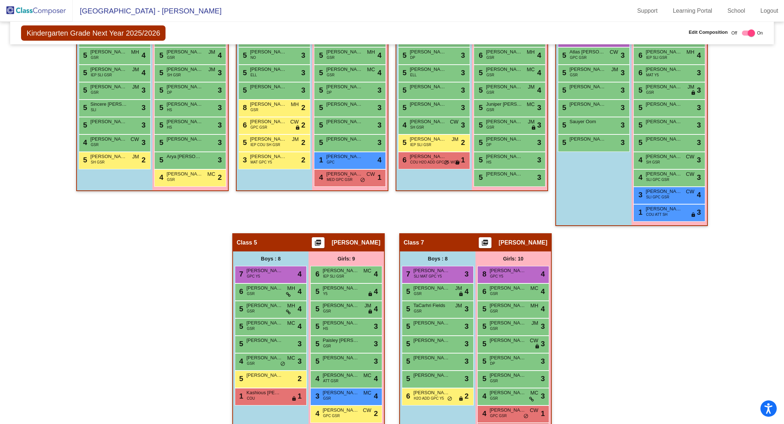
scroll to position [258, 0]
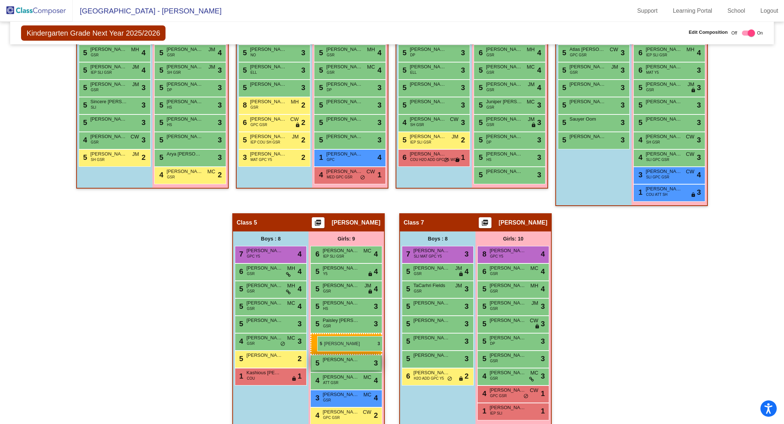
drag, startPoint x: 662, startPoint y: 100, endPoint x: 318, endPoint y: 336, distance: 417.1
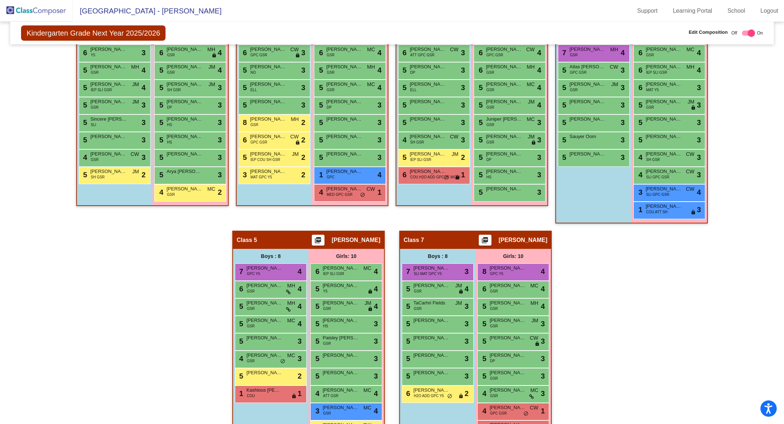
scroll to position [241, 0]
click at [513, 125] on div "5 Juniper Rezny GSR MC lock do_not_disturb_alt 3" at bounding box center [509, 122] width 69 height 15
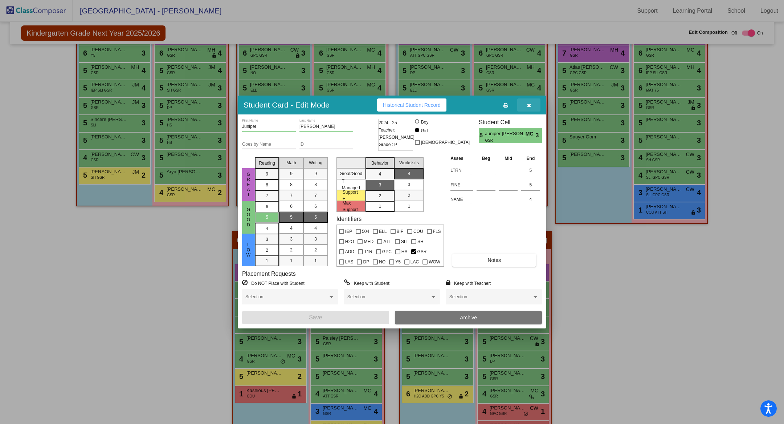
click at [530, 109] on button "button" at bounding box center [528, 104] width 23 height 13
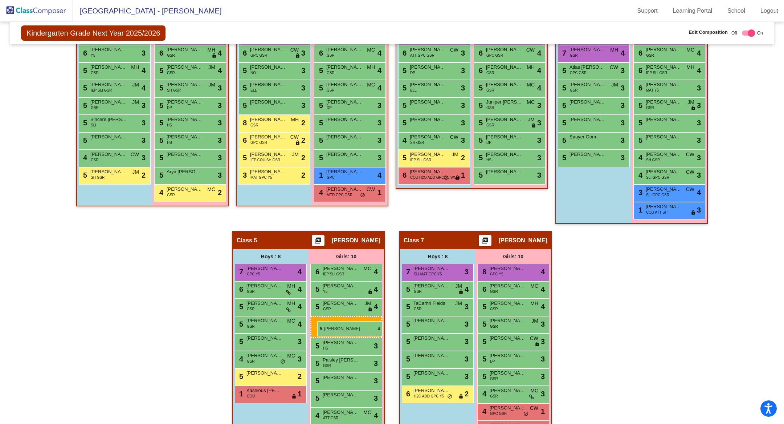
drag, startPoint x: 500, startPoint y: 106, endPoint x: 317, endPoint y: 321, distance: 281.8
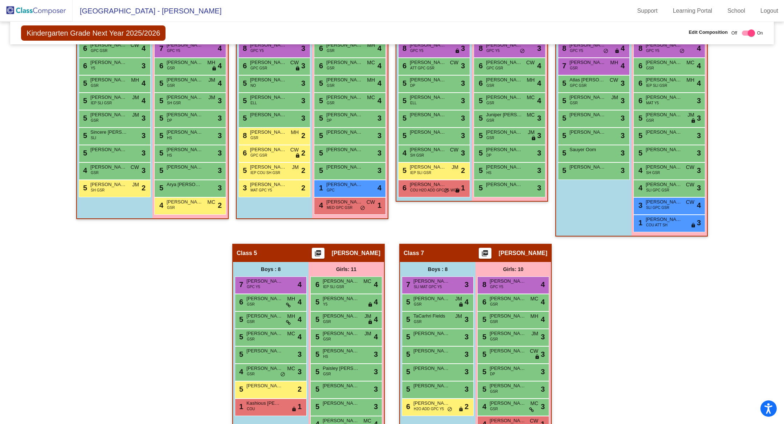
scroll to position [229, 0]
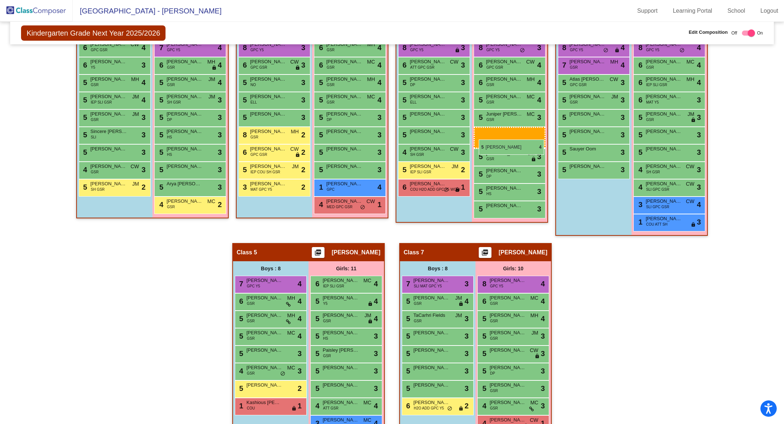
drag, startPoint x: 337, startPoint y: 338, endPoint x: 479, endPoint y: 139, distance: 244.6
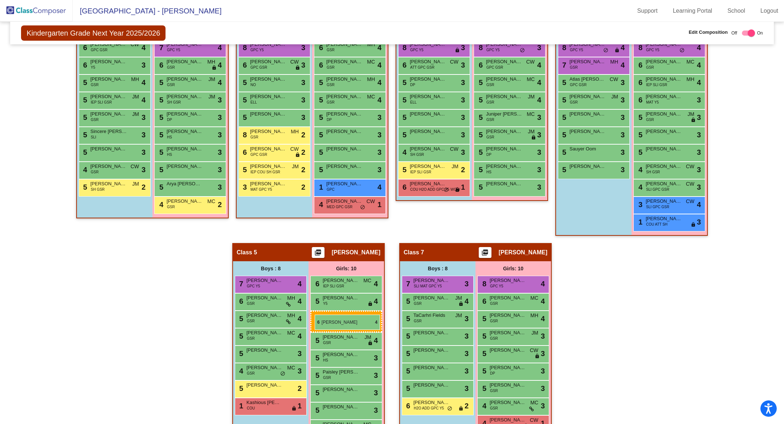
drag, startPoint x: 504, startPoint y: 80, endPoint x: 315, endPoint y: 314, distance: 301.3
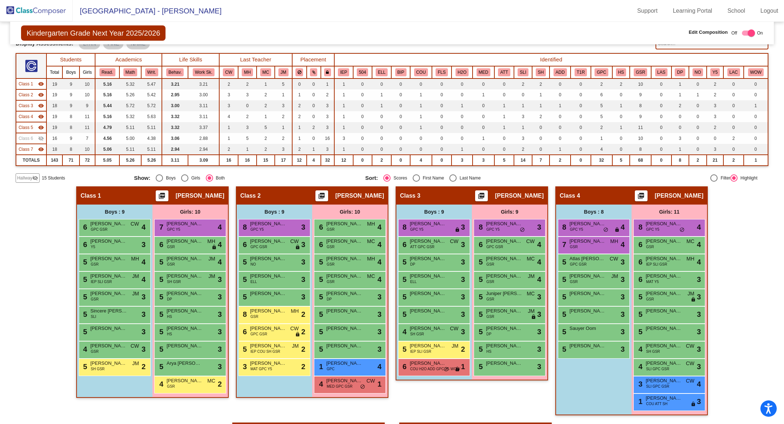
scroll to position [46, 0]
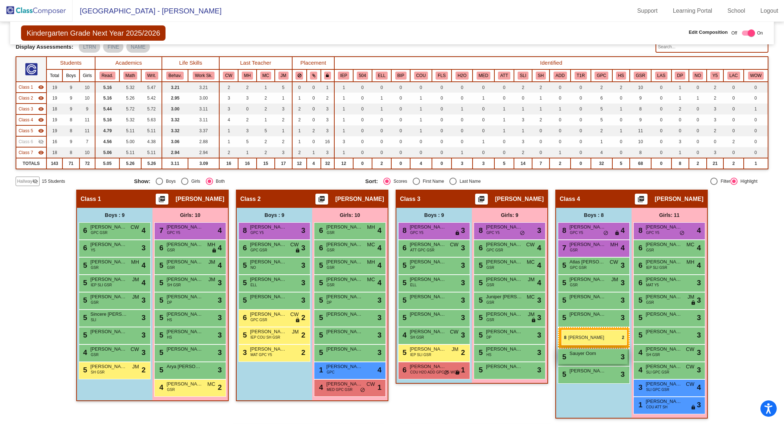
drag, startPoint x: 274, startPoint y: 319, endPoint x: 562, endPoint y: 329, distance: 287.3
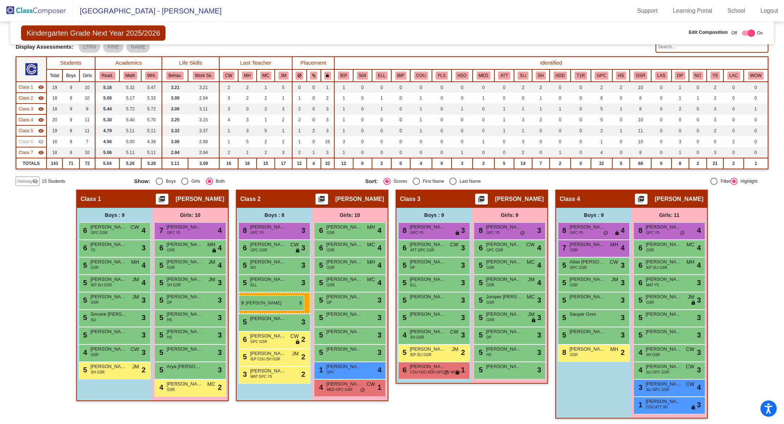
drag, startPoint x: 582, startPoint y: 298, endPoint x: 239, endPoint y: 295, distance: 343.1
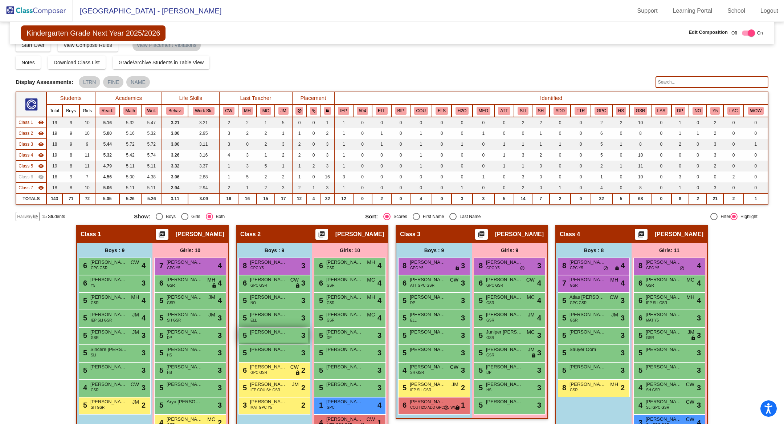
scroll to position [1, 0]
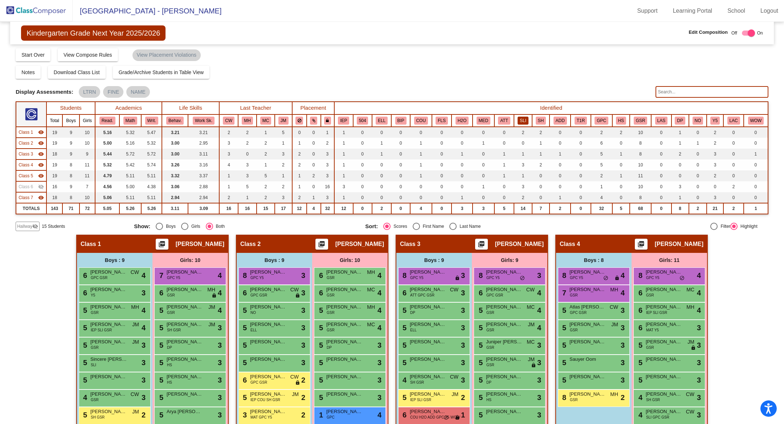
click at [522, 123] on button "SLI" at bounding box center [523, 121] width 11 height 8
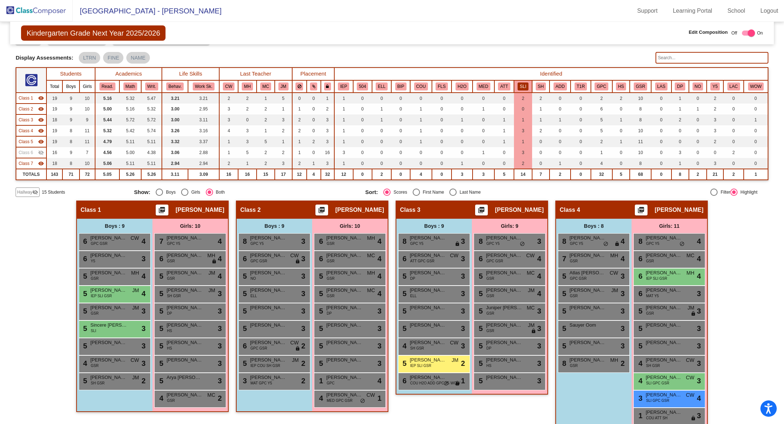
scroll to position [41, 0]
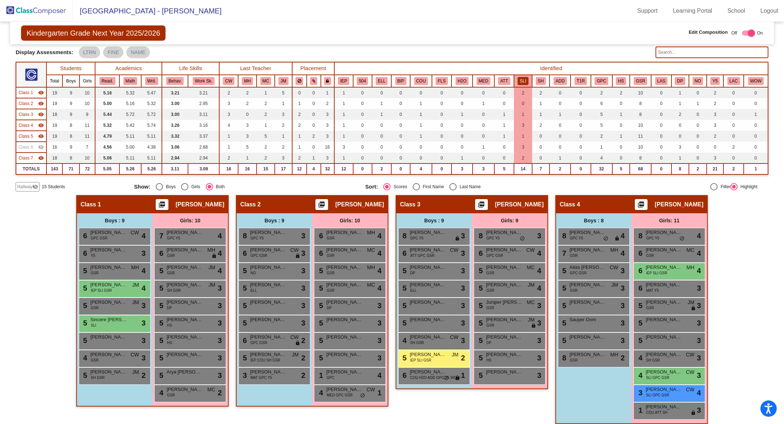
click at [520, 79] on button "SLI" at bounding box center [523, 81] width 11 height 8
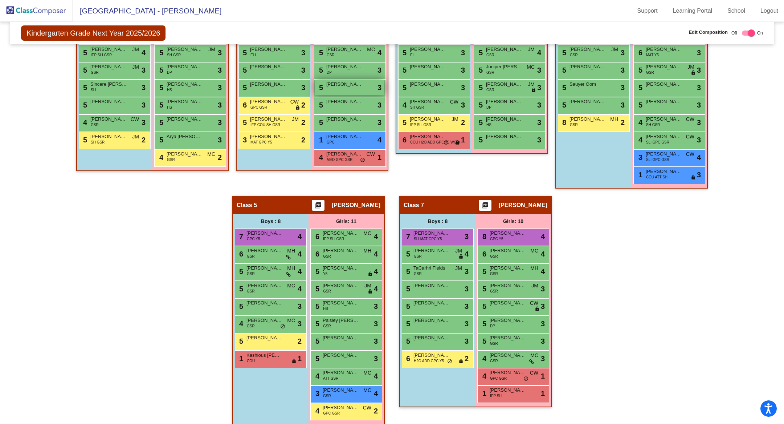
scroll to position [282, 0]
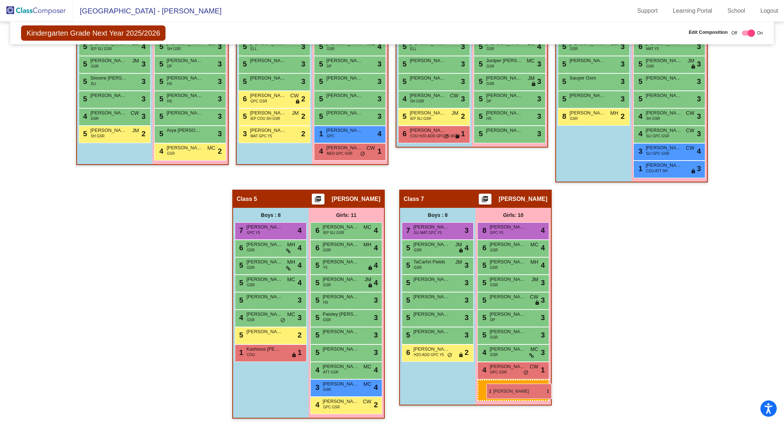
drag, startPoint x: 501, startPoint y: 386, endPoint x: 486, endPoint y: 383, distance: 15.2
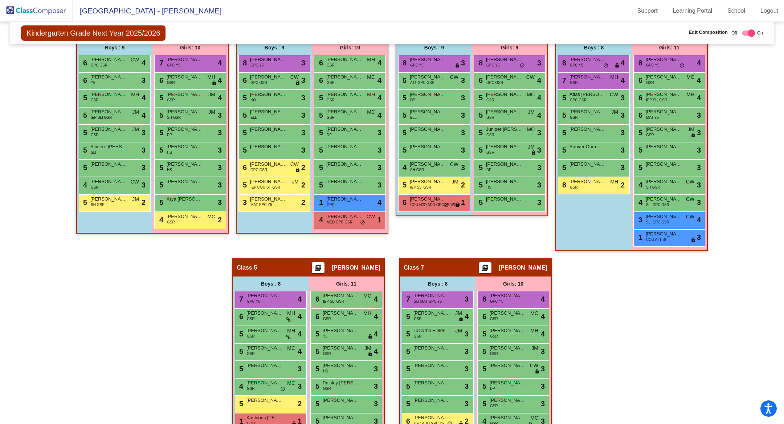
scroll to position [208, 0]
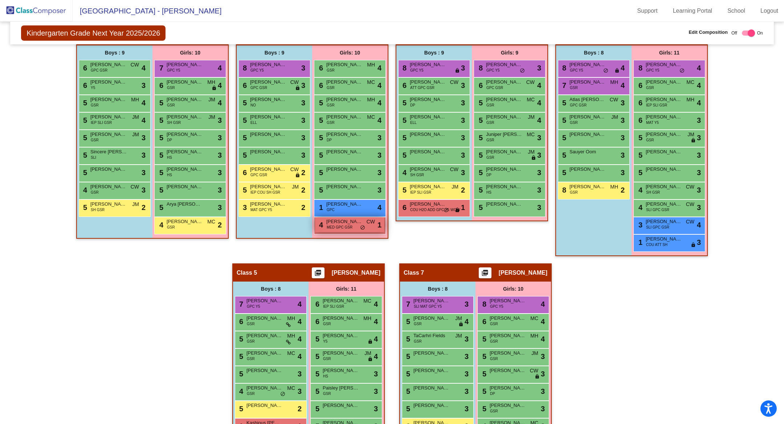
click at [349, 226] on span "MED GPC GSR" at bounding box center [340, 226] width 26 height 5
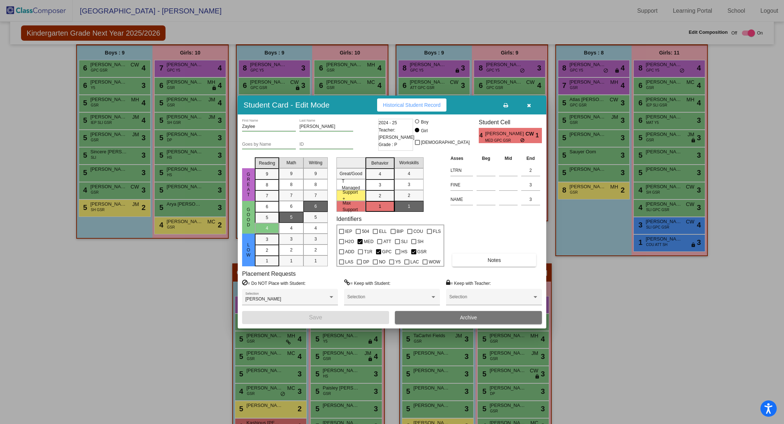
click at [530, 105] on icon "button" at bounding box center [529, 105] width 4 height 5
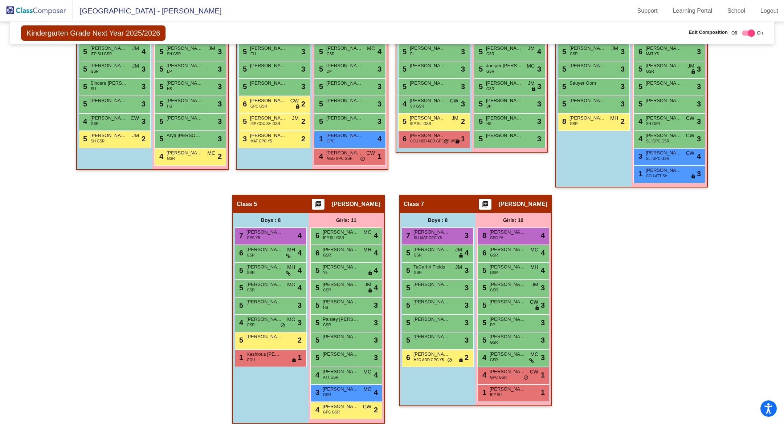
scroll to position [282, 0]
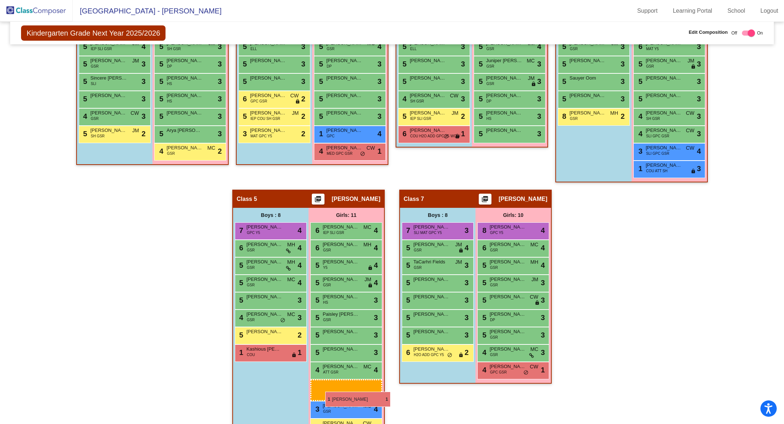
drag, startPoint x: 506, startPoint y: 382, endPoint x: 325, endPoint y: 391, distance: 180.7
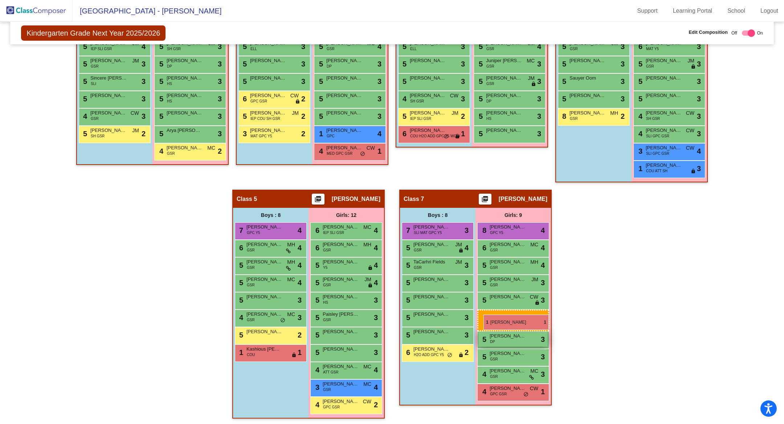
drag, startPoint x: 339, startPoint y: 409, endPoint x: 484, endPoint y: 313, distance: 173.1
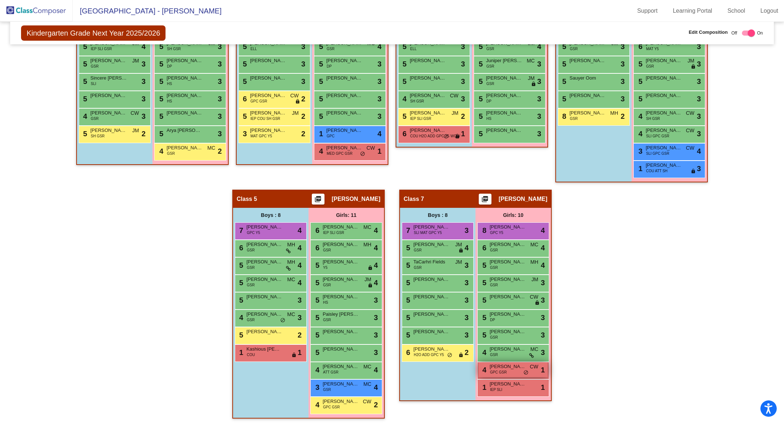
scroll to position [281, 0]
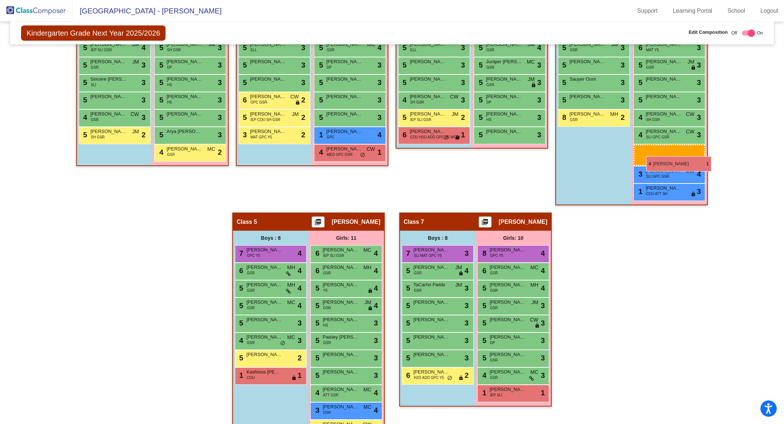
drag, startPoint x: 511, startPoint y: 369, endPoint x: 646, endPoint y: 156, distance: 252.2
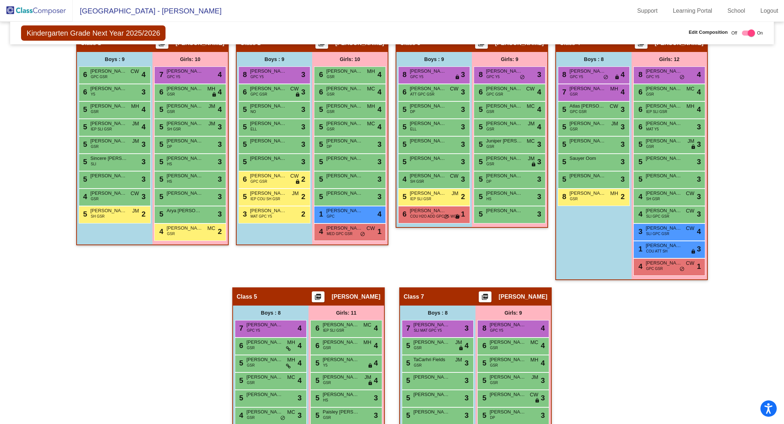
scroll to position [200, 0]
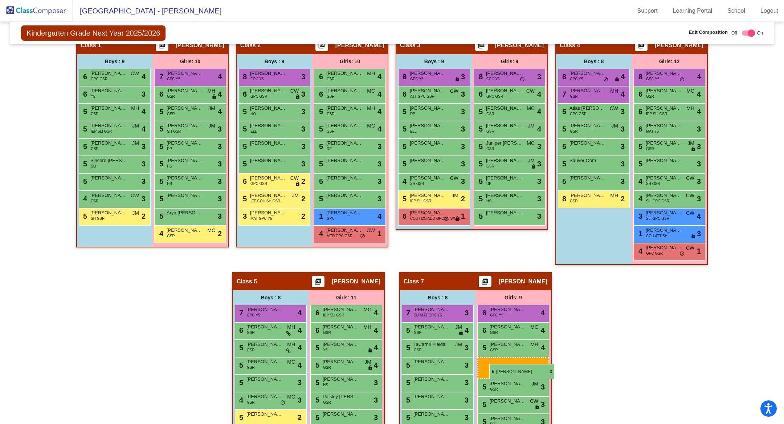
drag, startPoint x: 653, startPoint y: 163, endPoint x: 489, endPoint y: 364, distance: 259.1
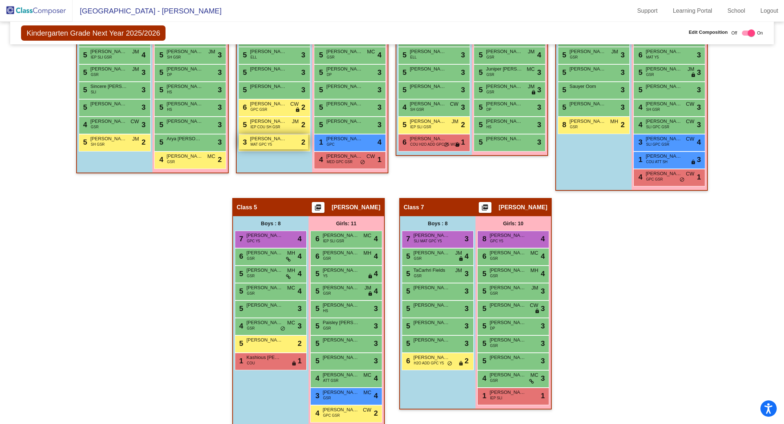
scroll to position [282, 0]
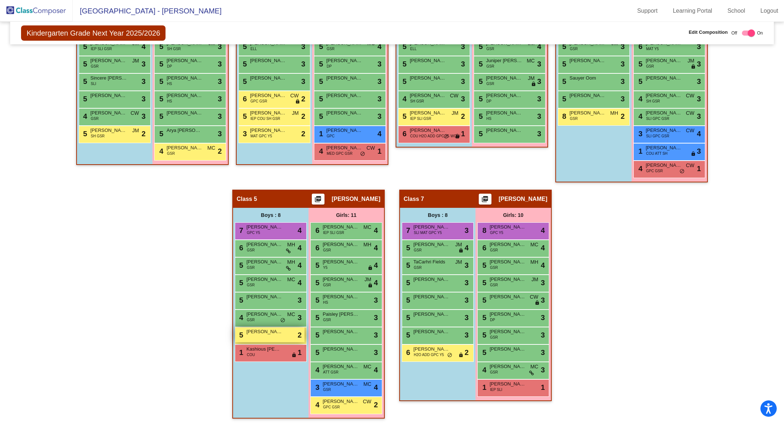
click at [262, 330] on span "Oliver Webster" at bounding box center [265, 331] width 36 height 7
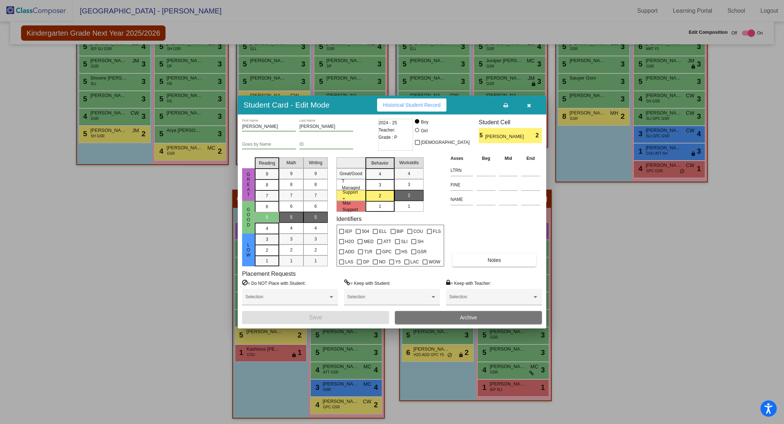
click at [527, 108] on icon "button" at bounding box center [529, 105] width 4 height 5
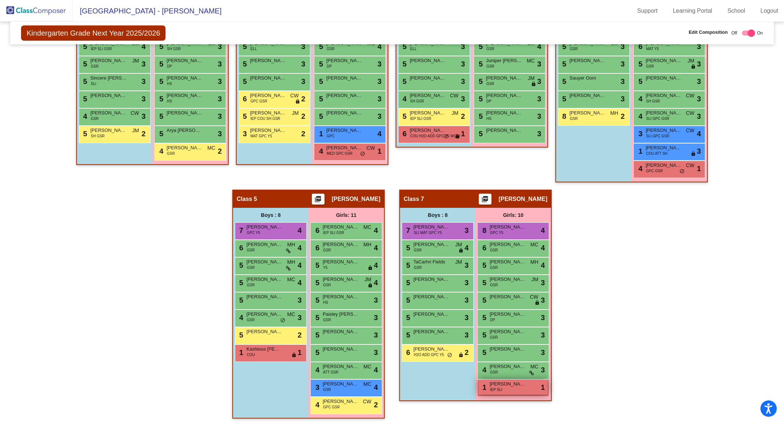
click at [515, 376] on div "1 Emma Goshe IEP SLI lock do_not_disturb_alt 1" at bounding box center [513, 386] width 69 height 15
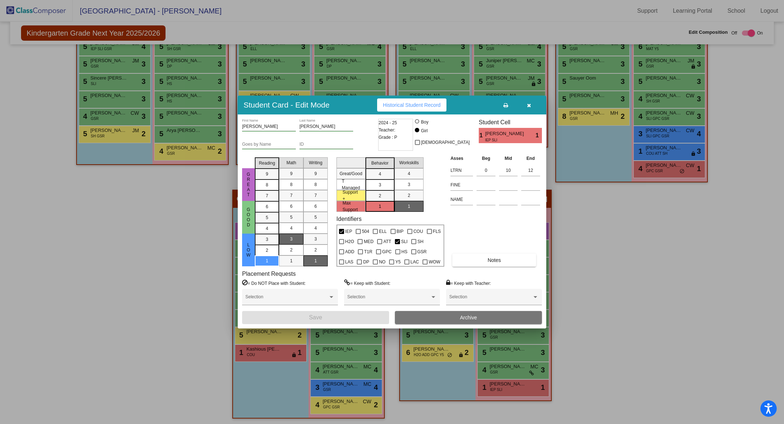
click at [527, 109] on button "button" at bounding box center [528, 104] width 23 height 13
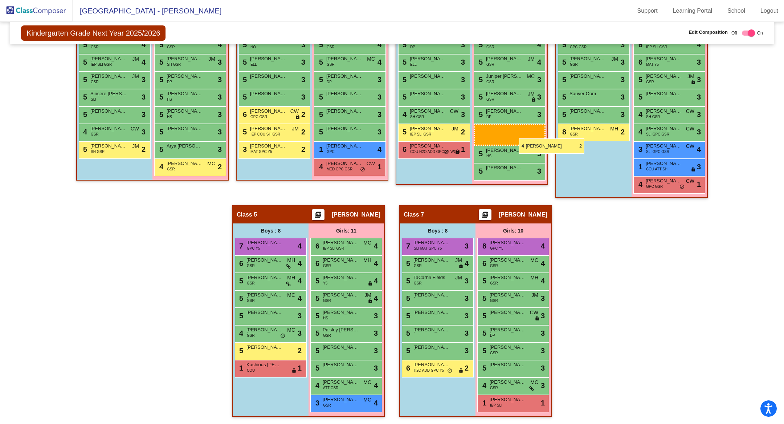
scroll to position [265, 0]
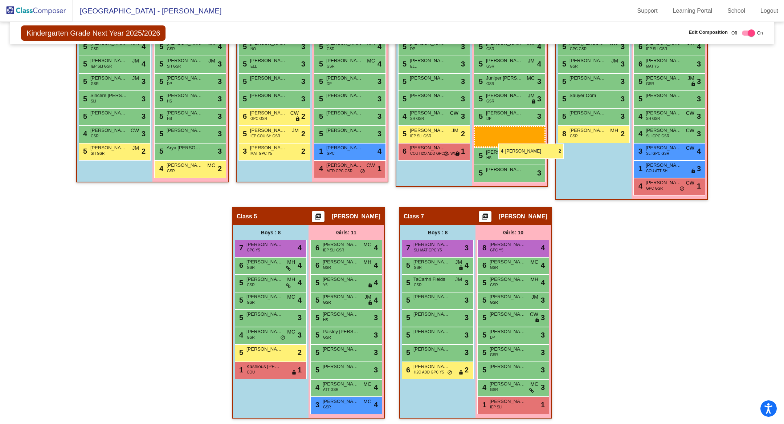
drag, startPoint x: 337, startPoint y: 405, endPoint x: 498, endPoint y: 144, distance: 307.3
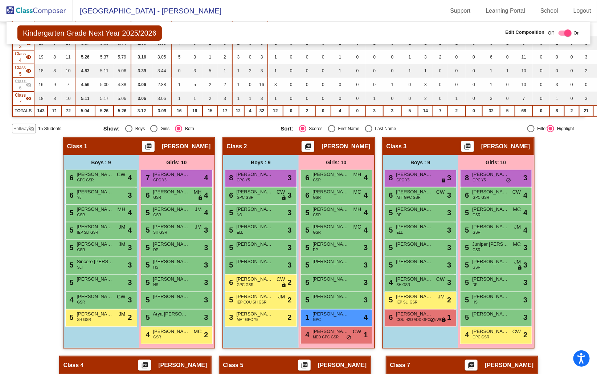
scroll to position [0, 0]
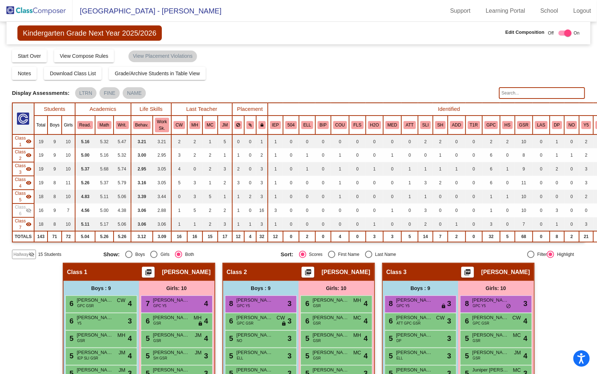
click at [506, 95] on input "text" at bounding box center [542, 93] width 86 height 12
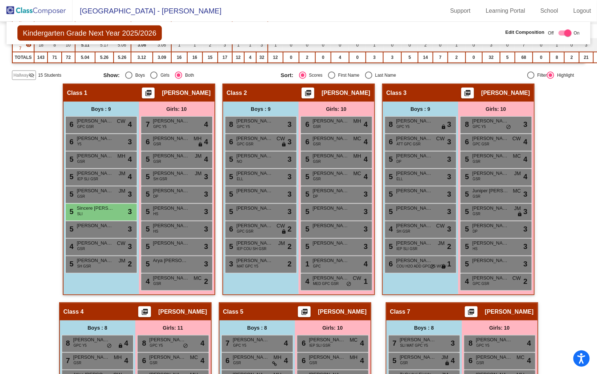
scroll to position [180, 0]
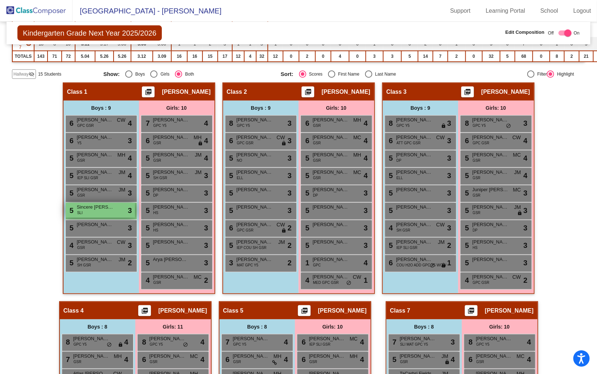
type input "tyler"
click at [93, 211] on div "5 Sincere Tyler SLI lock do_not_disturb_alt 3" at bounding box center [100, 210] width 69 height 15
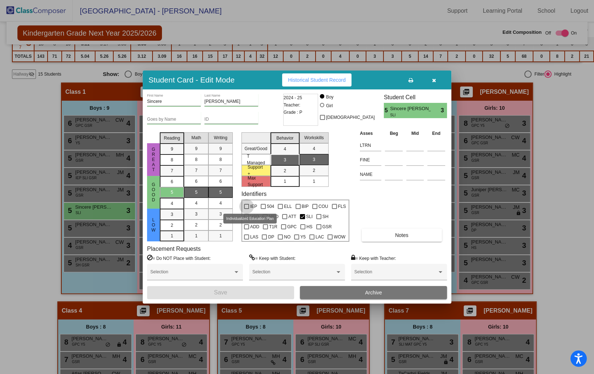
click at [248, 204] on div at bounding box center [246, 206] width 5 height 5
click at [247, 209] on input "IEP" at bounding box center [246, 209] width 0 height 0
checkbox input "true"
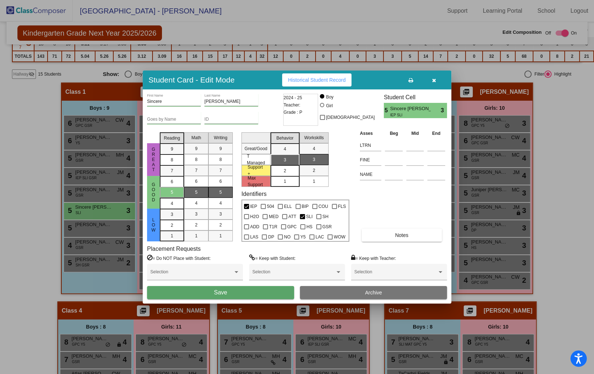
drag, startPoint x: 212, startPoint y: 291, endPoint x: 289, endPoint y: 173, distance: 140.8
click at [289, 173] on div "Sincere First Name Tyler Last Name Goes by Name ID 2024 - 25 Teacher: Grade : P…" at bounding box center [297, 196] width 300 height 205
click at [289, 173] on div "2" at bounding box center [285, 170] width 14 height 11
click at [316, 170] on div "2" at bounding box center [314, 170] width 14 height 11
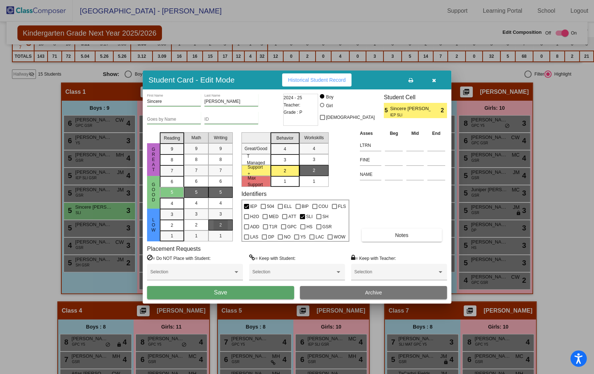
click at [227, 224] on div "2" at bounding box center [220, 224] width 14 height 11
click at [224, 291] on span "Save" at bounding box center [220, 292] width 13 height 6
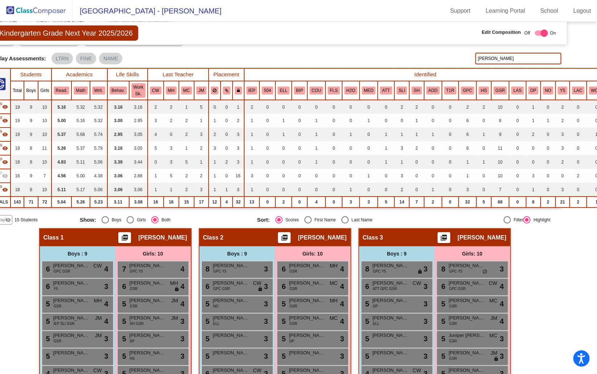
scroll to position [0, 24]
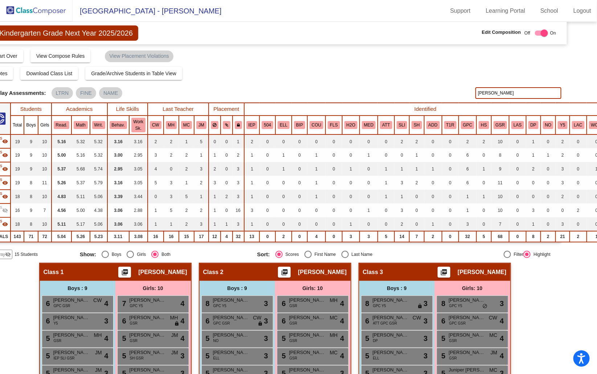
click at [486, 93] on input "tyler" at bounding box center [519, 93] width 86 height 12
click at [488, 94] on input "stadler" at bounding box center [519, 93] width 86 height 12
click at [481, 94] on input "sterling" at bounding box center [519, 93] width 86 height 12
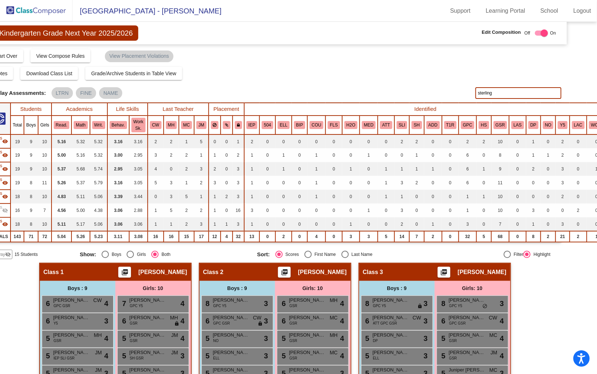
click at [481, 94] on input "sterling" at bounding box center [519, 93] width 86 height 12
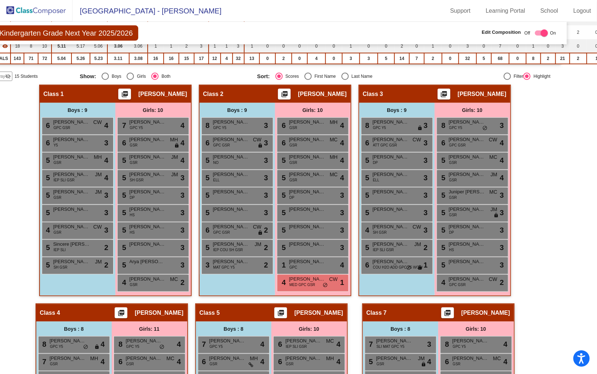
scroll to position [170, 24]
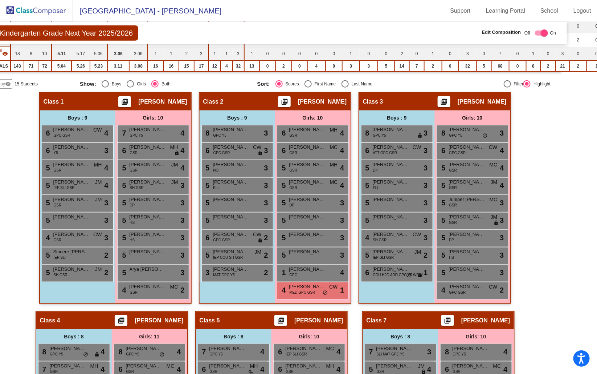
click at [7, 81] on mat-icon "visibility_off" at bounding box center [8, 84] width 6 height 6
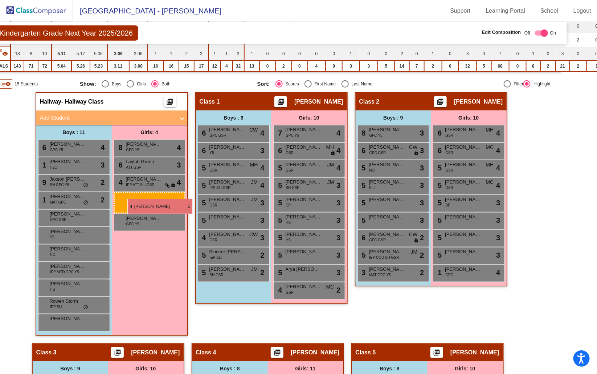
drag, startPoint x: 452, startPoint y: 288, endPoint x: 128, endPoint y: 199, distance: 336.2
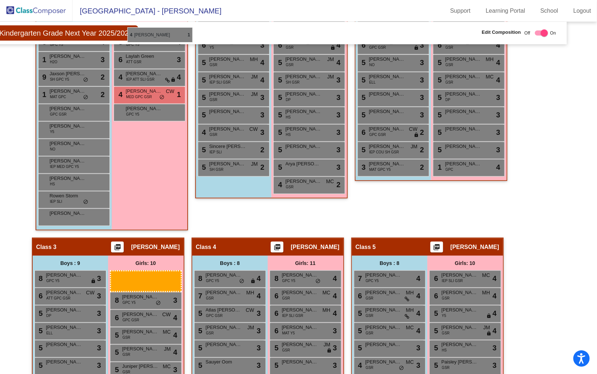
scroll to position [267, 24]
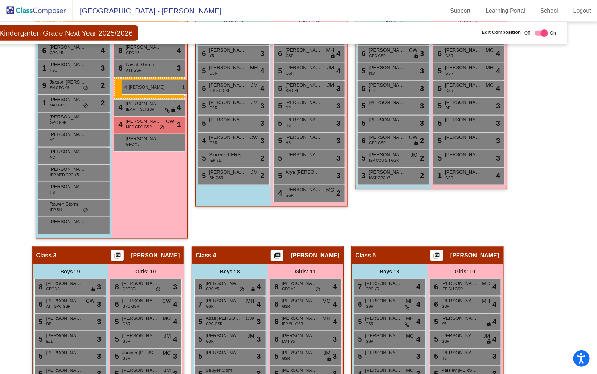
drag, startPoint x: 303, startPoint y: 293, endPoint x: 122, endPoint y: 80, distance: 279.8
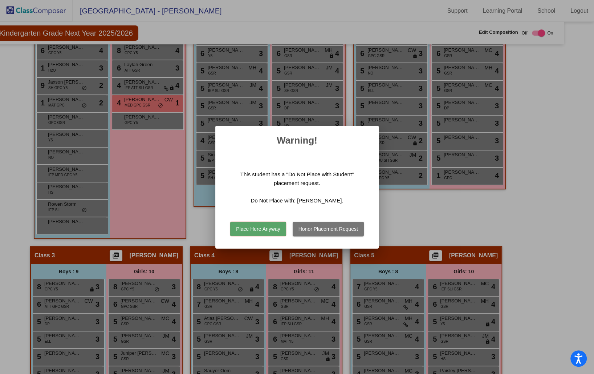
click at [260, 230] on button "Place Here Anyway" at bounding box center [258, 228] width 56 height 15
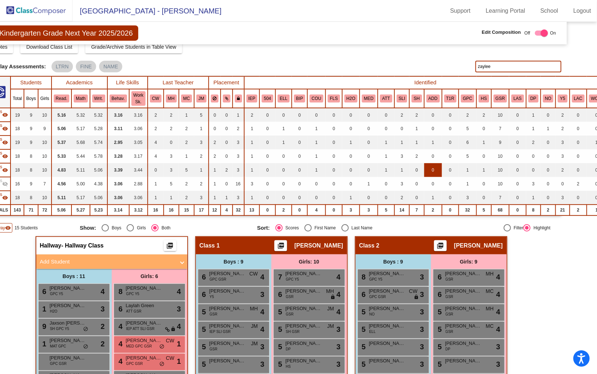
scroll to position [24, 24]
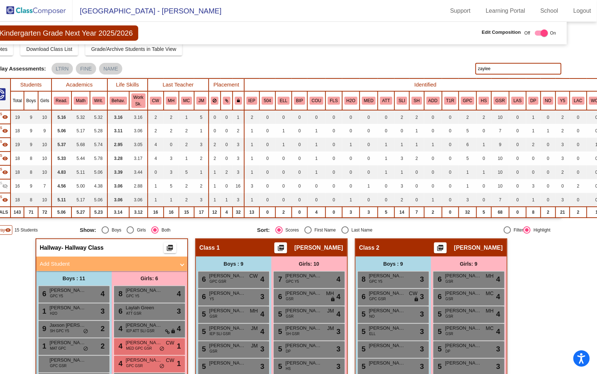
click at [488, 70] on input "zaylee" at bounding box center [519, 69] width 86 height 12
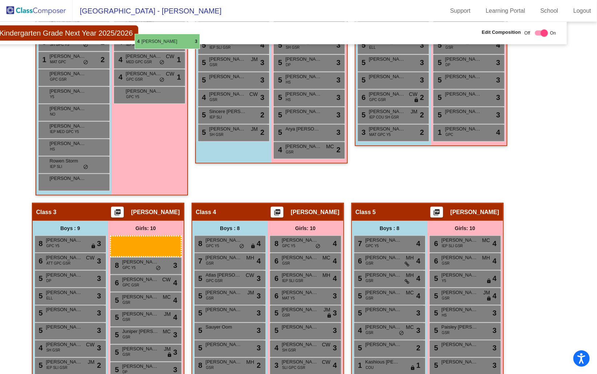
scroll to position [297, 24]
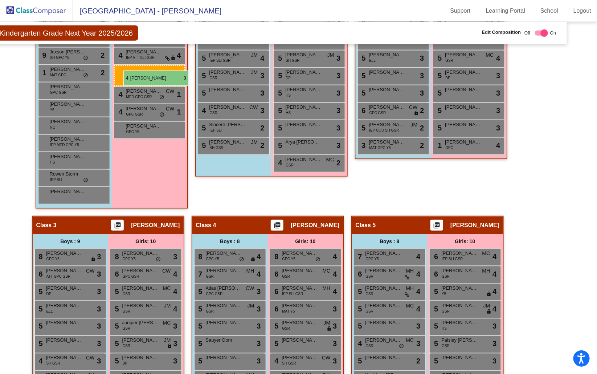
drag, startPoint x: 302, startPoint y: 282, endPoint x: 123, endPoint y: 70, distance: 276.7
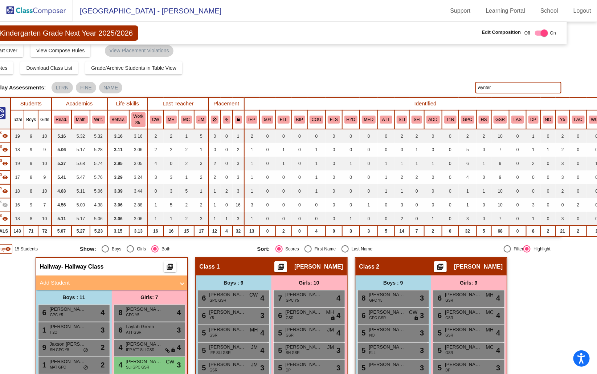
scroll to position [0, 24]
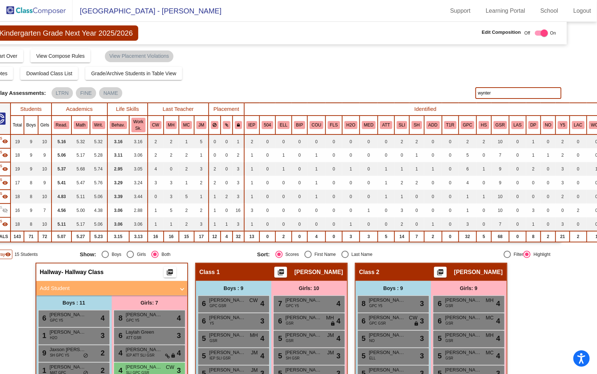
click at [486, 93] on input "wynter" at bounding box center [519, 93] width 86 height 12
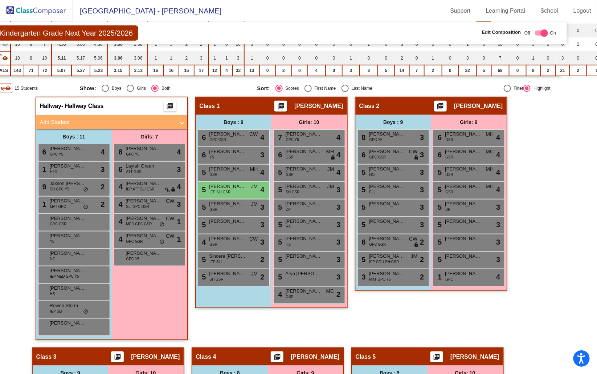
scroll to position [167, 24]
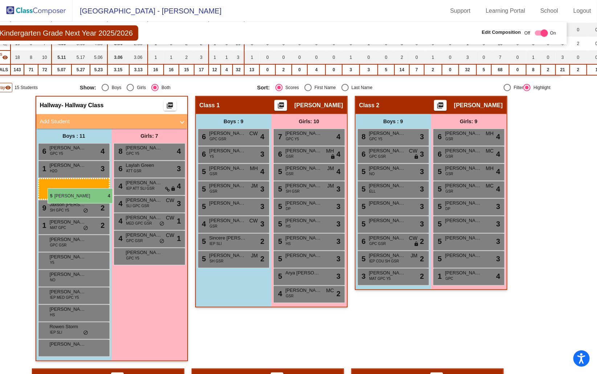
drag, startPoint x: 232, startPoint y: 185, endPoint x: 48, endPoint y: 188, distance: 184.8
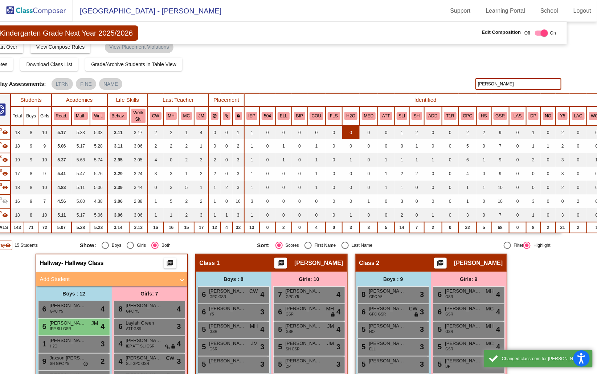
scroll to position [4, 24]
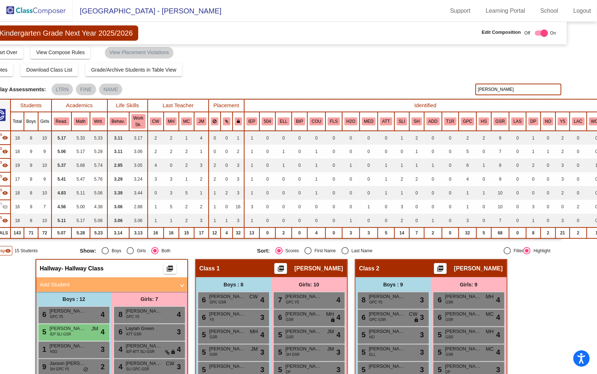
click at [482, 89] on input "johnson" at bounding box center [519, 90] width 86 height 12
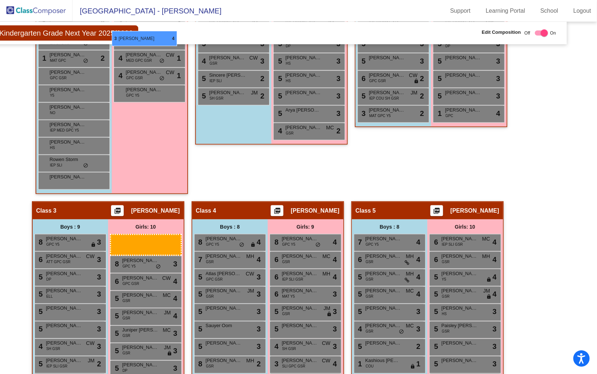
scroll to position [329, 24]
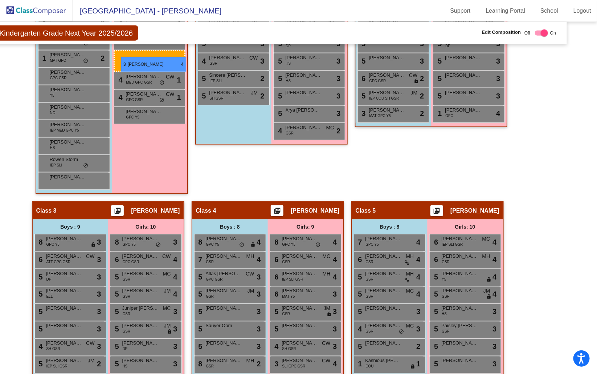
drag, startPoint x: 471, startPoint y: 217, endPoint x: 123, endPoint y: 57, distance: 383.2
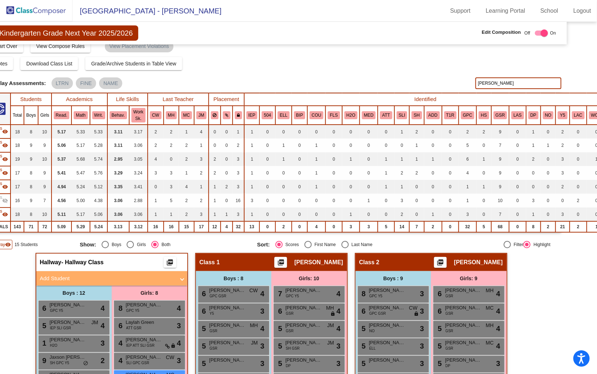
scroll to position [0, 24]
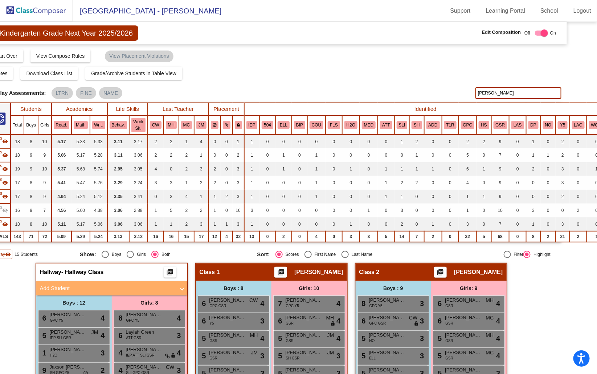
click at [481, 93] on input "hinman" at bounding box center [519, 93] width 86 height 12
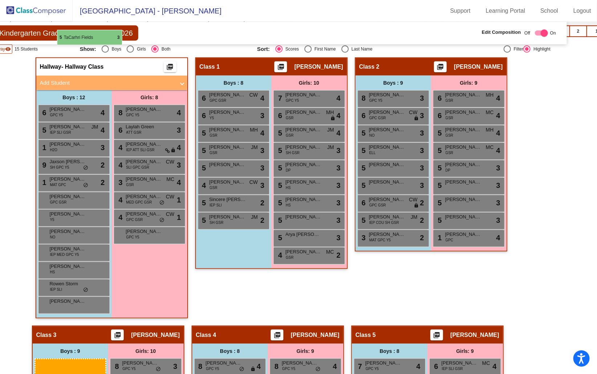
scroll to position [200, 24]
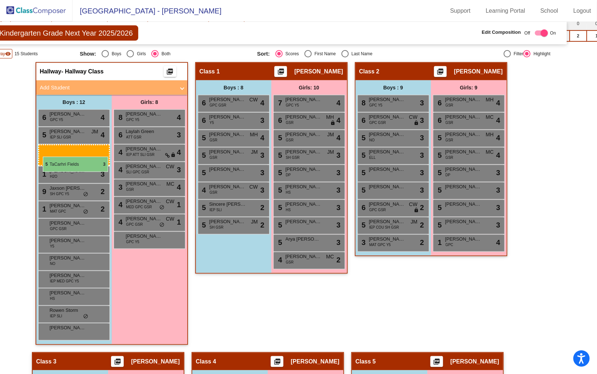
drag, startPoint x: 233, startPoint y: 231, endPoint x: 43, endPoint y: 156, distance: 204.3
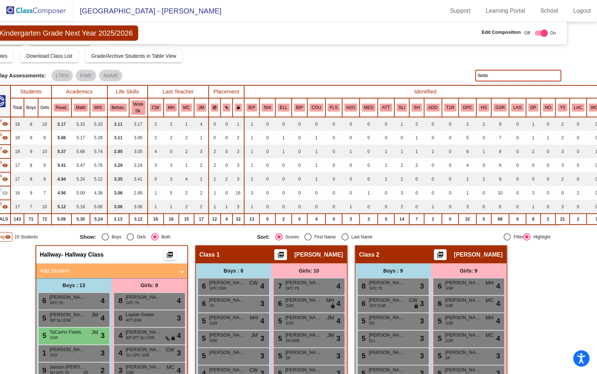
scroll to position [0, 24]
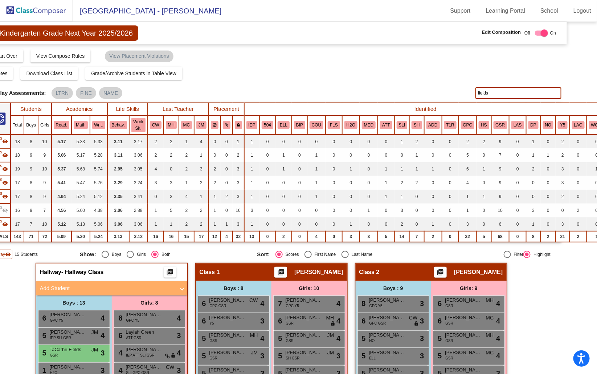
click at [483, 95] on input "fields" at bounding box center [519, 93] width 86 height 12
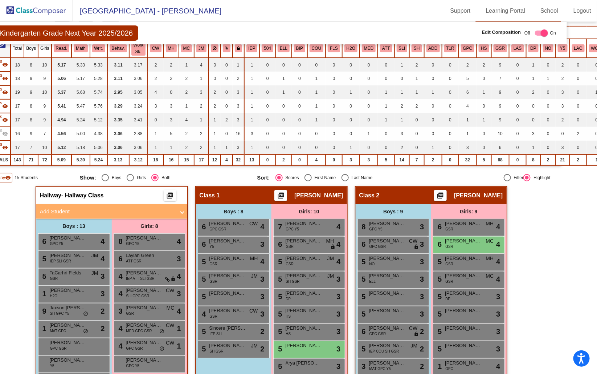
scroll to position [78, 24]
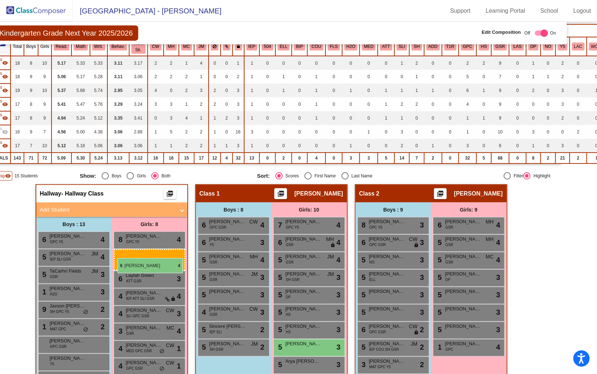
drag, startPoint x: 469, startPoint y: 242, endPoint x: 118, endPoint y: 257, distance: 351.1
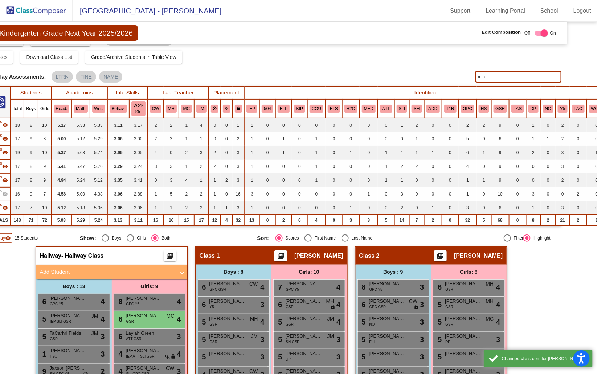
scroll to position [0, 24]
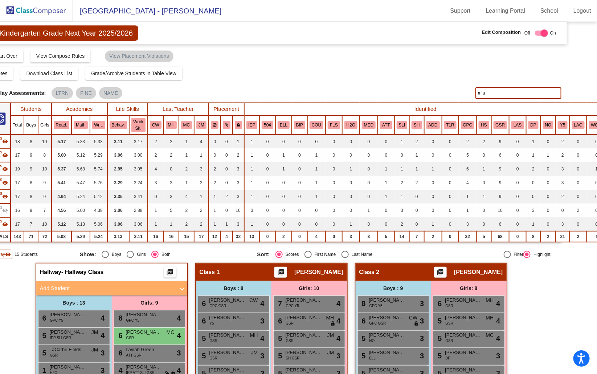
click at [492, 95] on input "mia" at bounding box center [519, 93] width 86 height 12
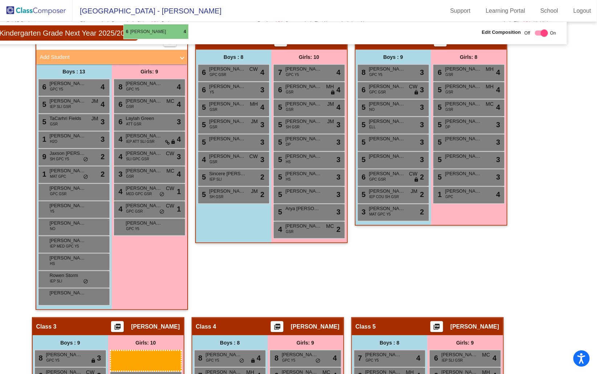
scroll to position [209, 24]
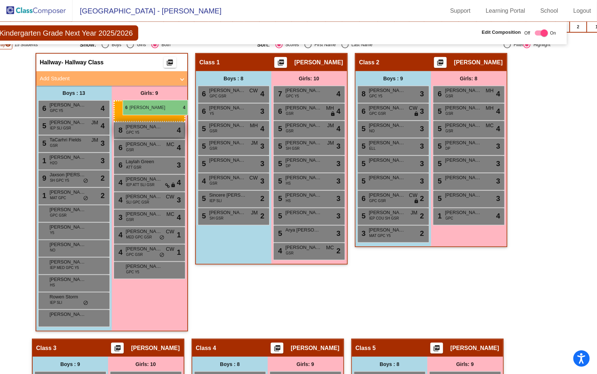
drag, startPoint x: 312, startPoint y: 222, endPoint x: 123, endPoint y: 100, distance: 224.8
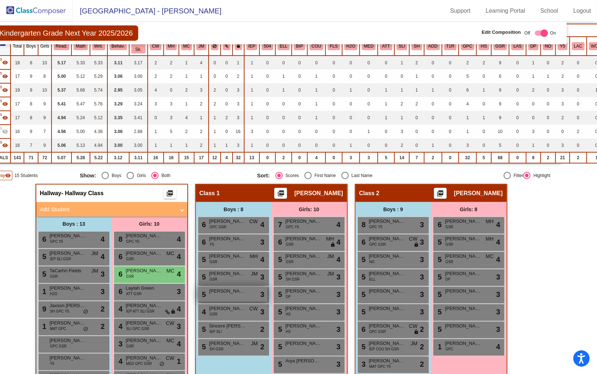
scroll to position [0, 24]
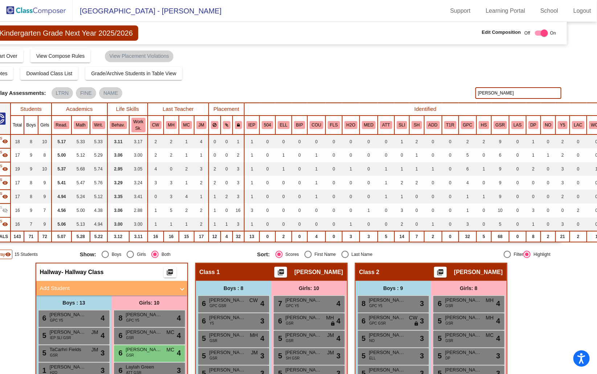
click at [480, 91] on input "duncan" at bounding box center [519, 93] width 86 height 12
click at [481, 92] on input "collins" at bounding box center [519, 93] width 86 height 12
click at [486, 93] on input "olmstead" at bounding box center [519, 93] width 86 height 12
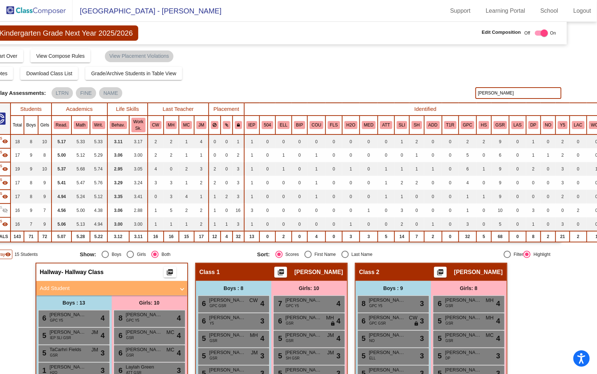
click at [486, 93] on input "olmstead" at bounding box center [519, 93] width 86 height 12
click at [481, 91] on input "olm" at bounding box center [519, 93] width 86 height 12
type input "o"
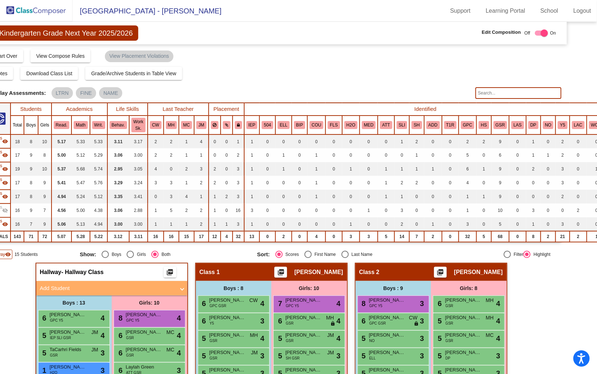
click at [6, 252] on mat-icon "visibility" at bounding box center [8, 254] width 6 height 6
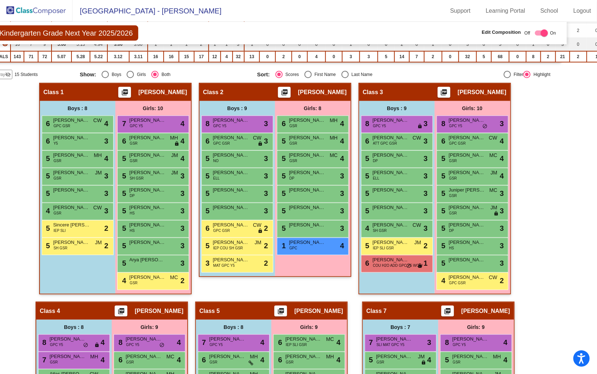
scroll to position [190, 24]
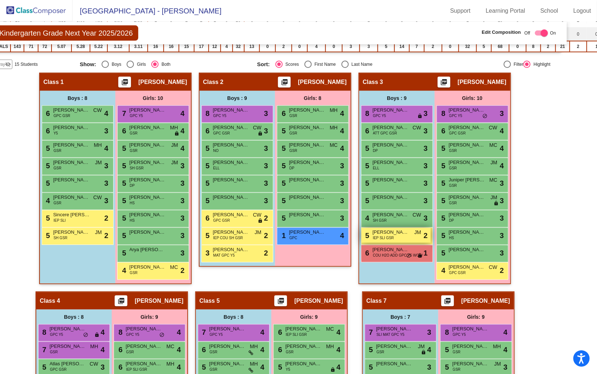
click at [382, 229] on span "[PERSON_NAME]" at bounding box center [391, 231] width 36 height 7
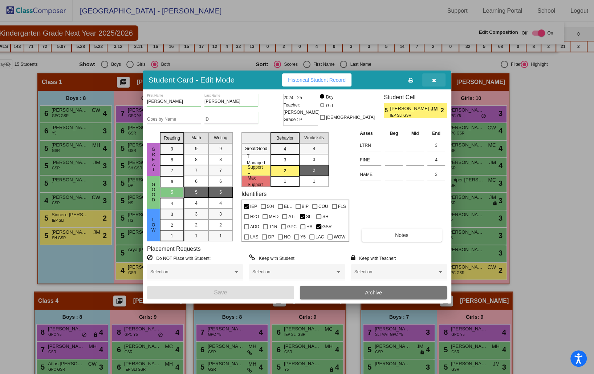
click at [433, 82] on icon "button" at bounding box center [434, 80] width 4 height 5
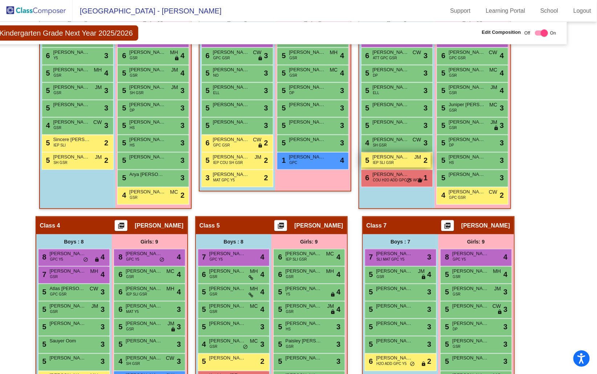
scroll to position [272, 24]
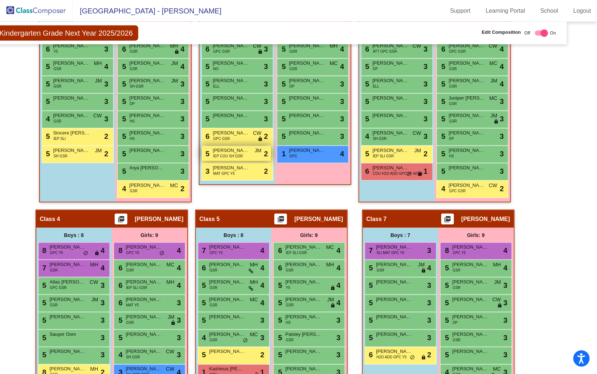
click at [239, 155] on span "IEP COU SH GSR" at bounding box center [228, 155] width 30 height 5
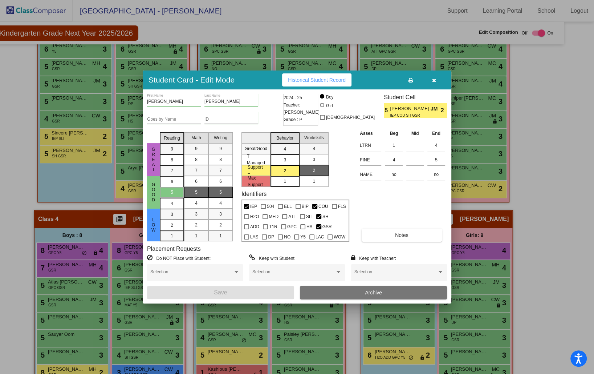
click at [438, 80] on button "button" at bounding box center [433, 79] width 23 height 13
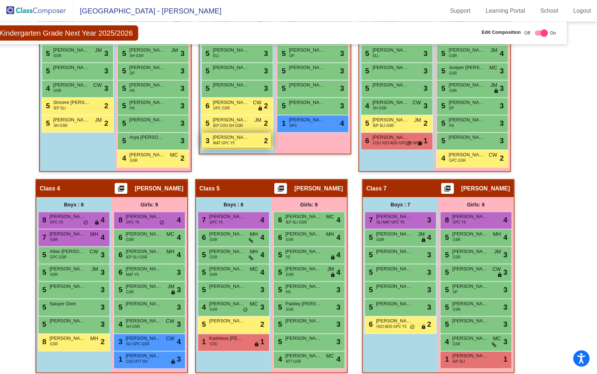
scroll to position [309, 24]
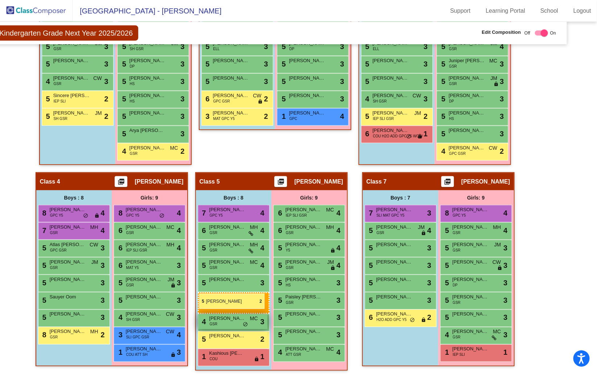
drag, startPoint x: 237, startPoint y: 114, endPoint x: 198, endPoint y: 293, distance: 183.6
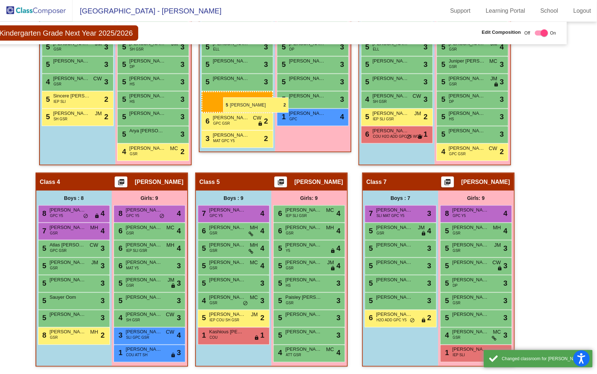
drag, startPoint x: 223, startPoint y: 314, endPoint x: 223, endPoint y: 97, distance: 216.4
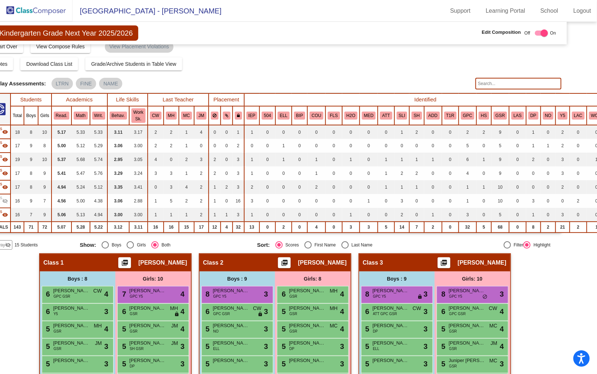
scroll to position [0, 24]
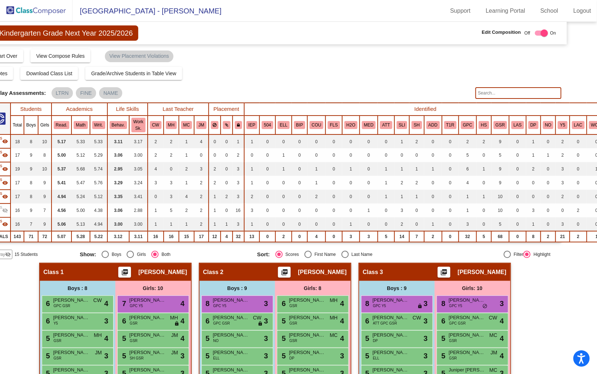
click at [478, 93] on input "text" at bounding box center [519, 93] width 86 height 12
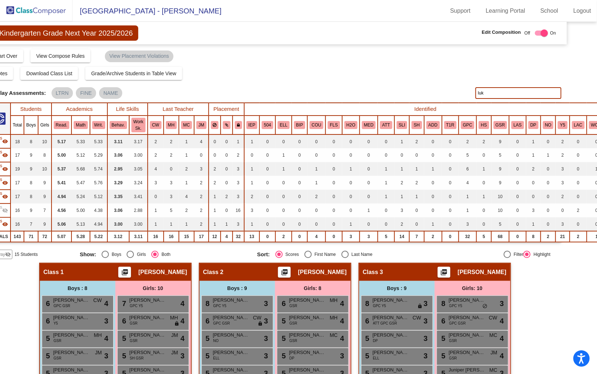
click at [496, 94] on input "luk" at bounding box center [519, 93] width 86 height 12
type input "l"
